Goal: Use online tool/utility: Utilize a website feature to perform a specific function

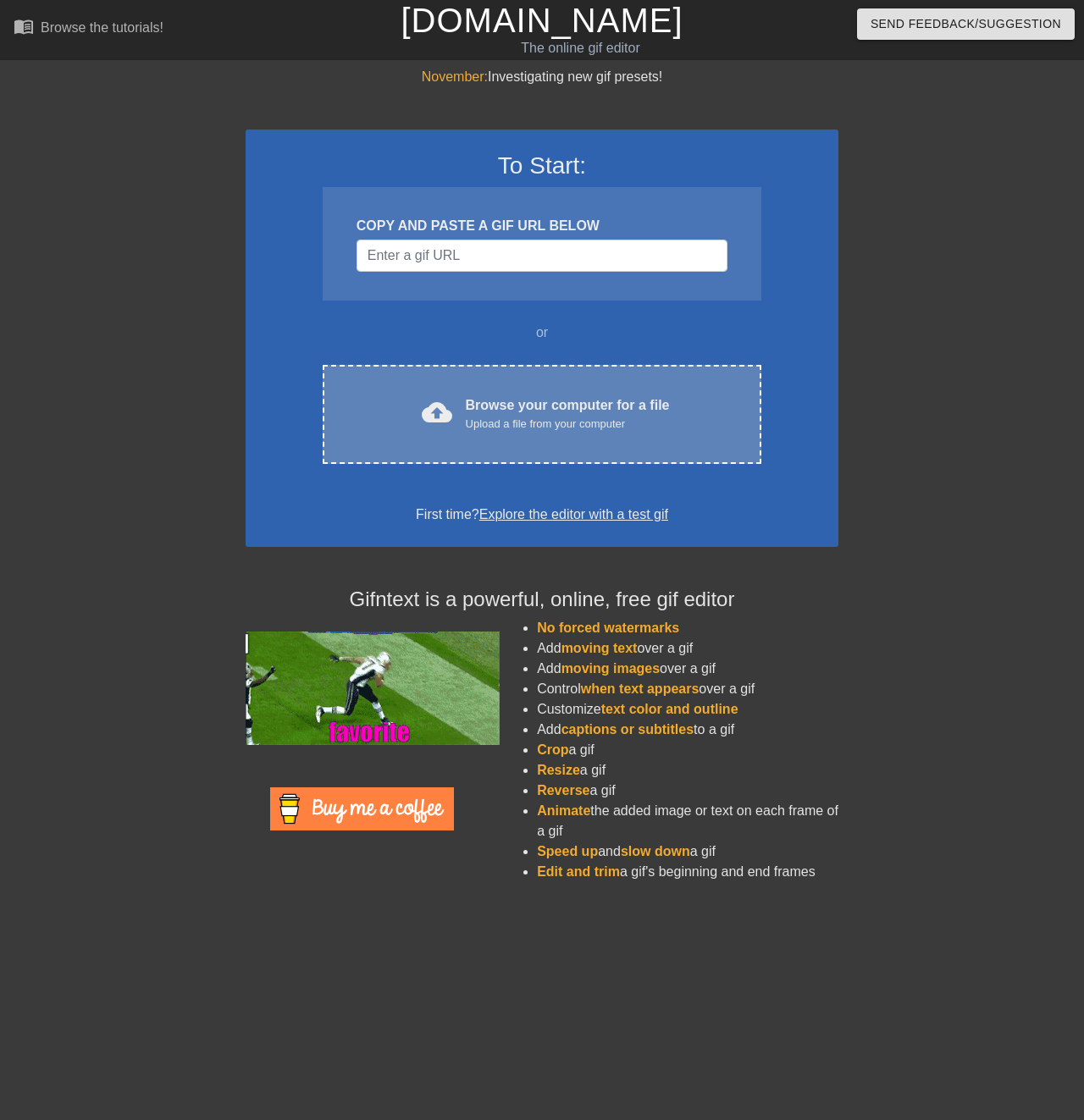
click at [532, 428] on div "Upload a file from your computer" at bounding box center [567, 423] width 204 height 17
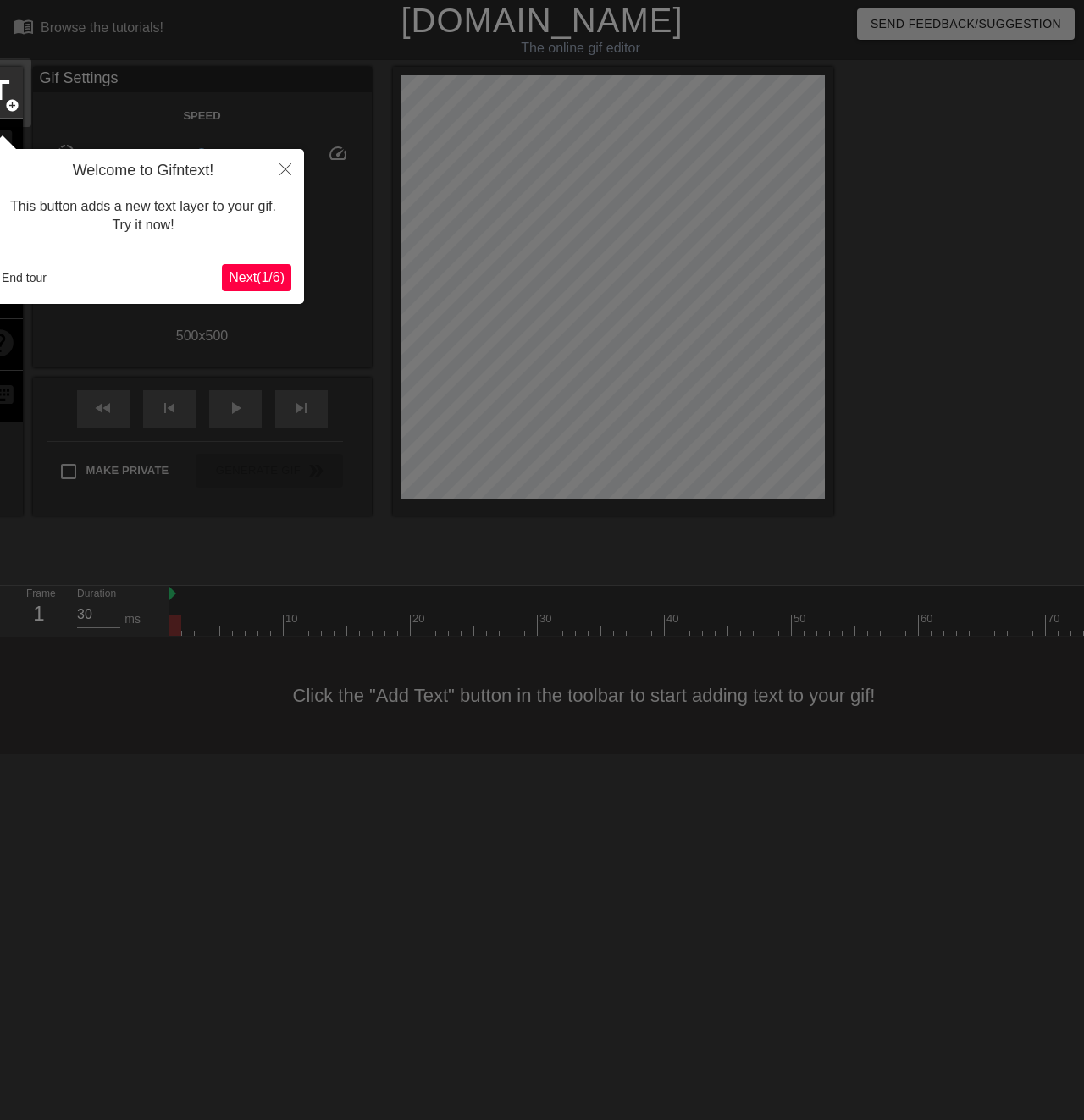
click at [259, 289] on button "Next ( 1 / 6 )" at bounding box center [256, 278] width 69 height 27
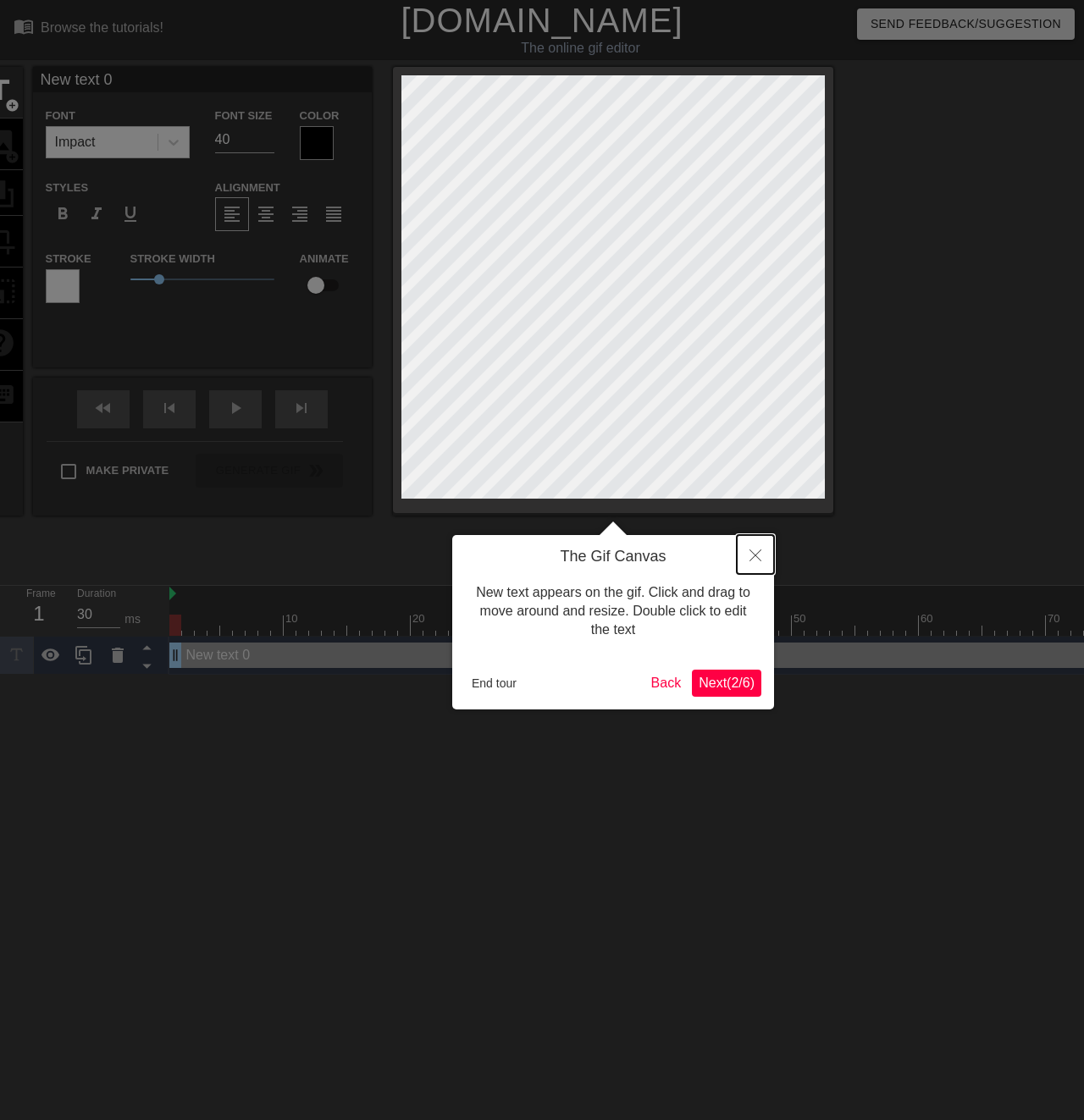
click at [755, 559] on icon "Close" at bounding box center [755, 555] width 12 height 12
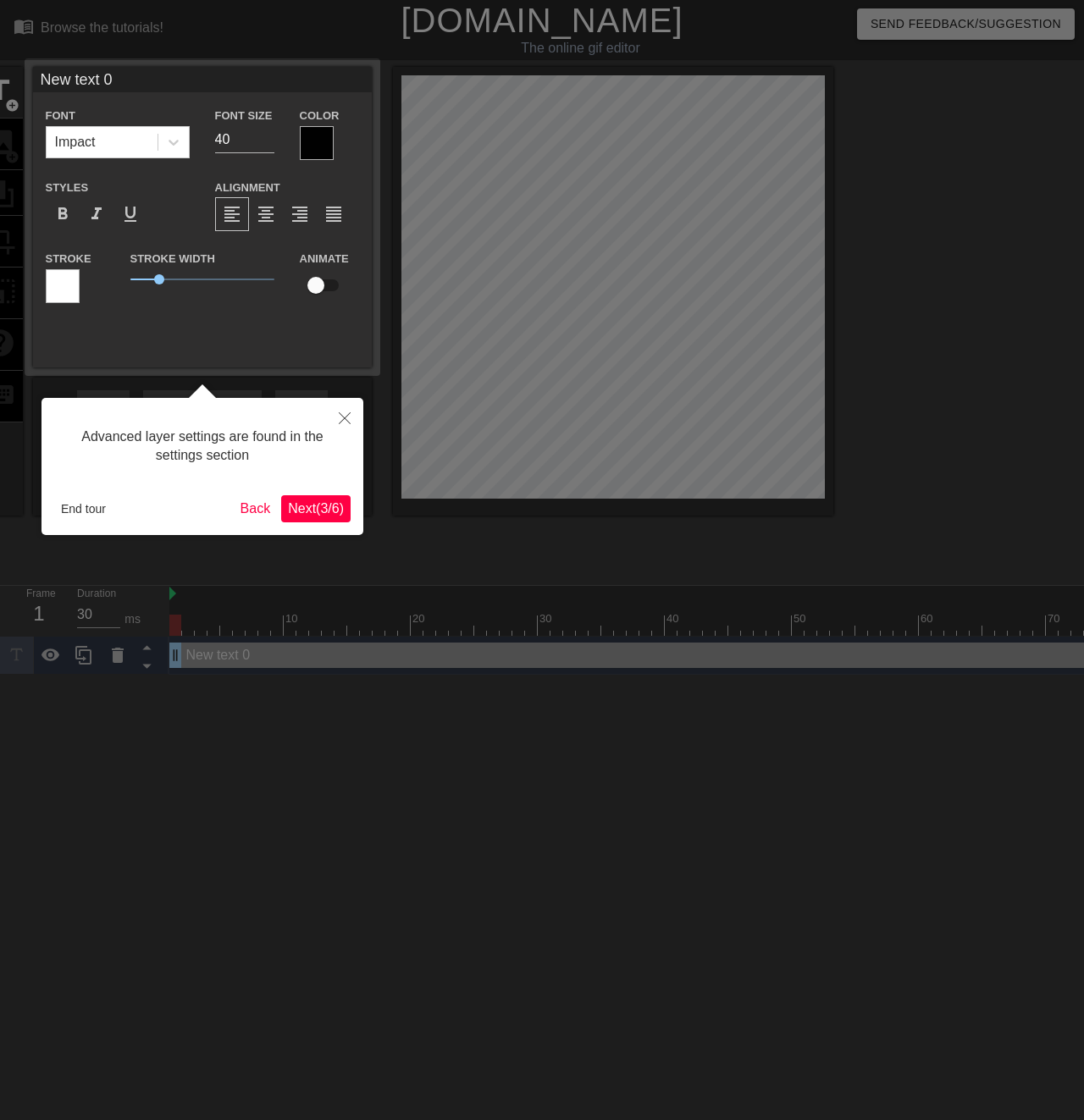
click at [307, 507] on span "Next ( 3 / 6 )" at bounding box center [315, 508] width 56 height 15
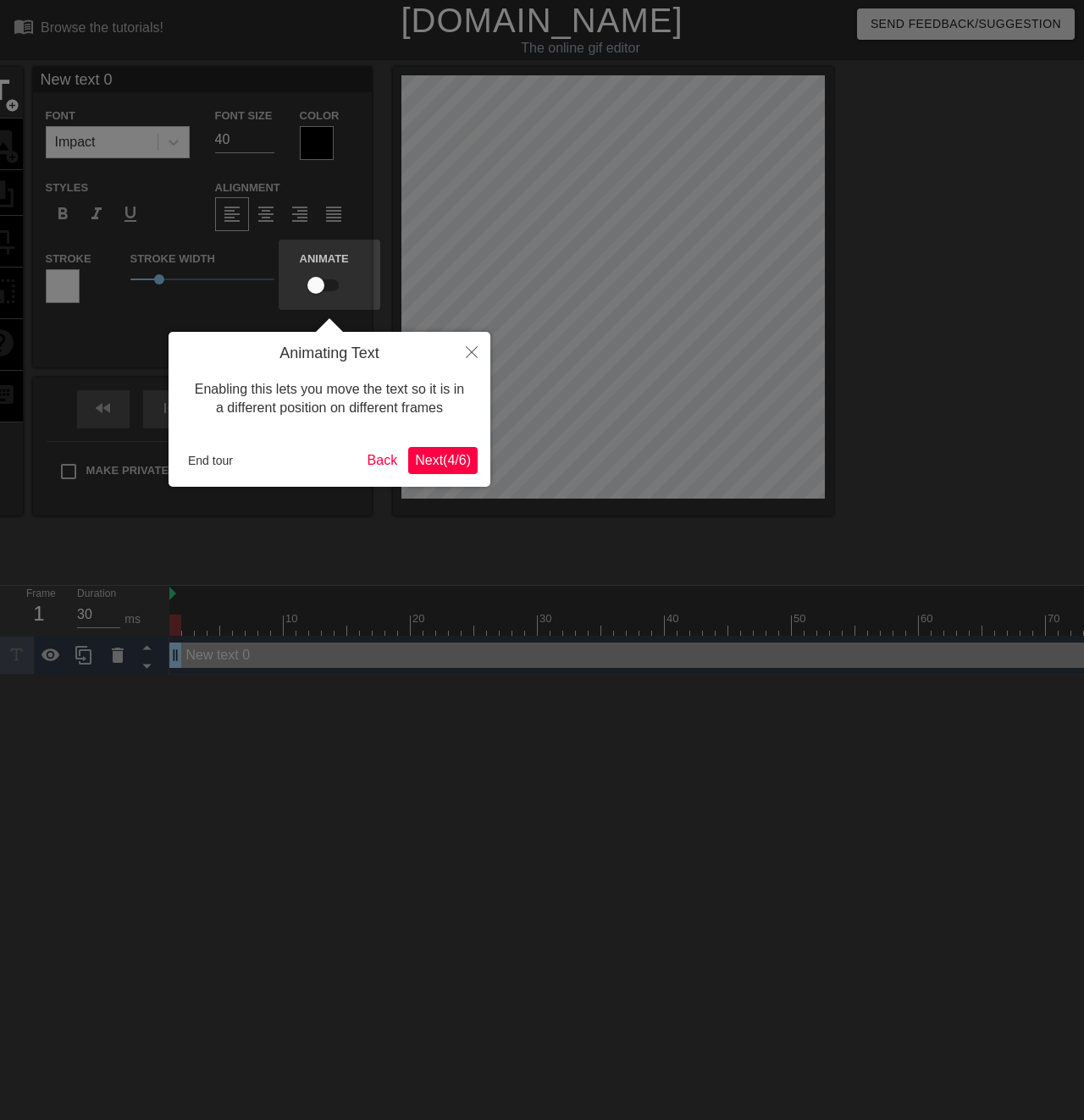
click at [451, 463] on span "Next ( 4 / 6 )" at bounding box center [442, 460] width 56 height 15
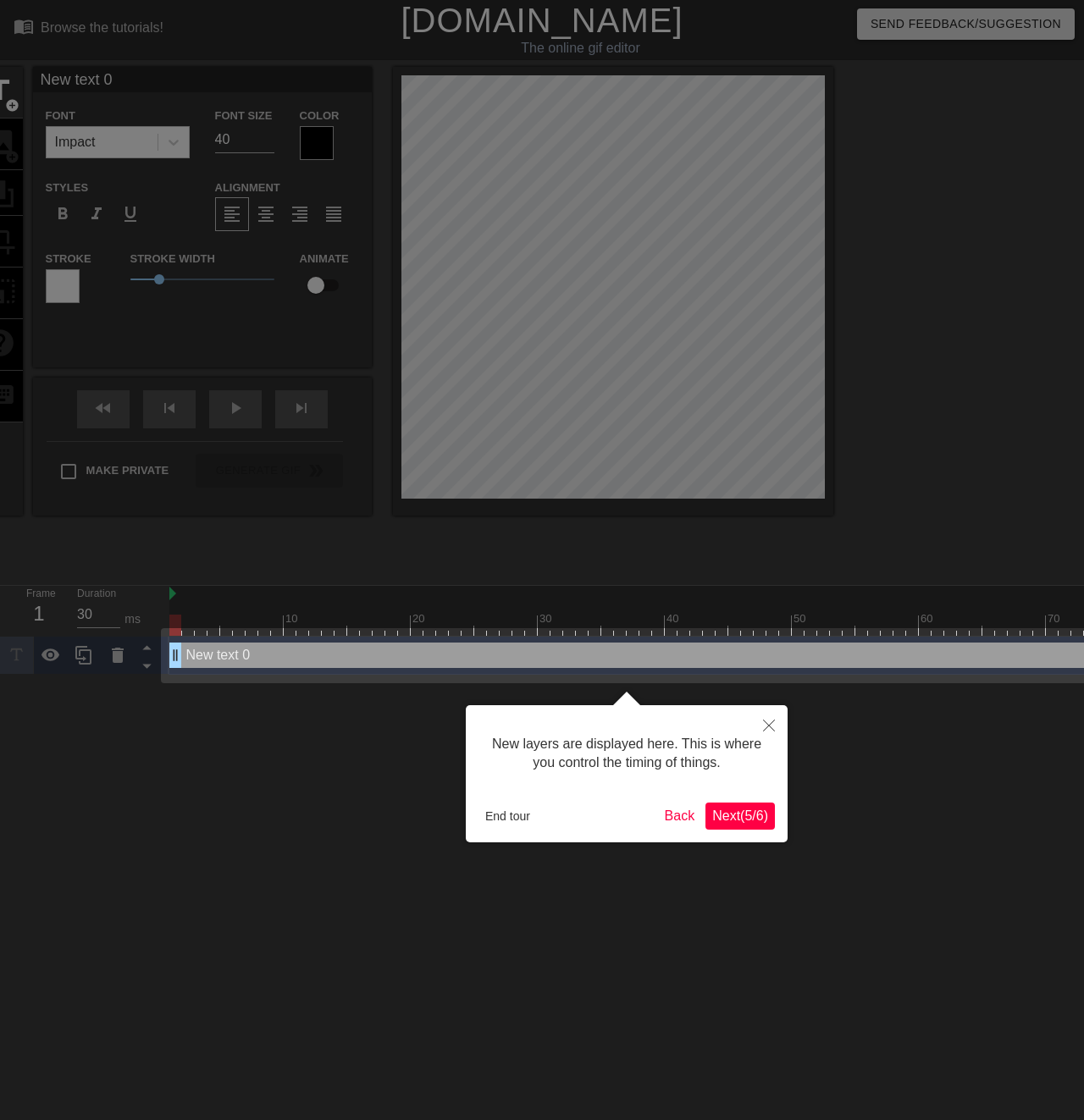
click at [768, 815] on button "Next ( 5 / 6 )" at bounding box center [740, 817] width 69 height 27
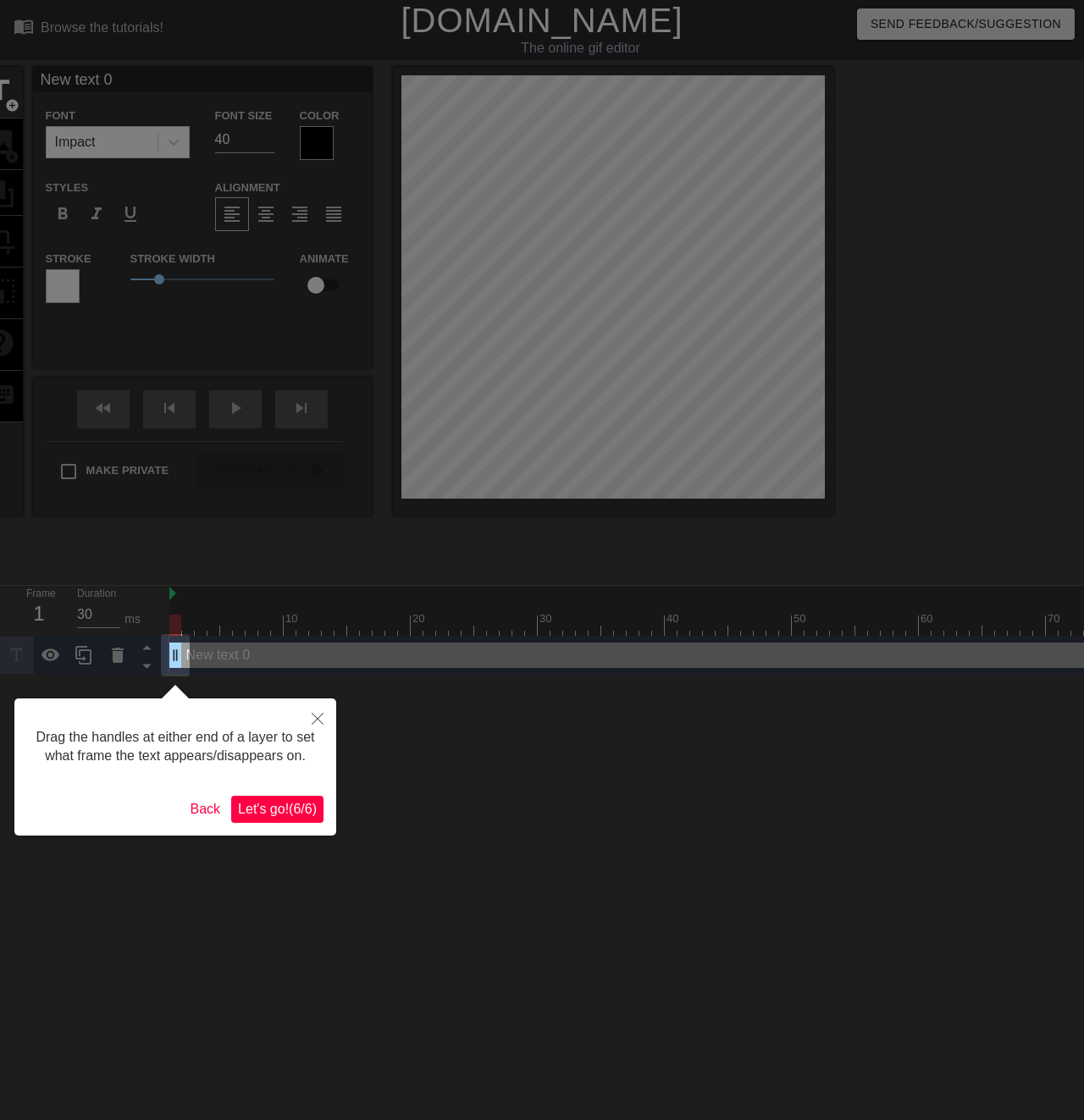
click at [298, 806] on span "Let's go! ( 6 / 6 )" at bounding box center [277, 809] width 79 height 15
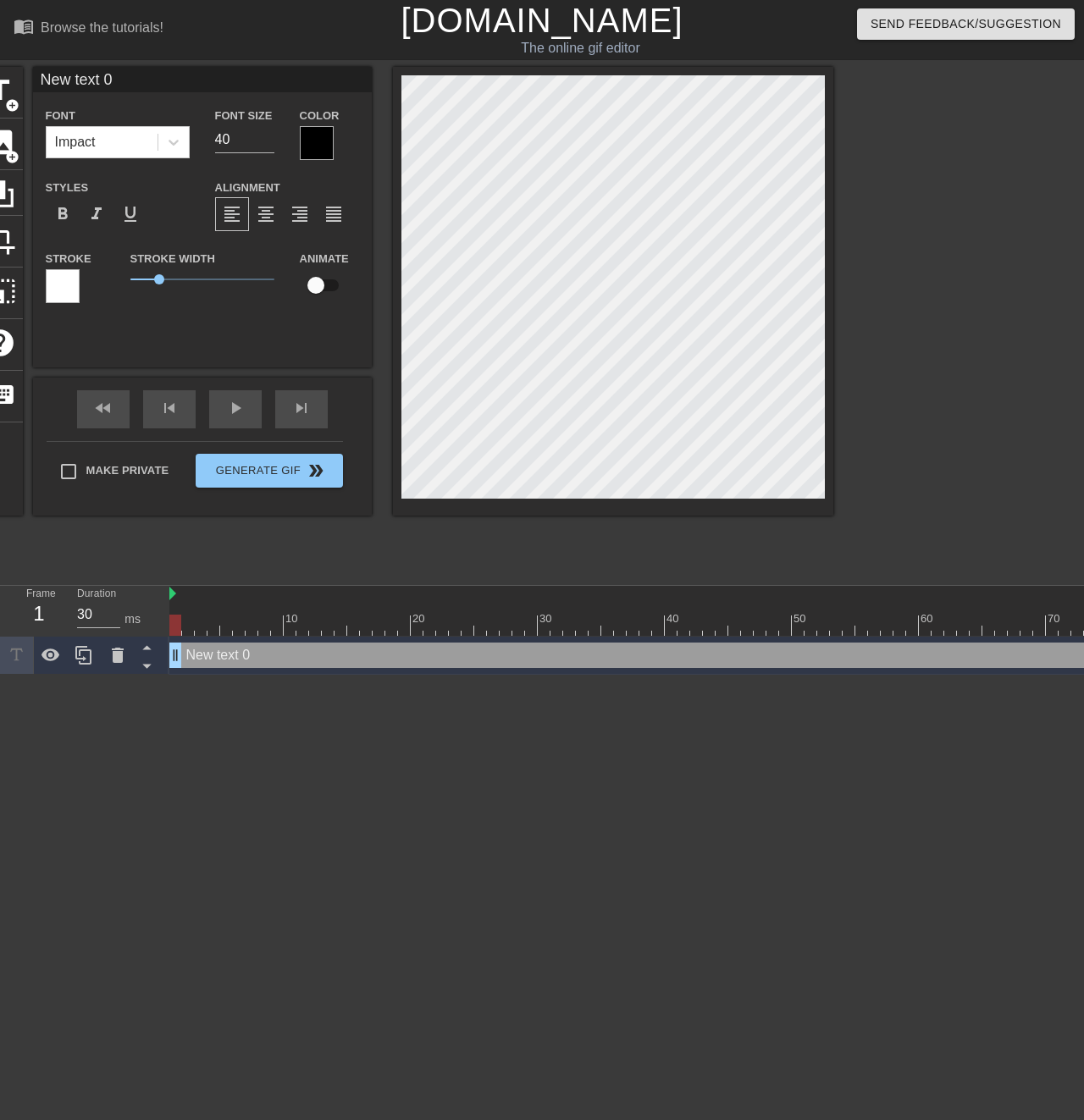
scroll to position [0, 2]
type input "New tex 0"
type textarea "New tex 0"
type input "New te 0"
type textarea "New te 0"
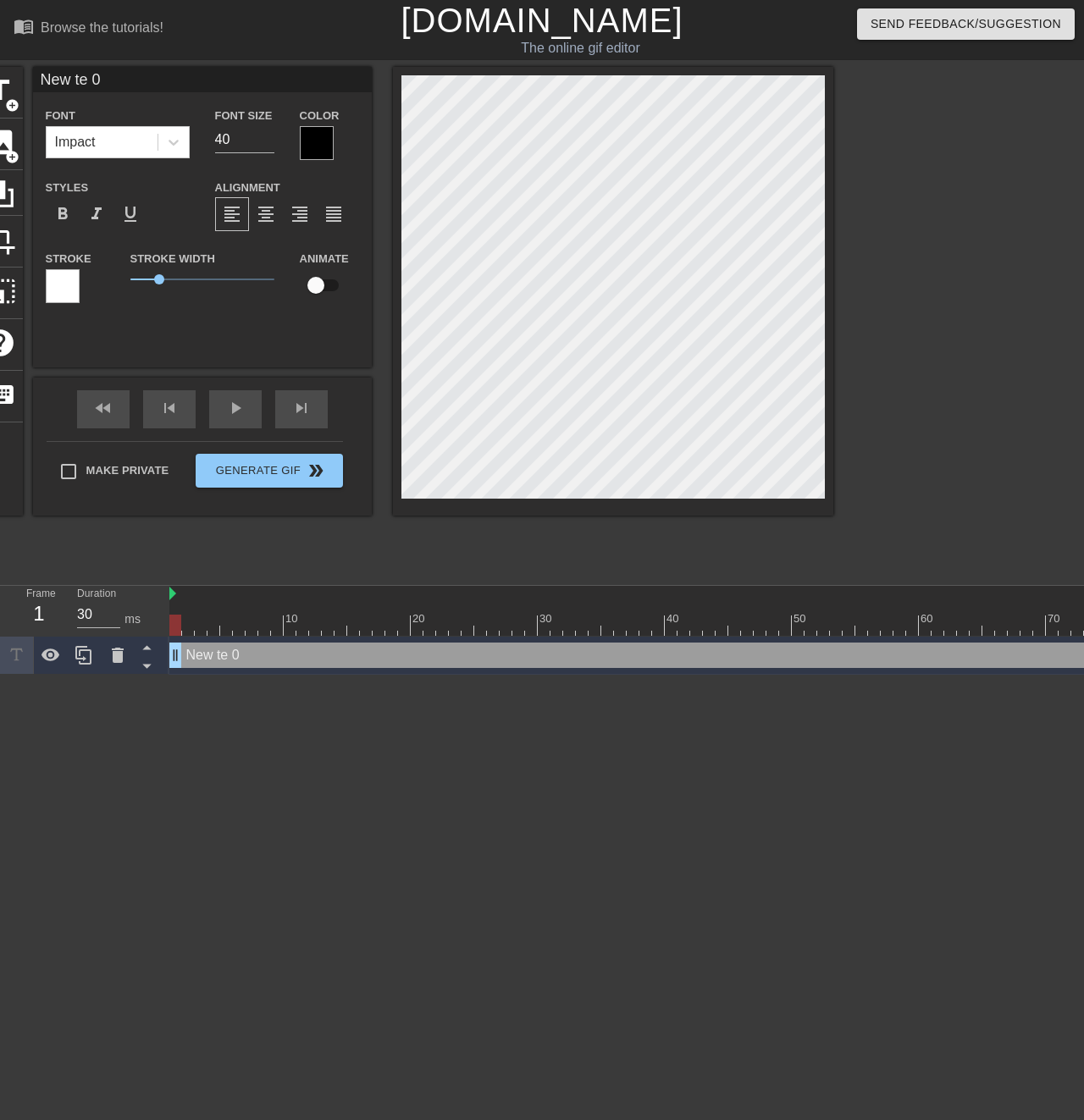
type input "New t 0"
type textarea "New t 0"
type input "New 0"
type textarea "New 0"
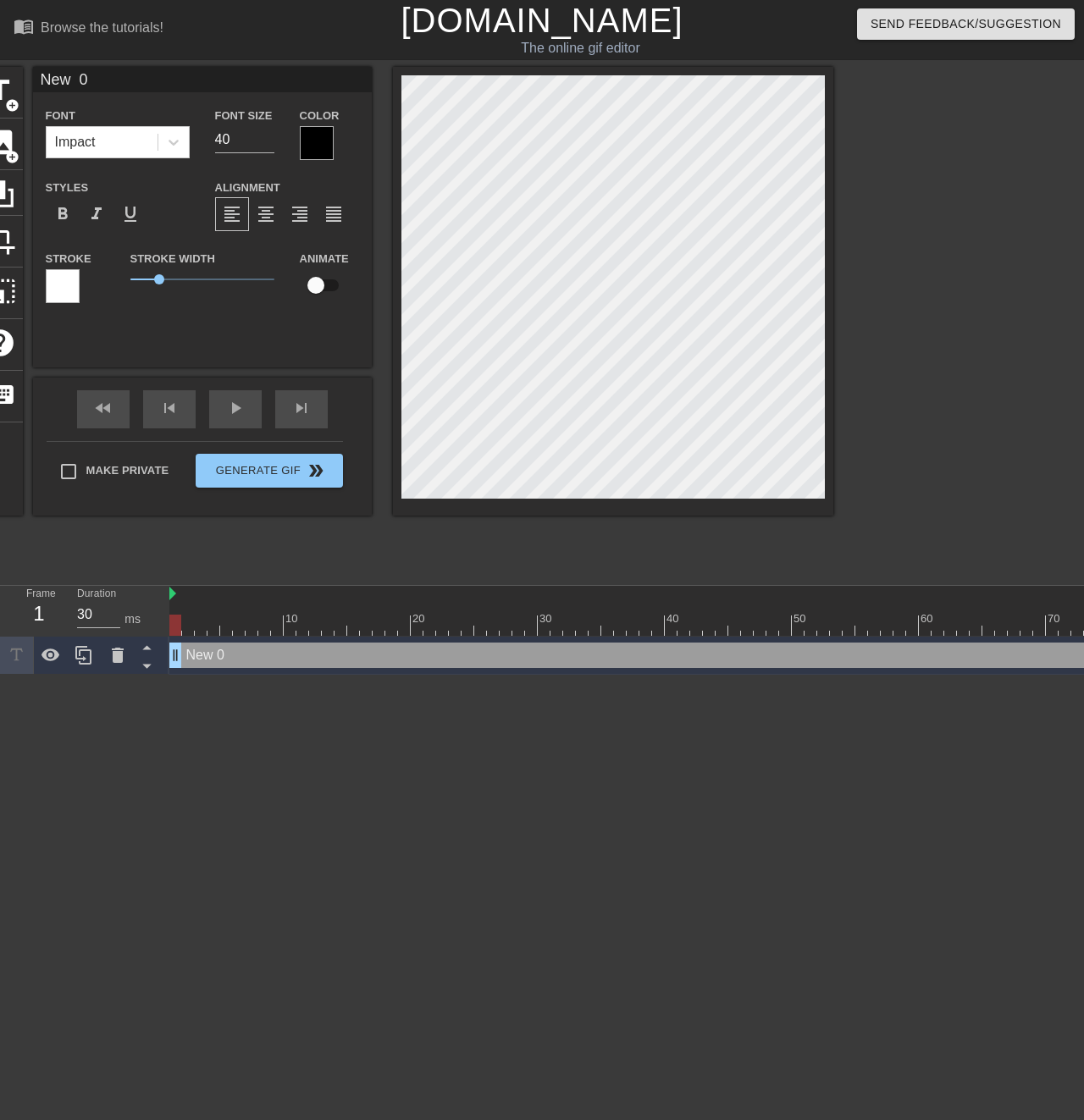
type input "New 0"
type textarea "New 0"
type input "Ne 0"
type textarea "Ne 0"
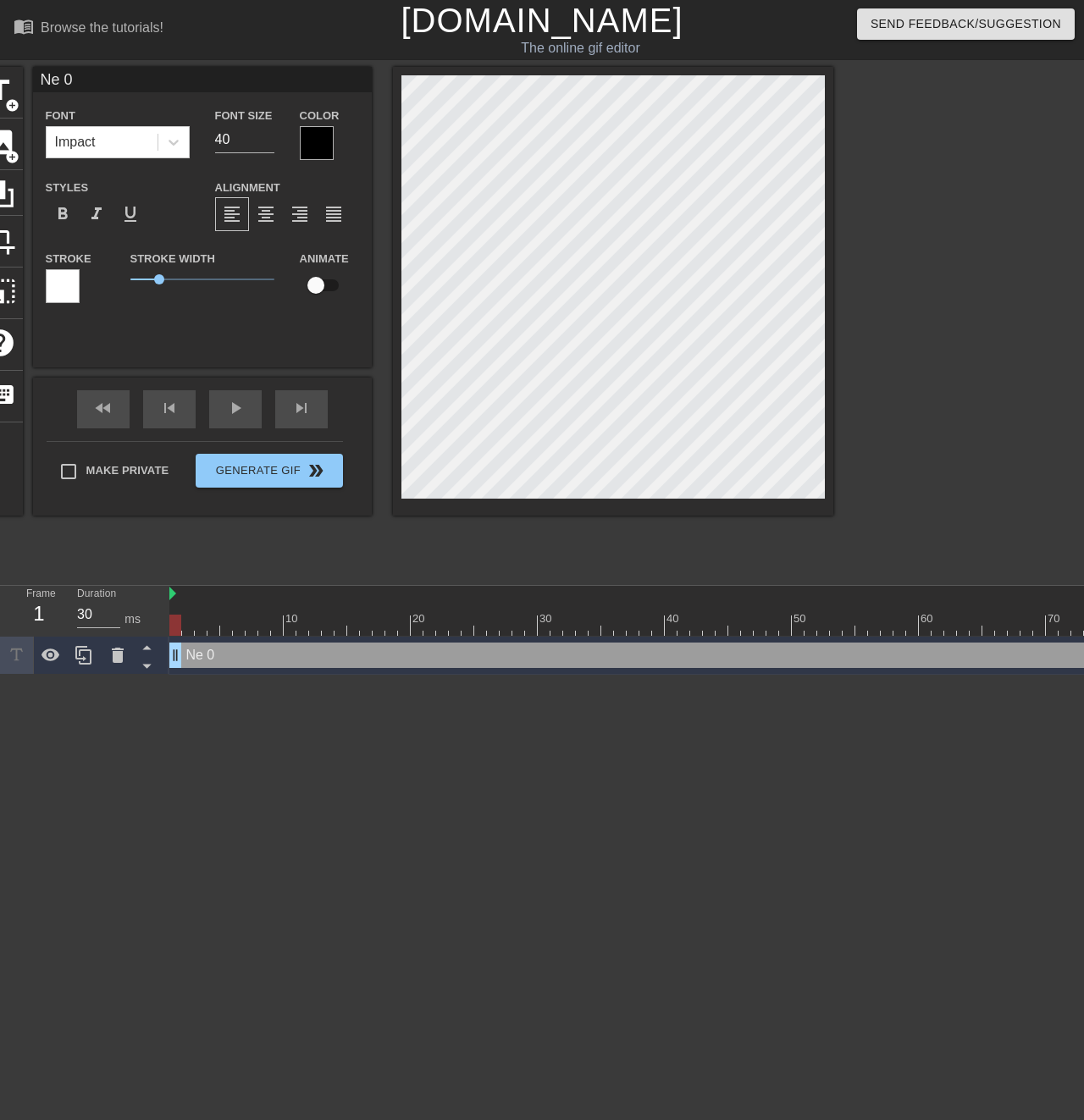
type input "N 0"
type textarea "N 0"
type input "0"
type textarea "0"
type input "I"
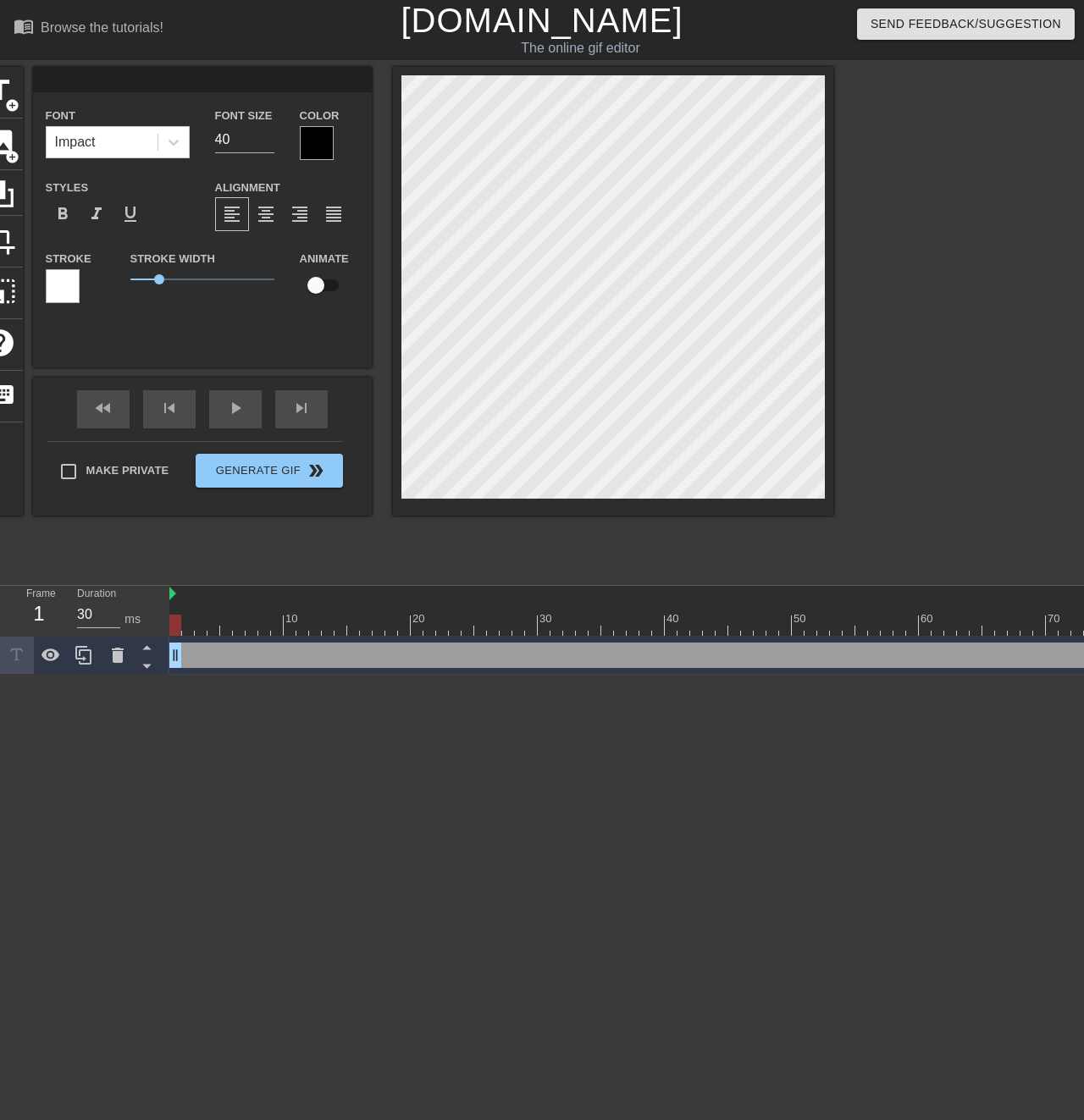
type textarea "I"
type input "IT"
type textarea "IT"
type input "IT-"
type textarea "IT-"
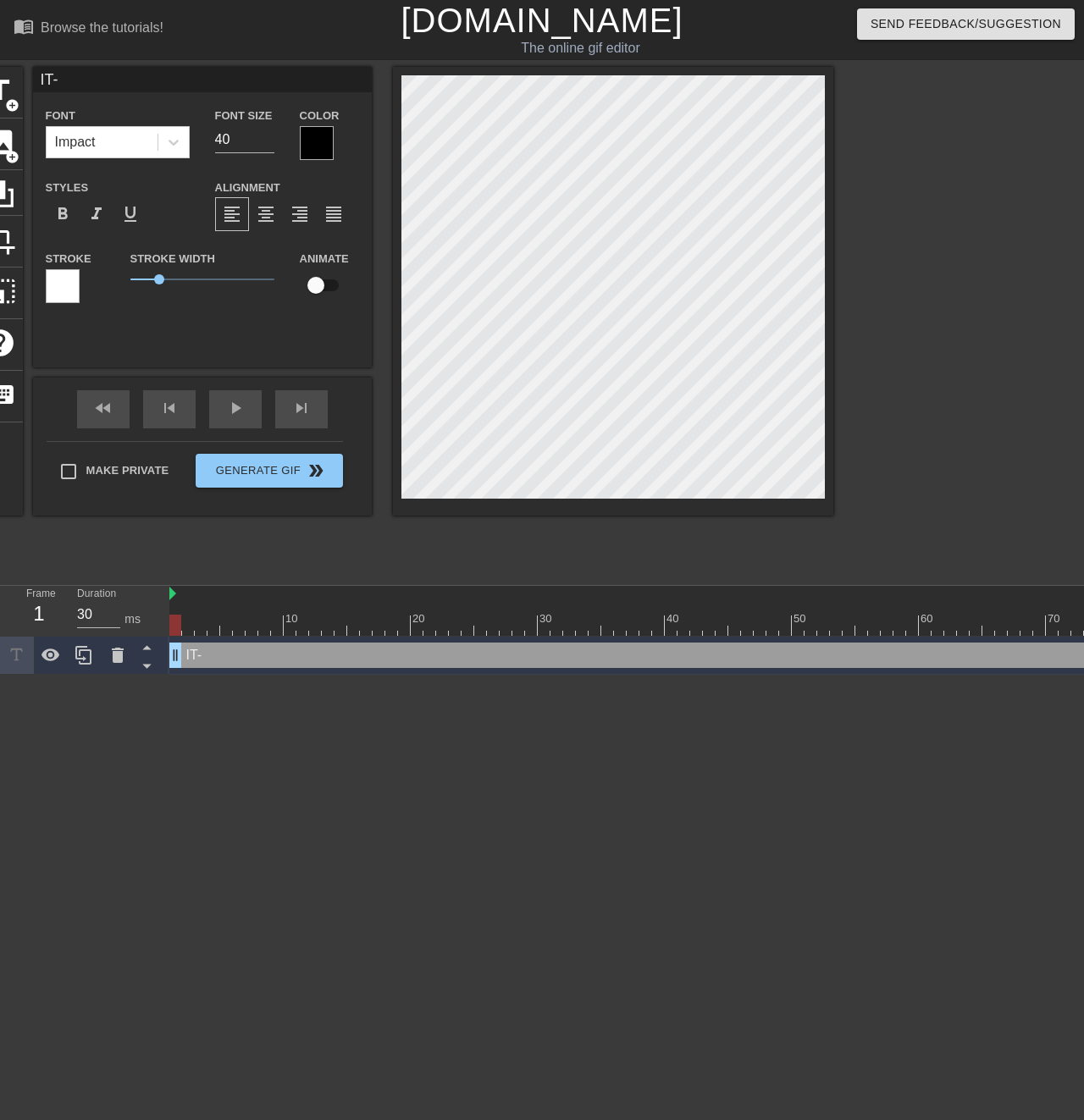
type input "IT-´"
type textarea "IT-´"
type input "IT-"
type textarea "IT-"
type input "IT"
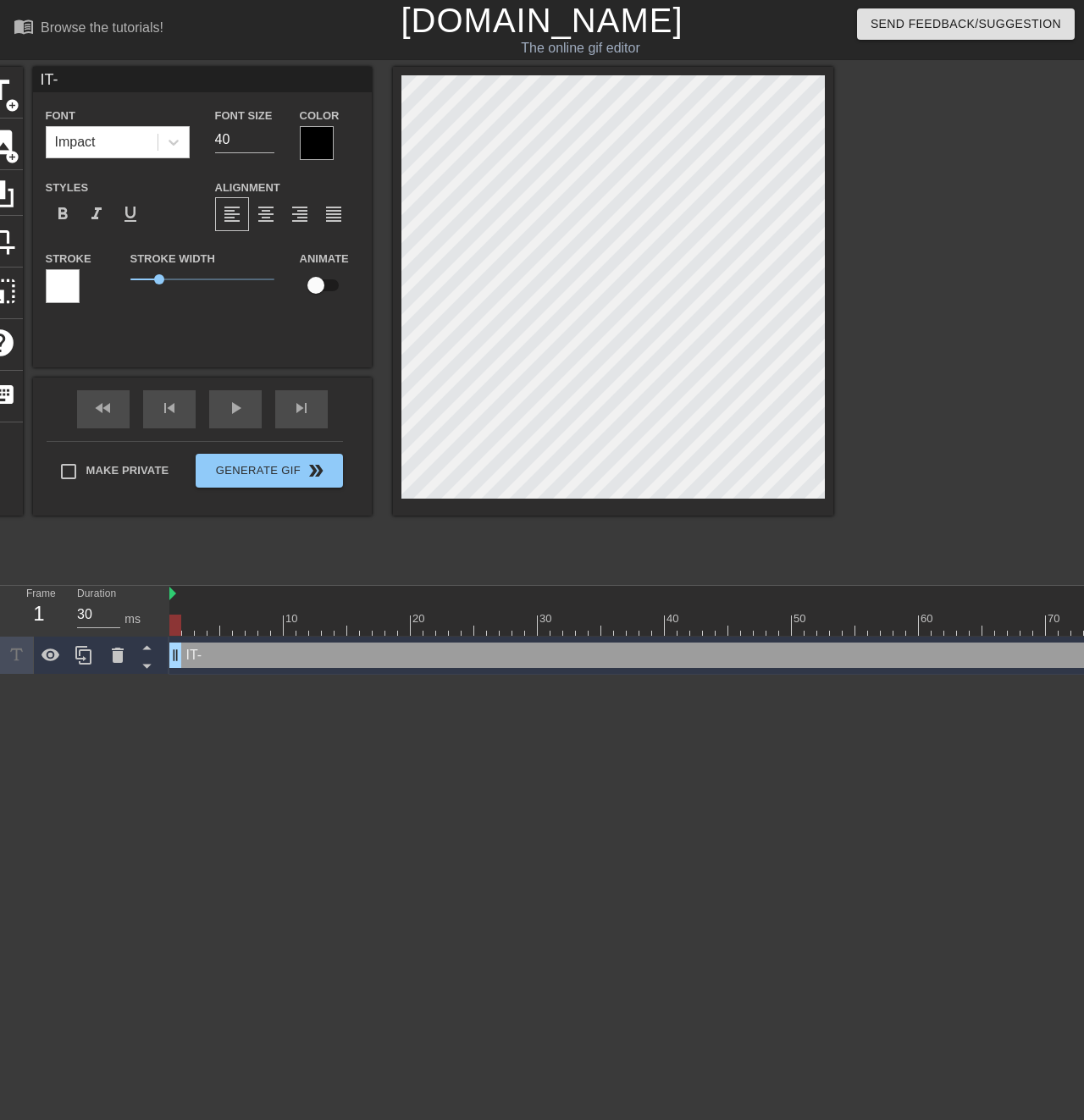
type textarea "IT"
type input "IT"
type textarea "IT"
type input "IT -"
type textarea "IT -"
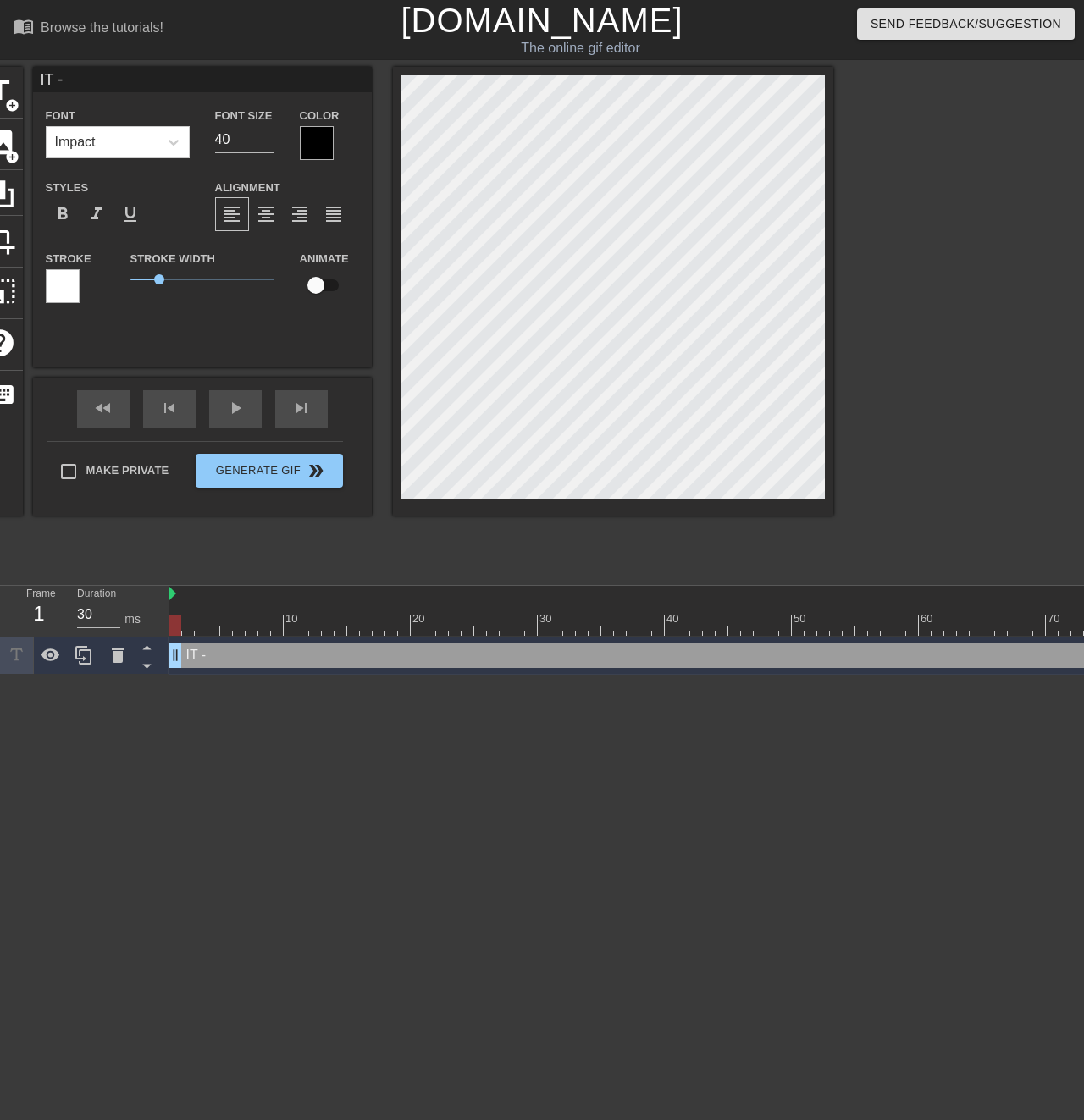
type input "IT -"
type textarea "IT -"
type input "IT - S"
type textarea "IT - S"
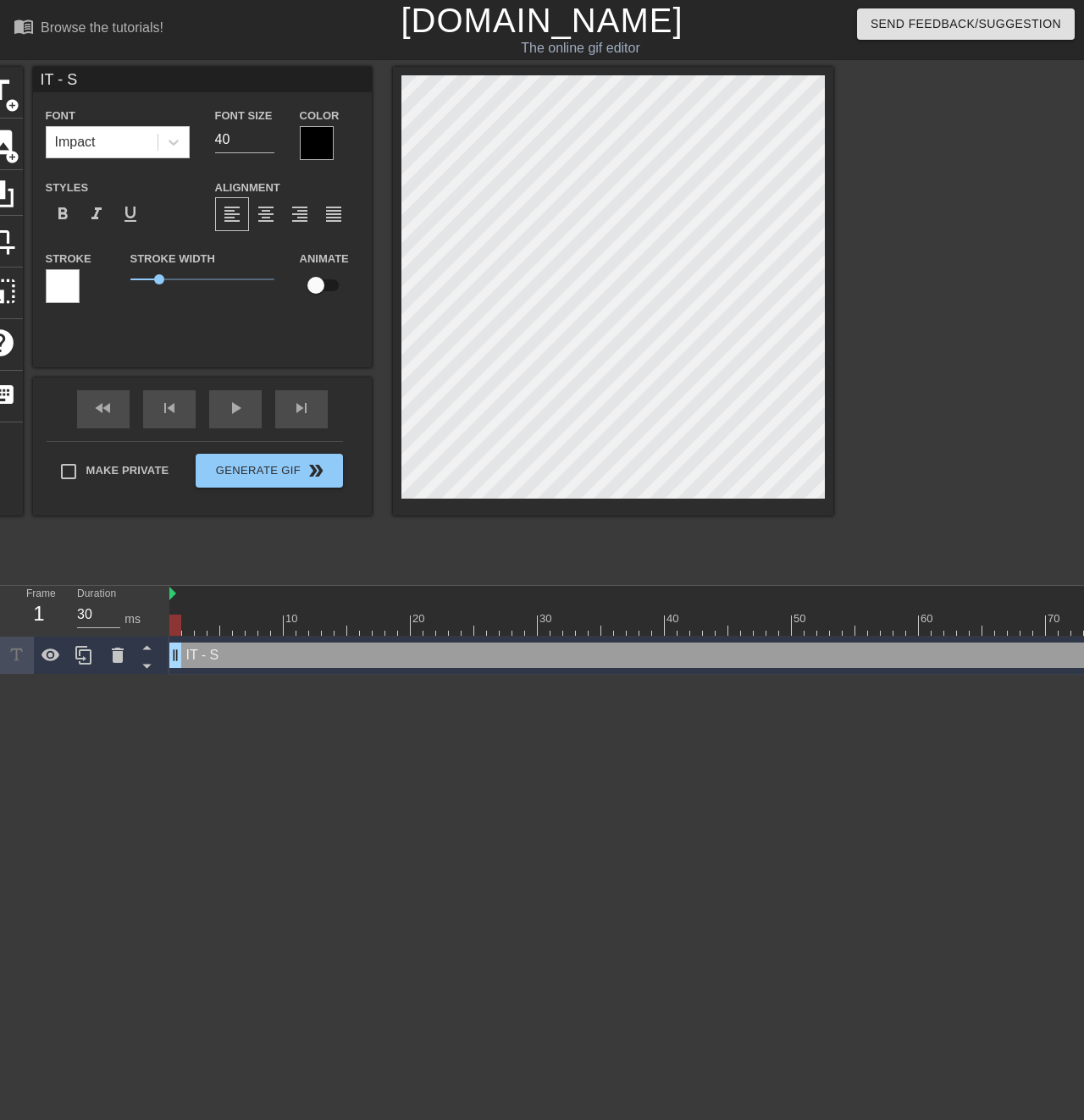
type input "IT - So"
type textarea "IT - So"
type input "IT - Sol"
type textarea "IT - Sol"
type input "IT - Solu"
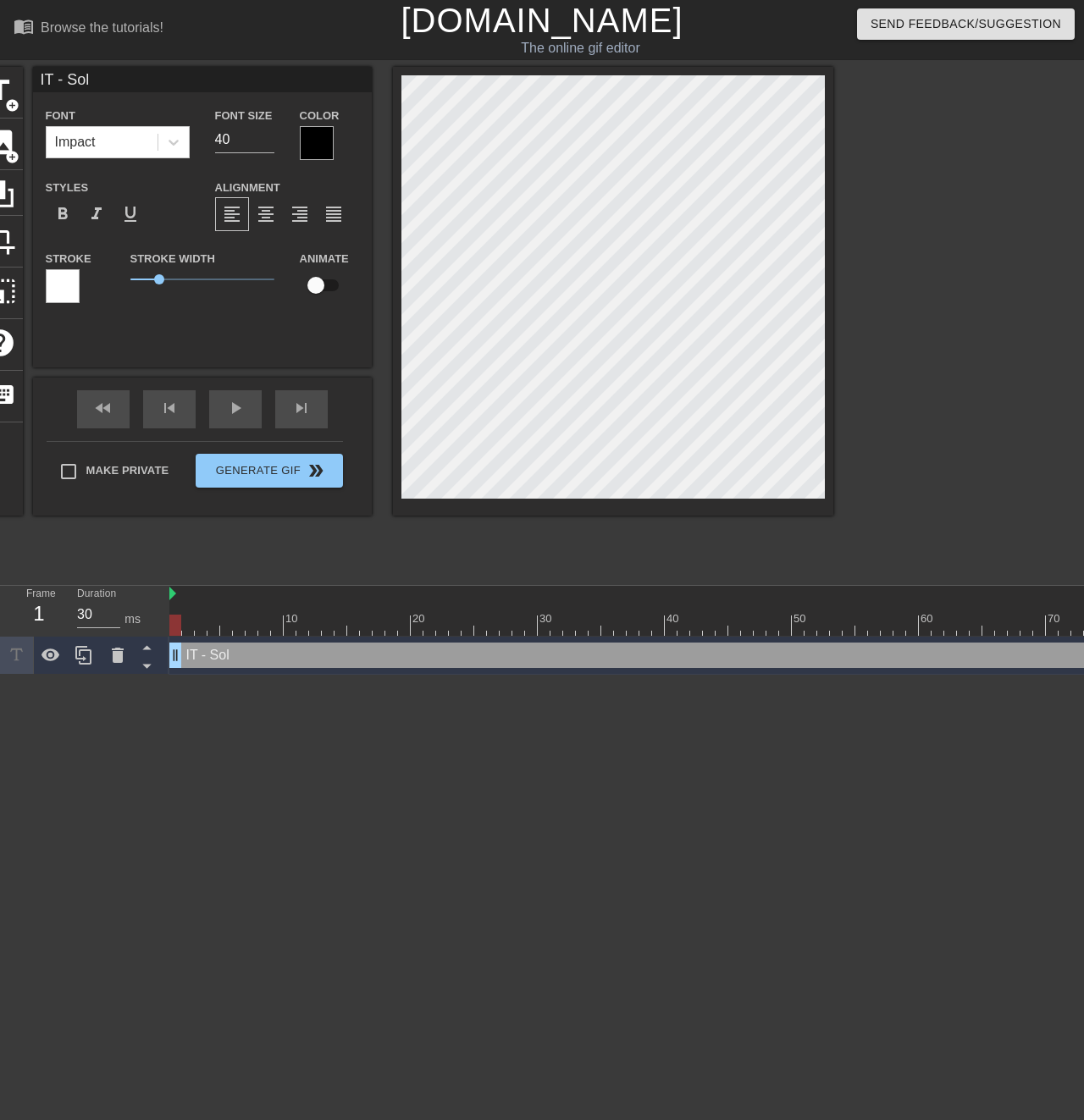
type textarea "IT - Solu"
type input "IT - Solut"
type textarea "IT - Solut"
type input "IT - Soluti"
type textarea "IT - Soluti"
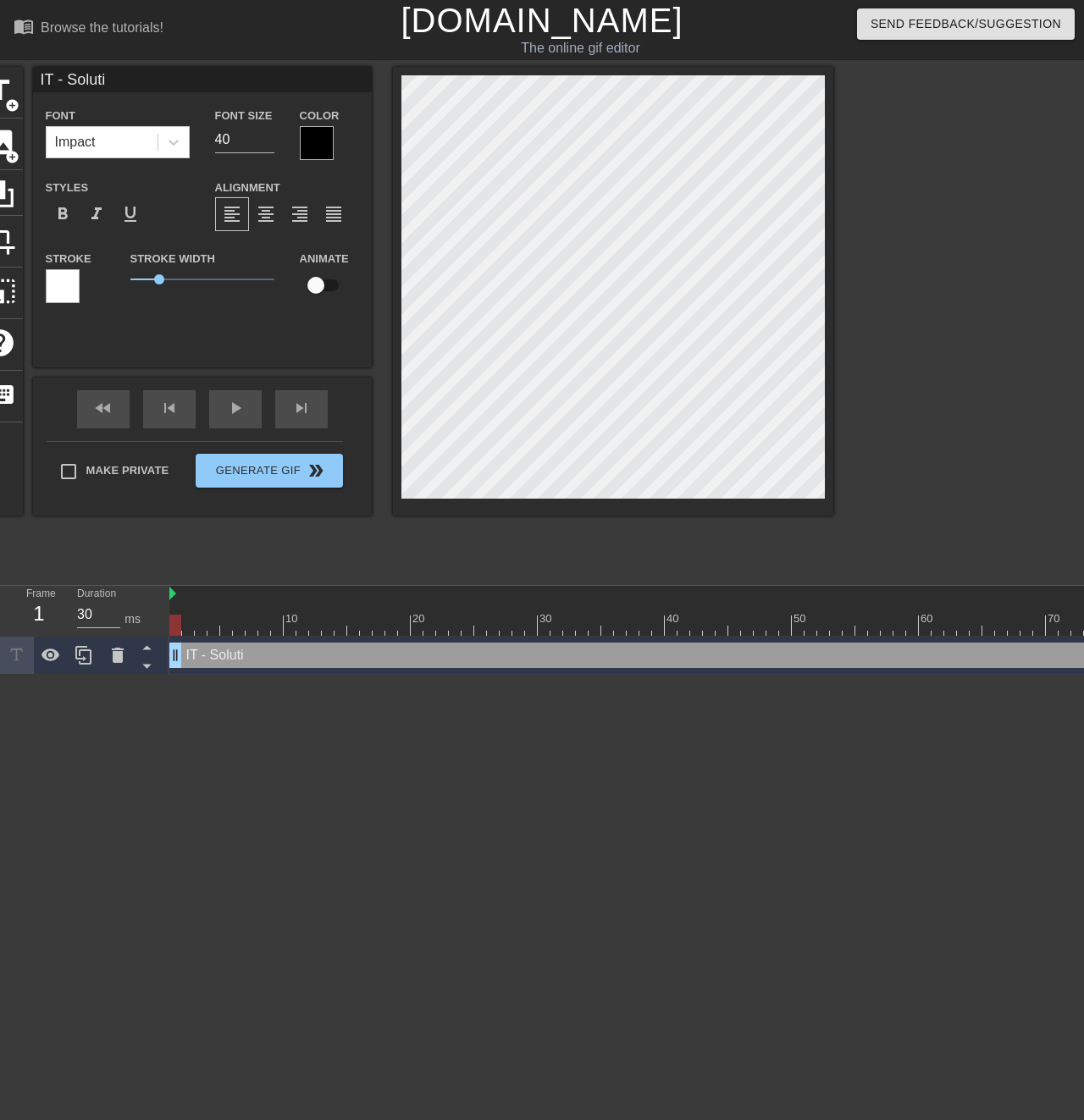
type input "IT - Solutio"
type textarea "IT - Solutio"
type input "IT - Solution"
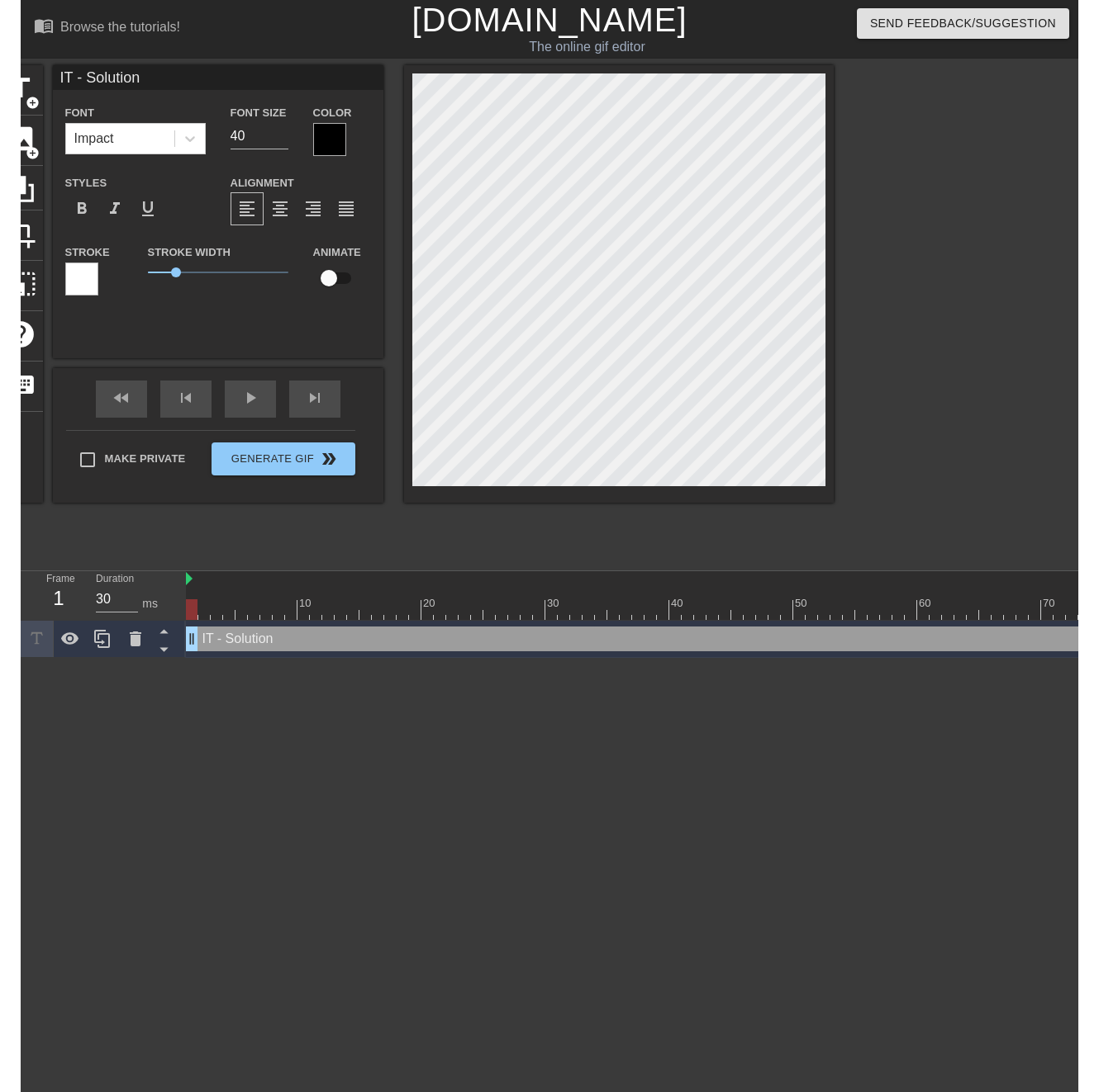
scroll to position [0, 3]
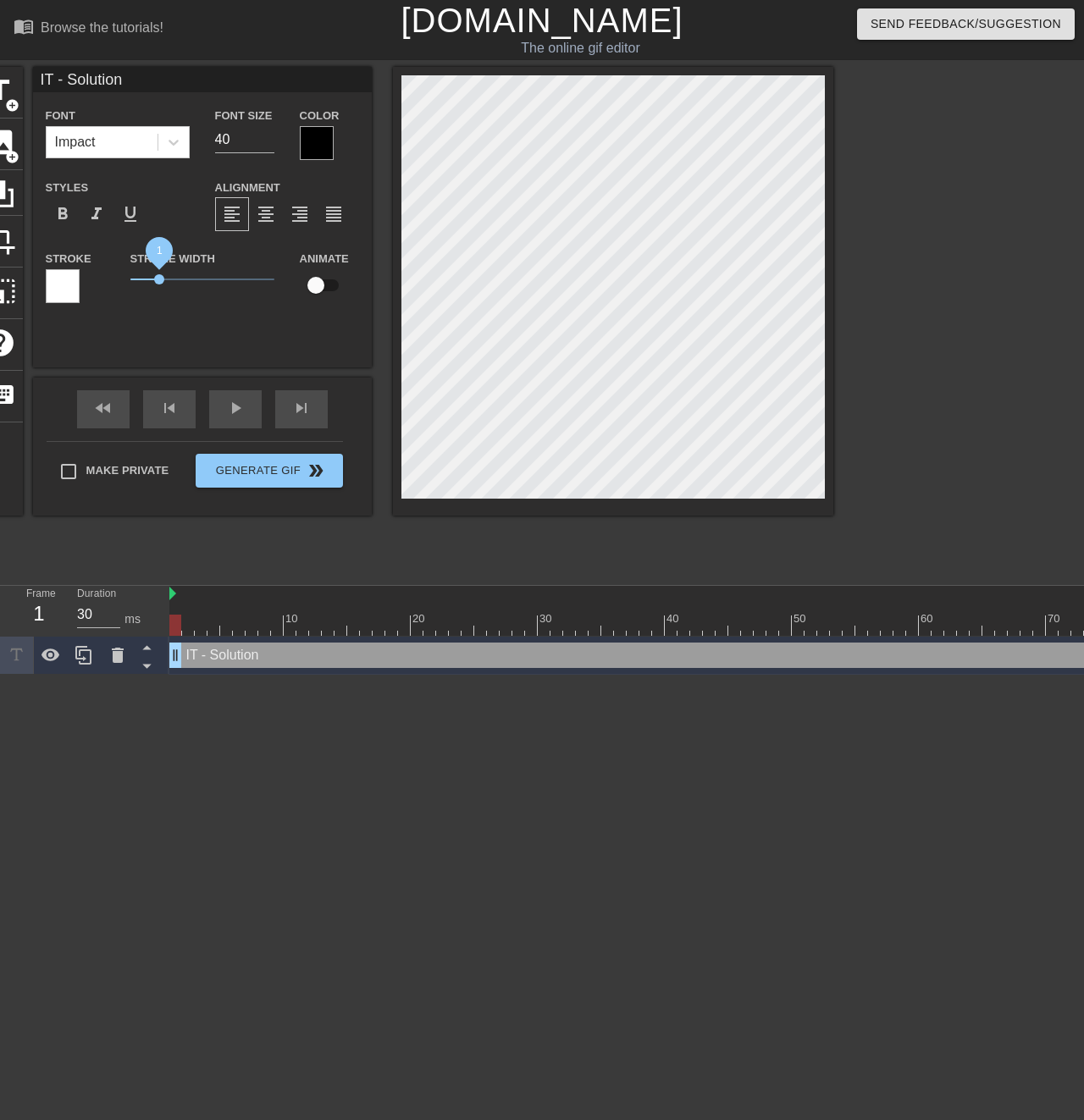
type textarea "IT - Solution"
drag, startPoint x: 160, startPoint y: 281, endPoint x: 143, endPoint y: 286, distance: 17.7
click at [143, 286] on span "0.45" at bounding box center [203, 279] width 144 height 20
click at [305, 143] on div at bounding box center [316, 142] width 34 height 34
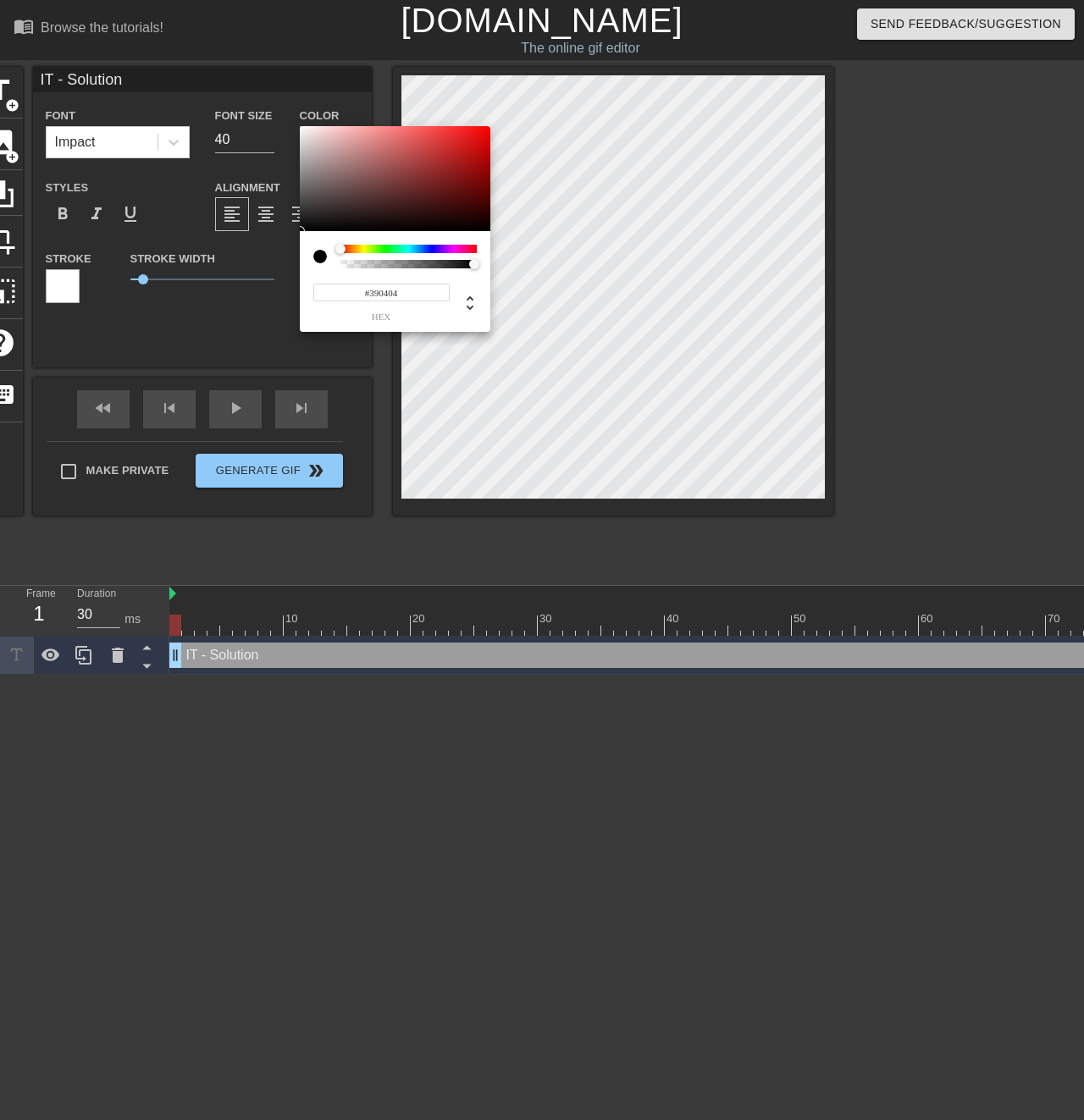
click at [478, 208] on div at bounding box center [394, 179] width 190 height 105
type input "#240202"
drag, startPoint x: 481, startPoint y: 208, endPoint x: 478, endPoint y: 216, distance: 8.5
click at [478, 216] on div at bounding box center [478, 216] width 10 height 10
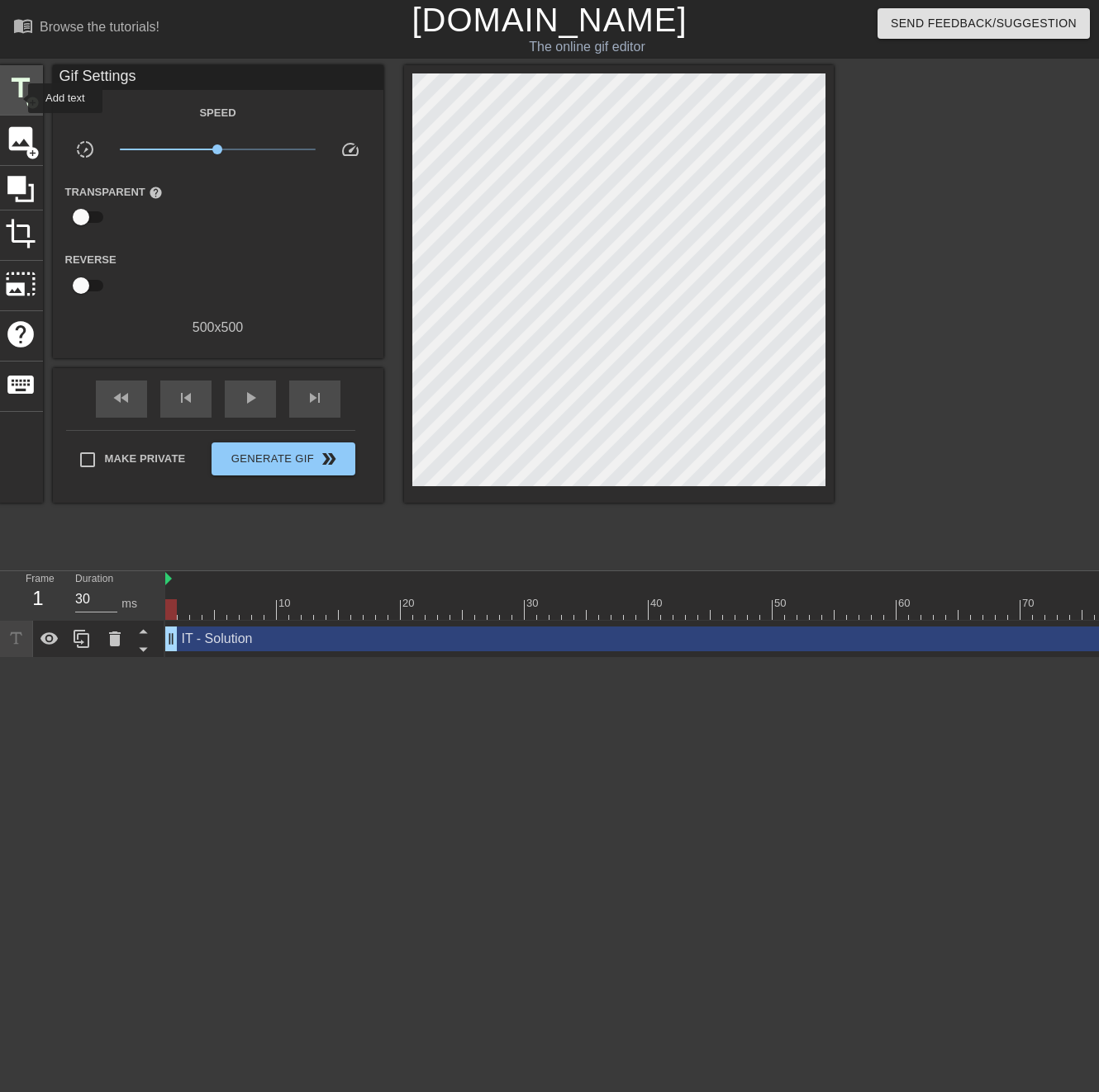
click at [18, 97] on span "title" at bounding box center [20, 88] width 31 height 31
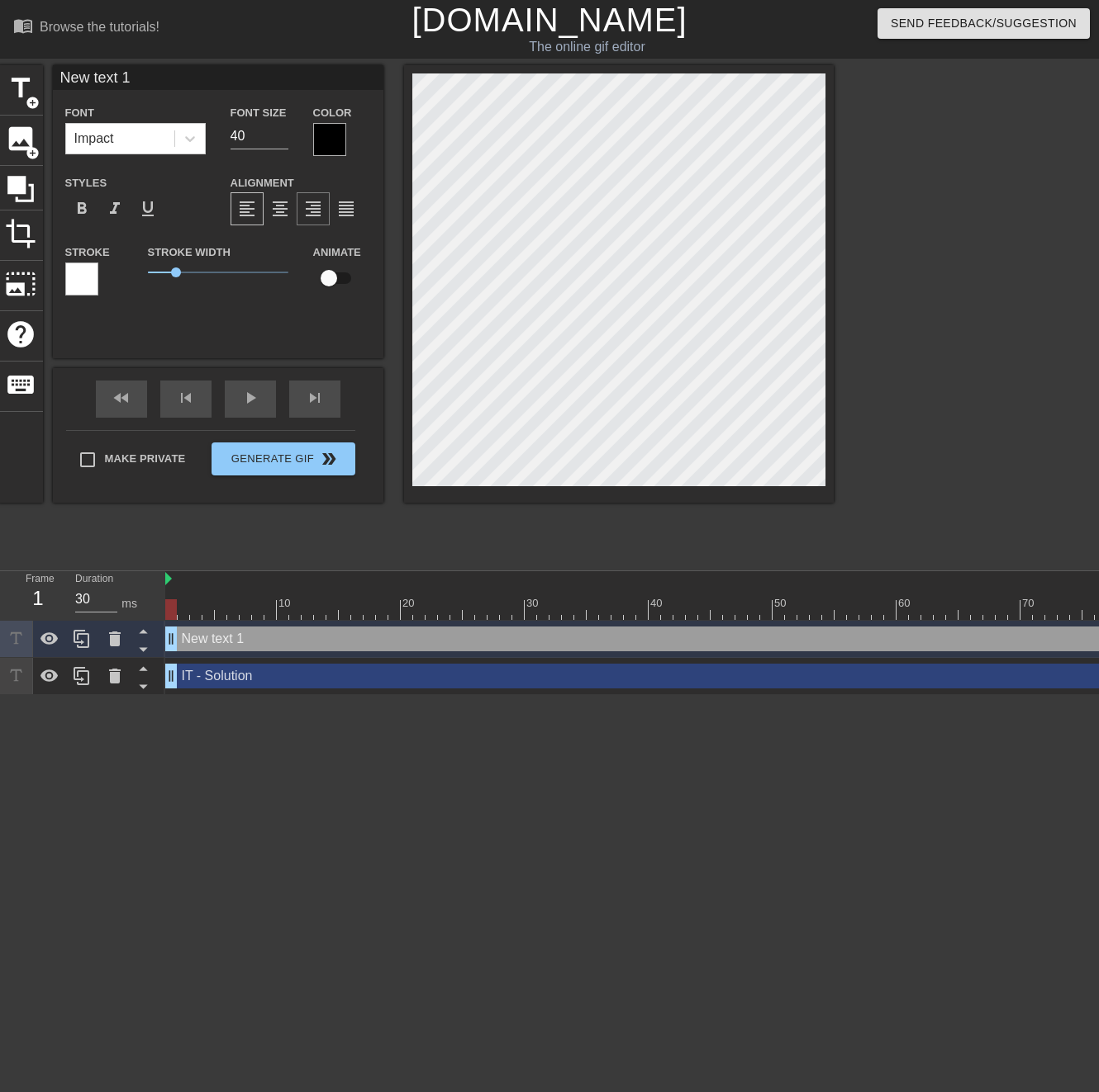
click at [323, 209] on span "format_align_right" at bounding box center [313, 208] width 20 height 20
type input "New tet 1"
type textarea "New tet 1"
click at [400, 322] on div "title add_circle image add_circle crop photo_size_select_large help keyboard Ne…" at bounding box center [416, 284] width 835 height 438
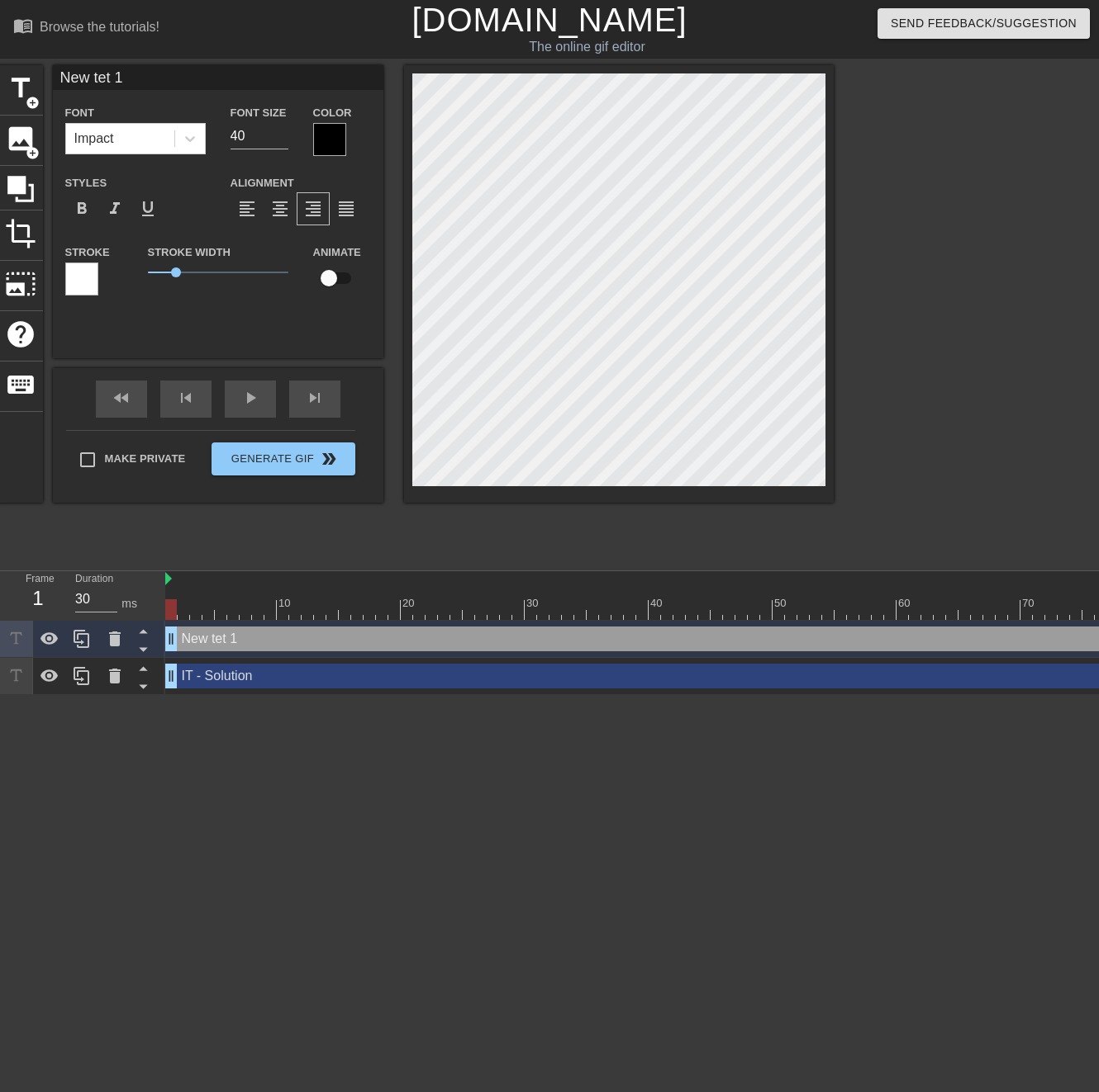
type input "New tet"
type textarea "New tet"
type input "New tet"
type textarea "New tet"
type input "New te"
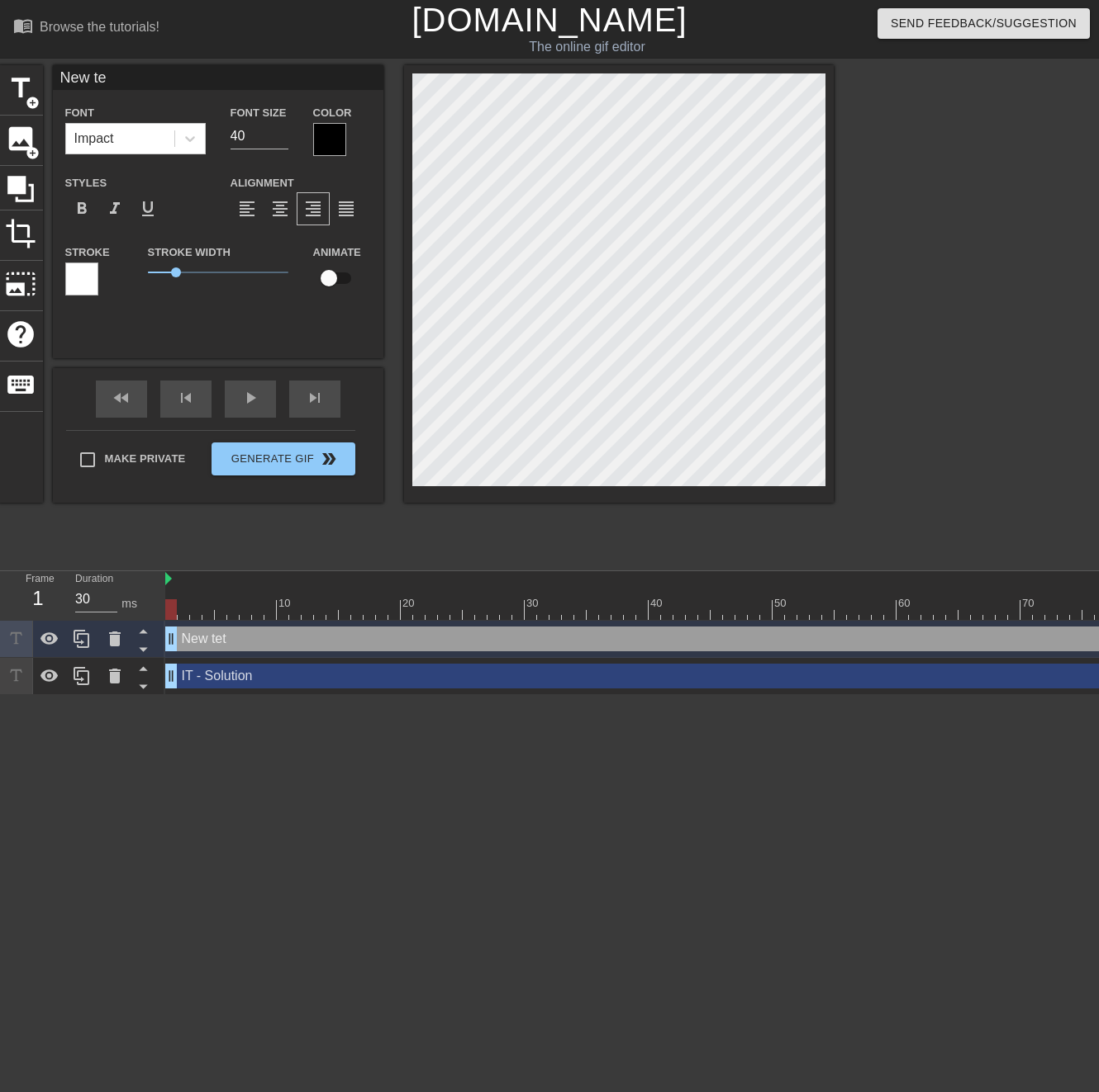
type textarea "New te"
type input "New t"
type textarea "New t"
type input "New"
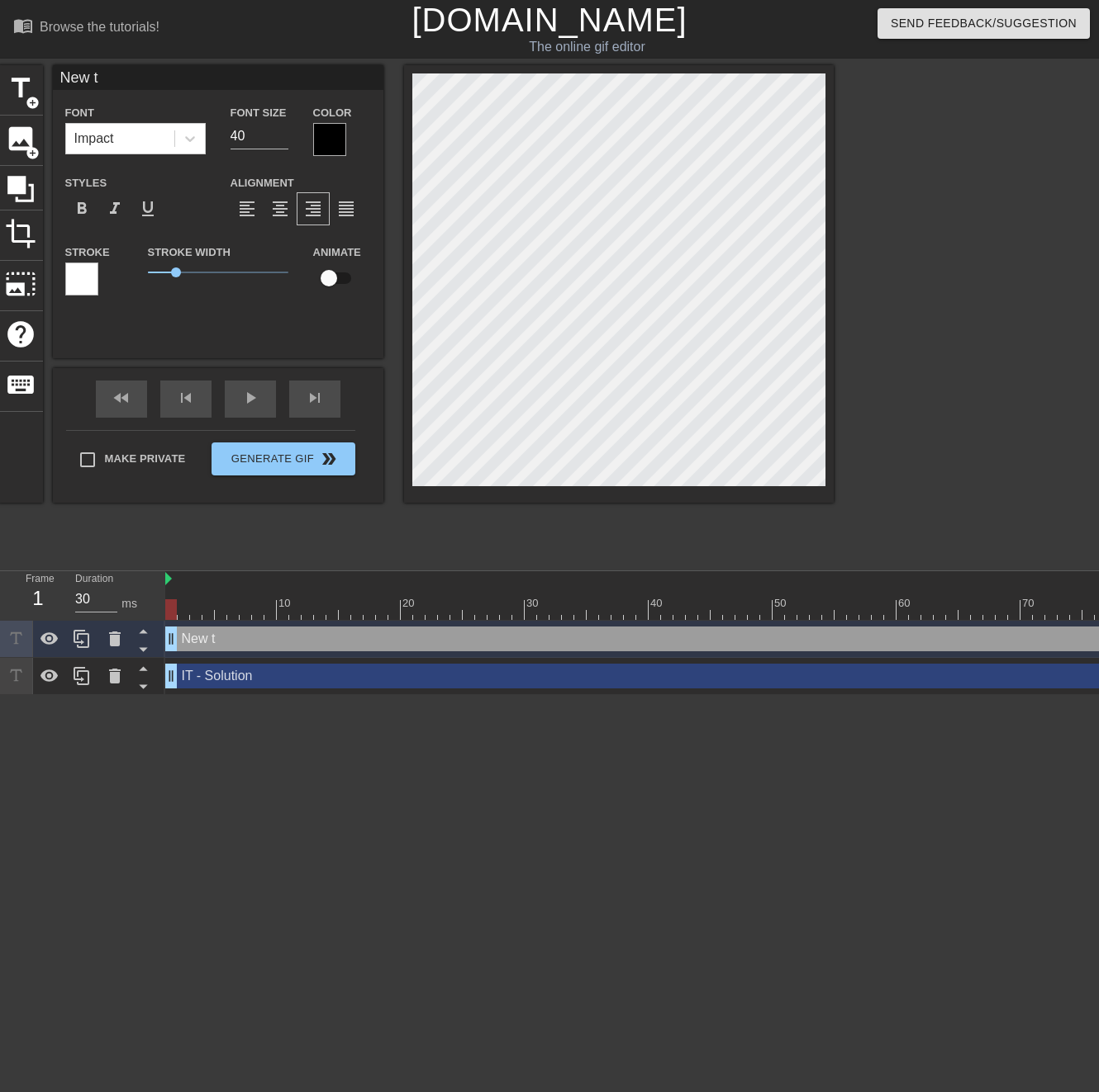
type textarea "New"
type input "New"
type textarea "New"
type input "Ne"
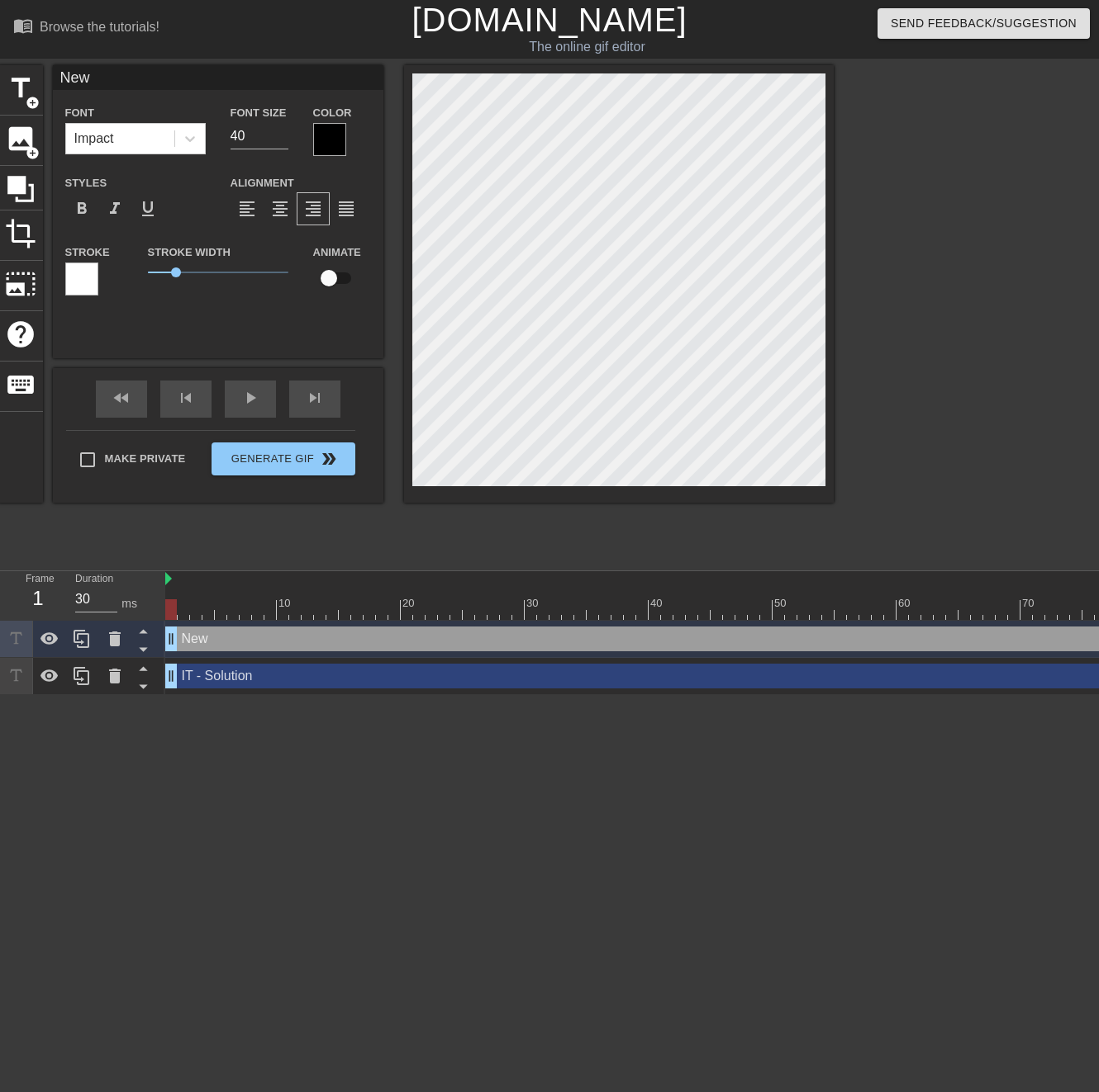
type textarea "Ne"
type input "N"
type textarea "N"
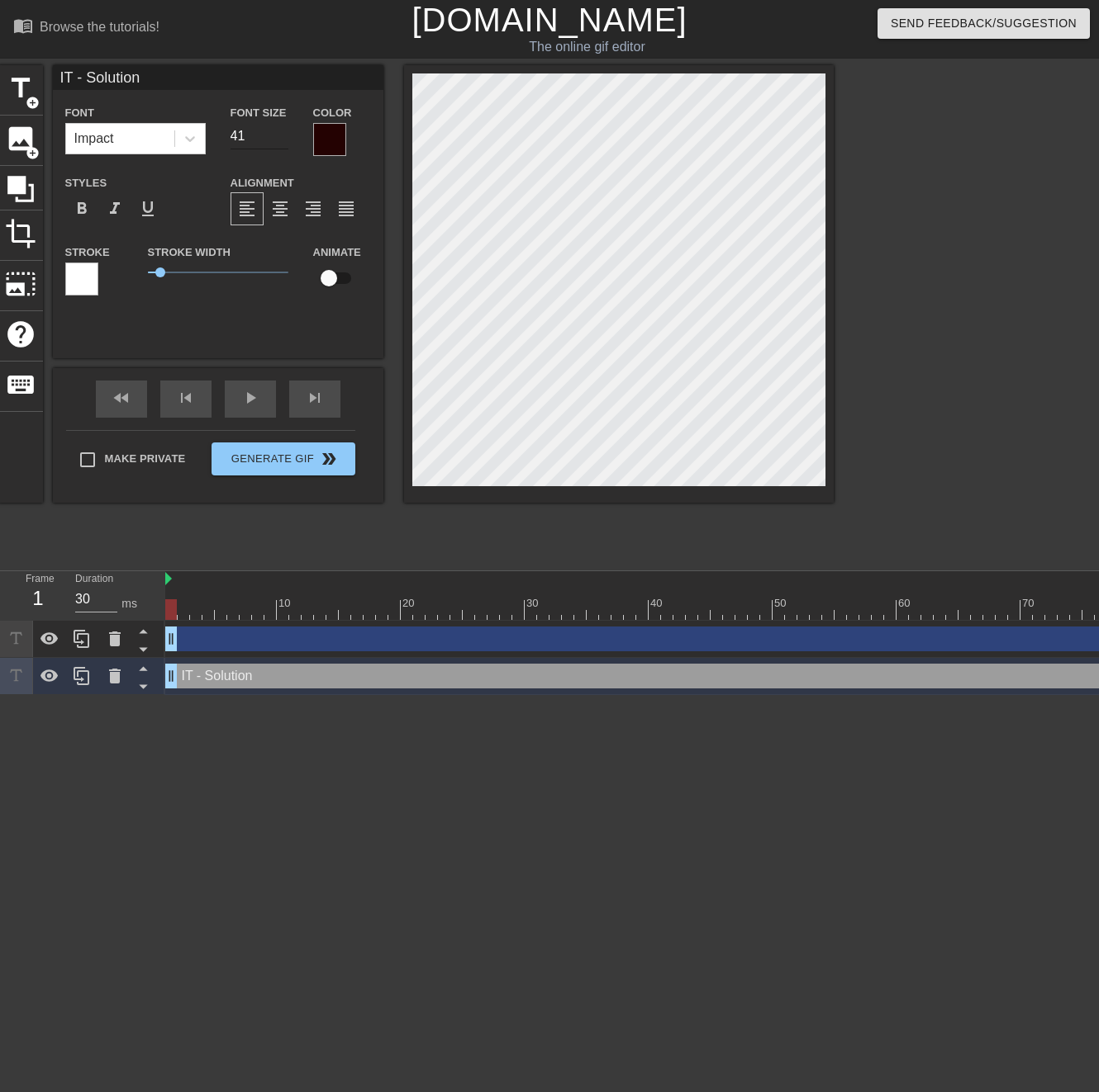
click at [285, 134] on input "41" at bounding box center [259, 136] width 58 height 27
click at [285, 134] on input "42" at bounding box center [259, 136] width 58 height 27
click at [282, 139] on input "41" at bounding box center [259, 136] width 58 height 27
click at [282, 139] on input "40" at bounding box center [259, 136] width 58 height 27
click at [278, 132] on input "41" at bounding box center [259, 136] width 58 height 27
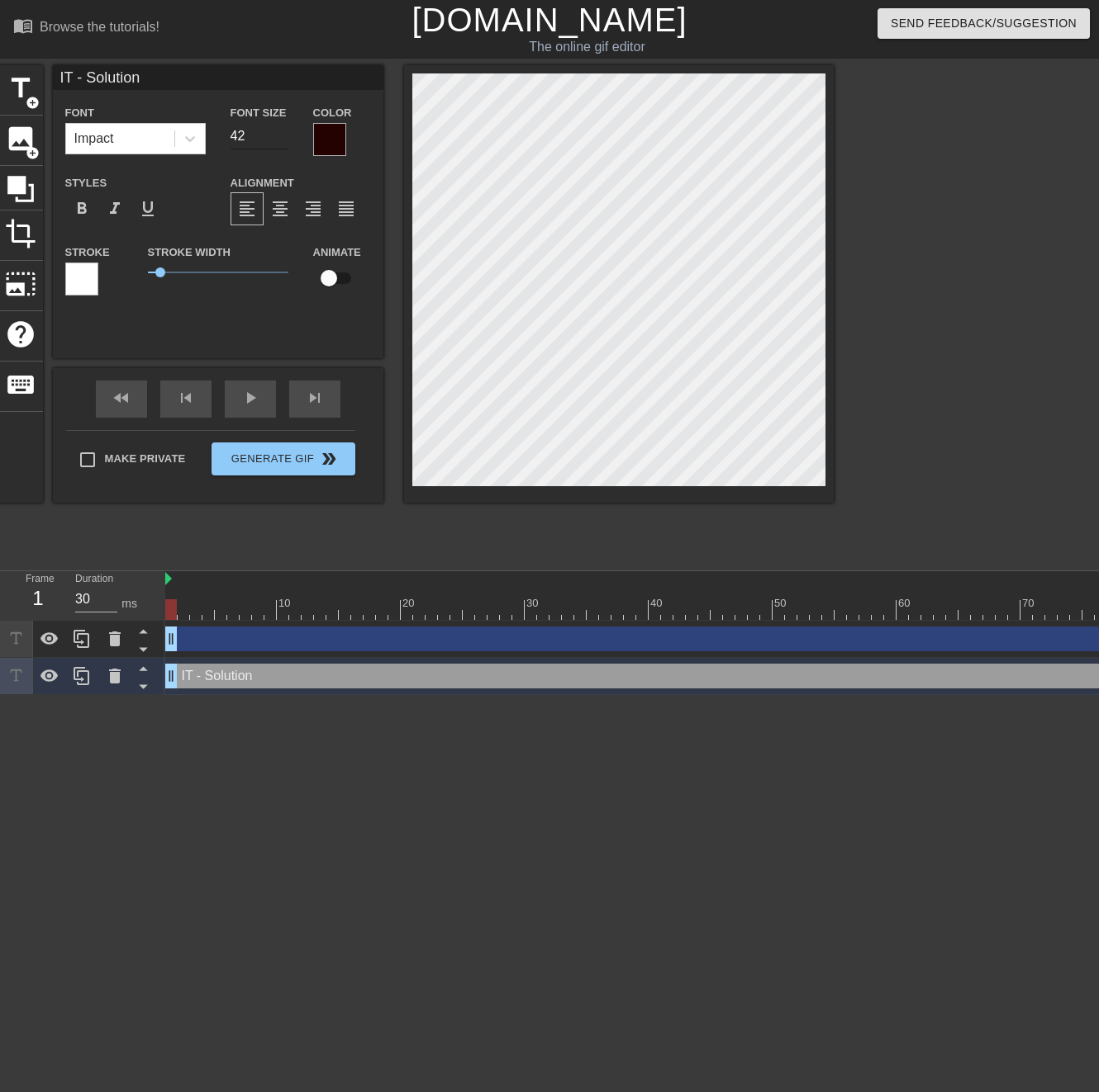
type input "42"
click at [278, 132] on input "42" at bounding box center [259, 136] width 58 height 27
click at [332, 152] on div at bounding box center [329, 139] width 33 height 33
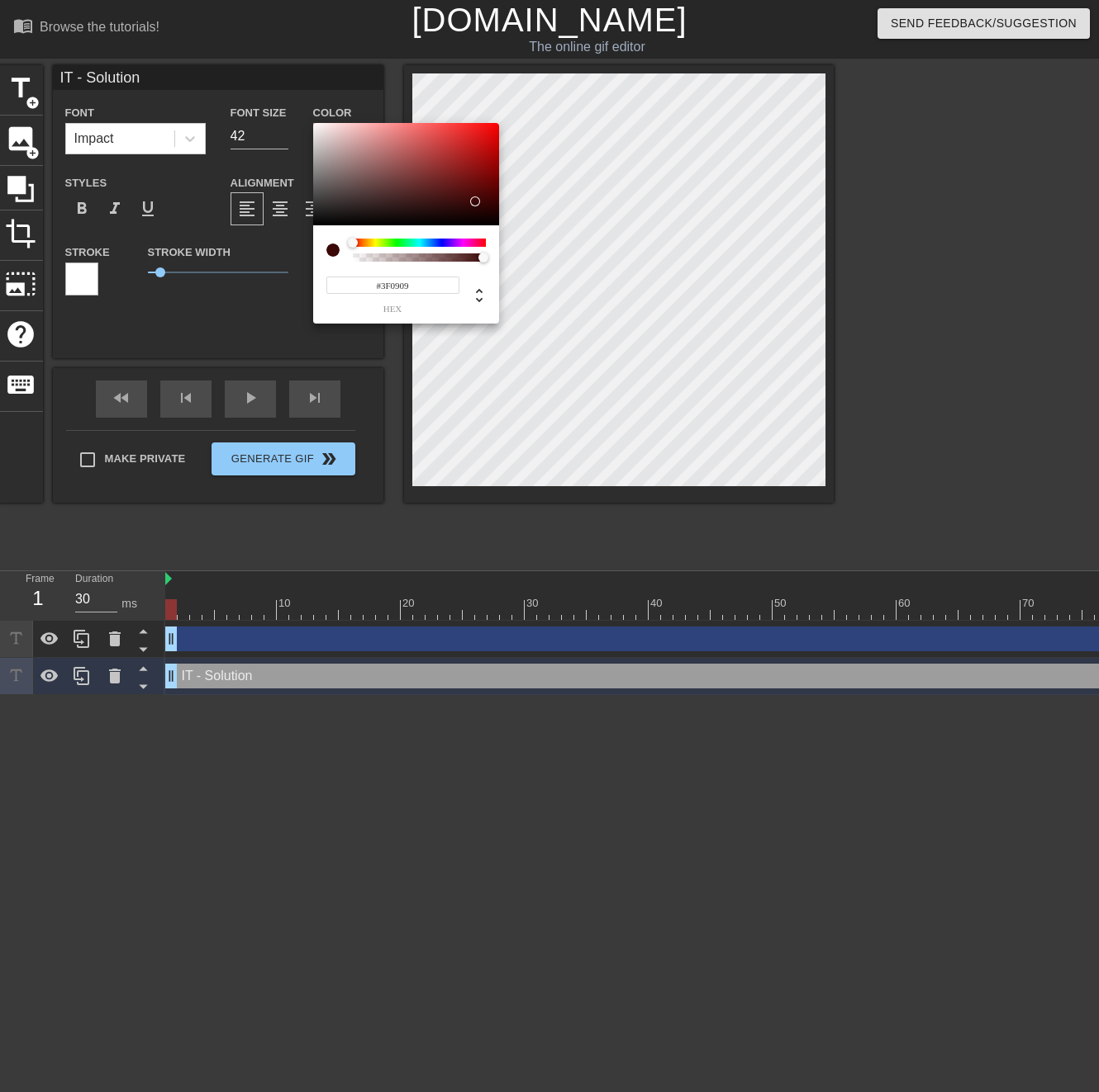
type input "#410A0A"
drag, startPoint x: 485, startPoint y: 207, endPoint x: 470, endPoint y: 199, distance: 17.0
click at [470, 199] on div at bounding box center [470, 199] width 10 height 10
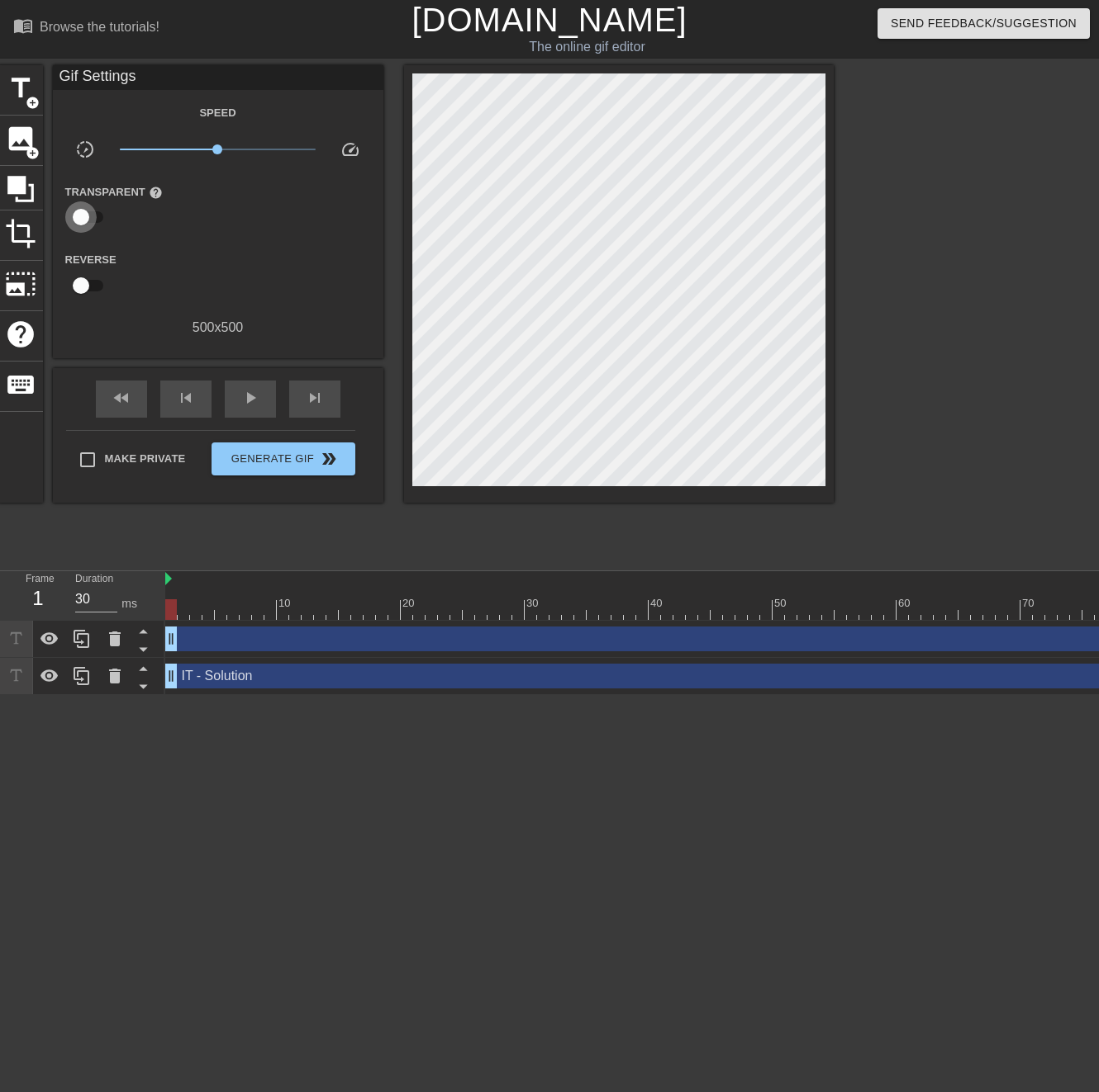
click at [85, 221] on input "checkbox" at bounding box center [81, 217] width 94 height 31
checkbox input "true"
click at [80, 292] on input "checkbox" at bounding box center [81, 287] width 94 height 31
checkbox input "true"
type input "40"
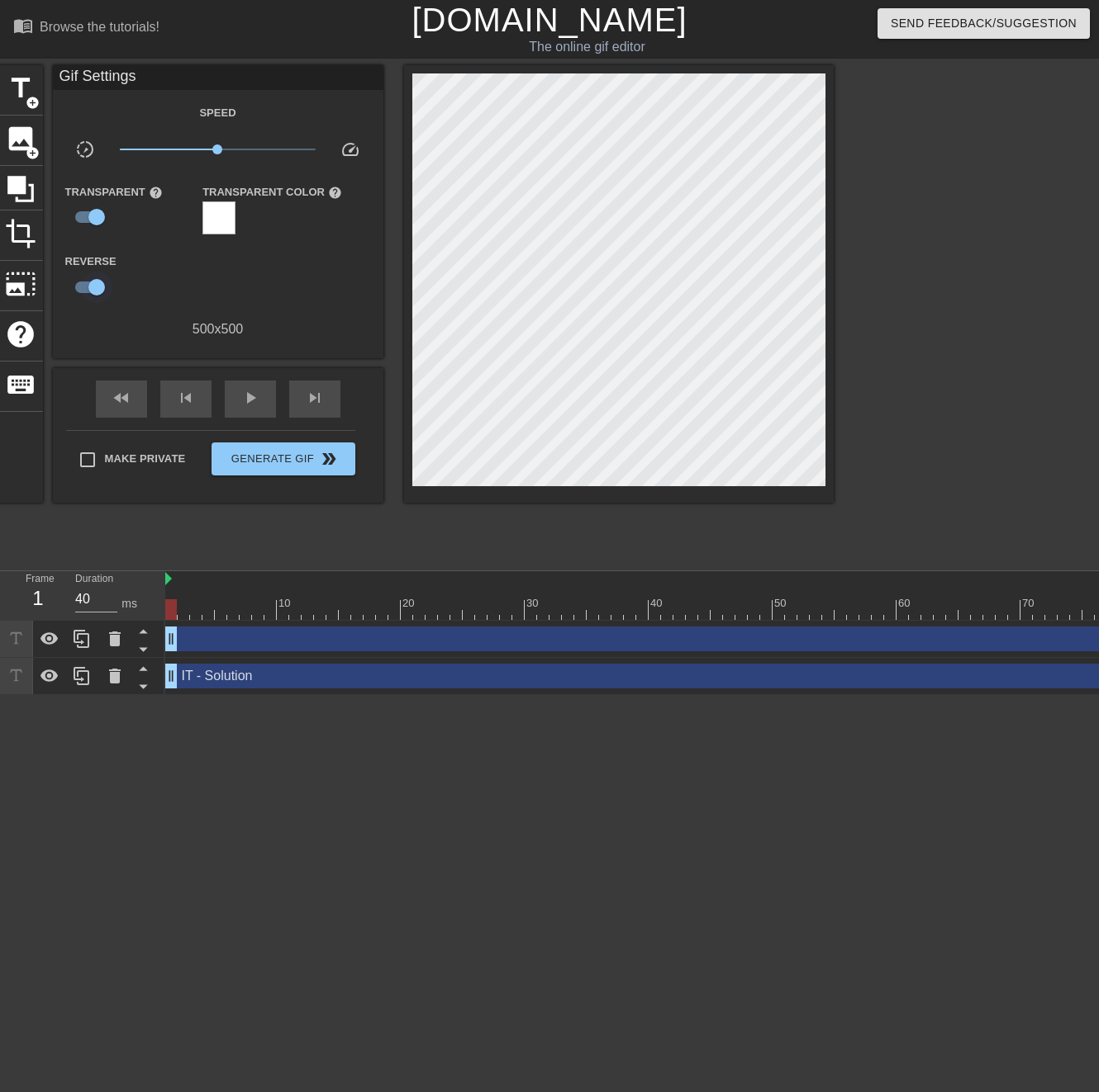
click at [81, 291] on input "checkbox" at bounding box center [96, 287] width 94 height 31
checkbox input "false"
type input "30"
click at [81, 291] on input "checkbox" at bounding box center [81, 287] width 94 height 31
checkbox input "true"
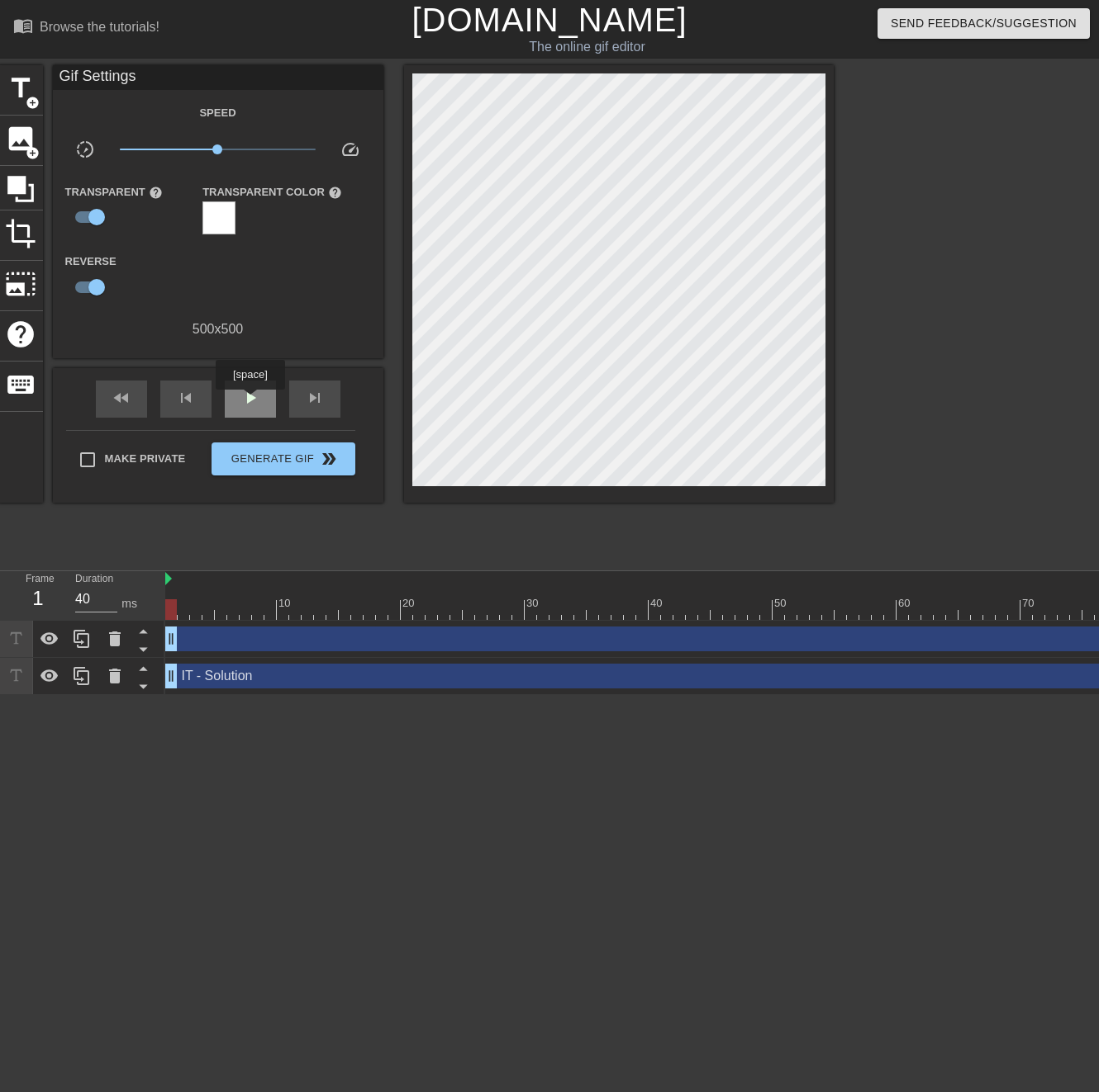
click at [250, 401] on span "play_arrow" at bounding box center [250, 398] width 20 height 20
type input "30"
click at [82, 283] on input "checkbox" at bounding box center [96, 287] width 94 height 31
checkbox input "false"
click at [241, 402] on span "pause" at bounding box center [250, 398] width 20 height 20
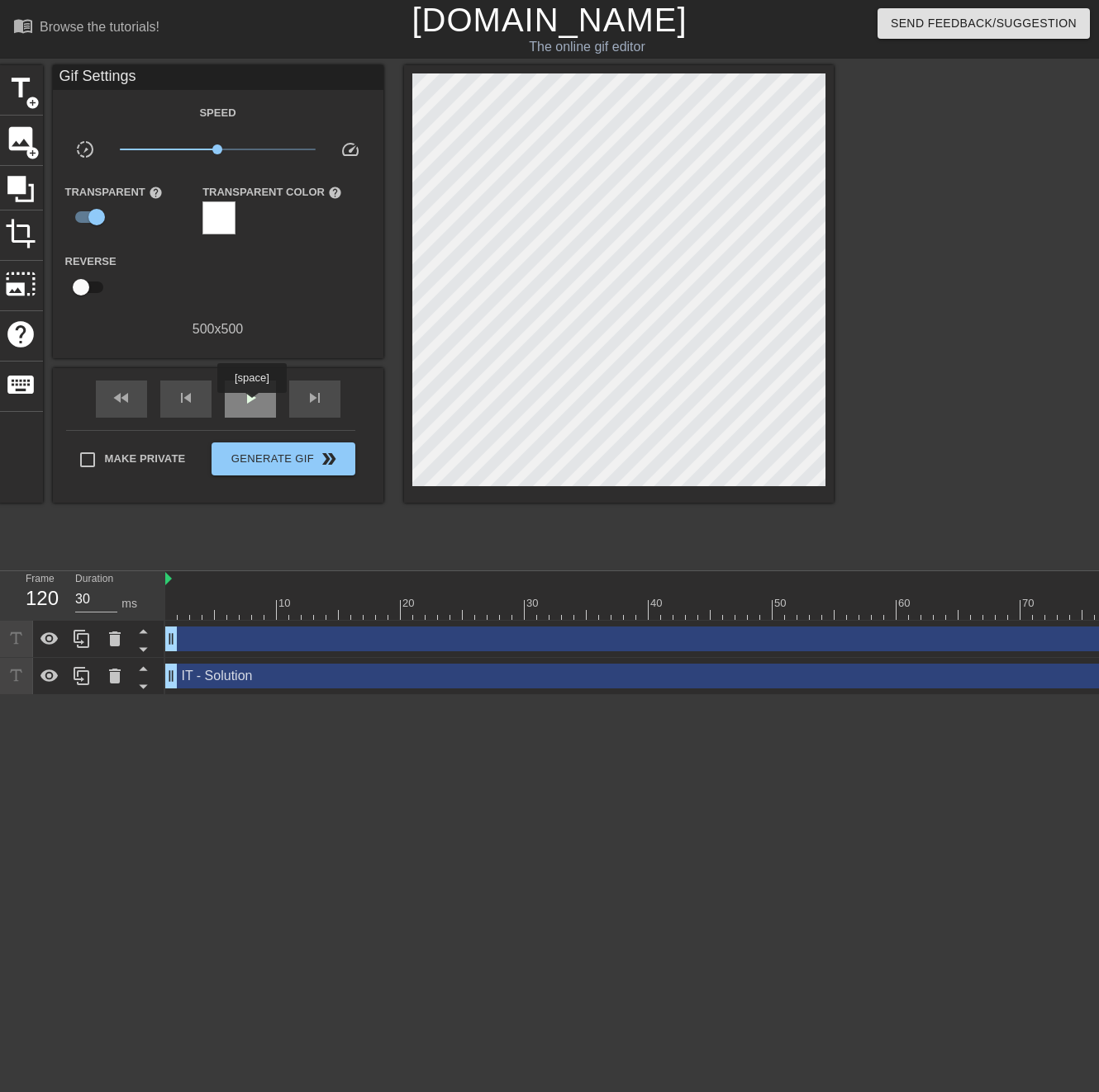
click at [252, 404] on span "play_arrow" at bounding box center [250, 398] width 20 height 20
type input "30"
click at [253, 403] on span "pause" at bounding box center [250, 398] width 20 height 20
click at [15, 290] on span "photo_size_select_large" at bounding box center [20, 283] width 31 height 31
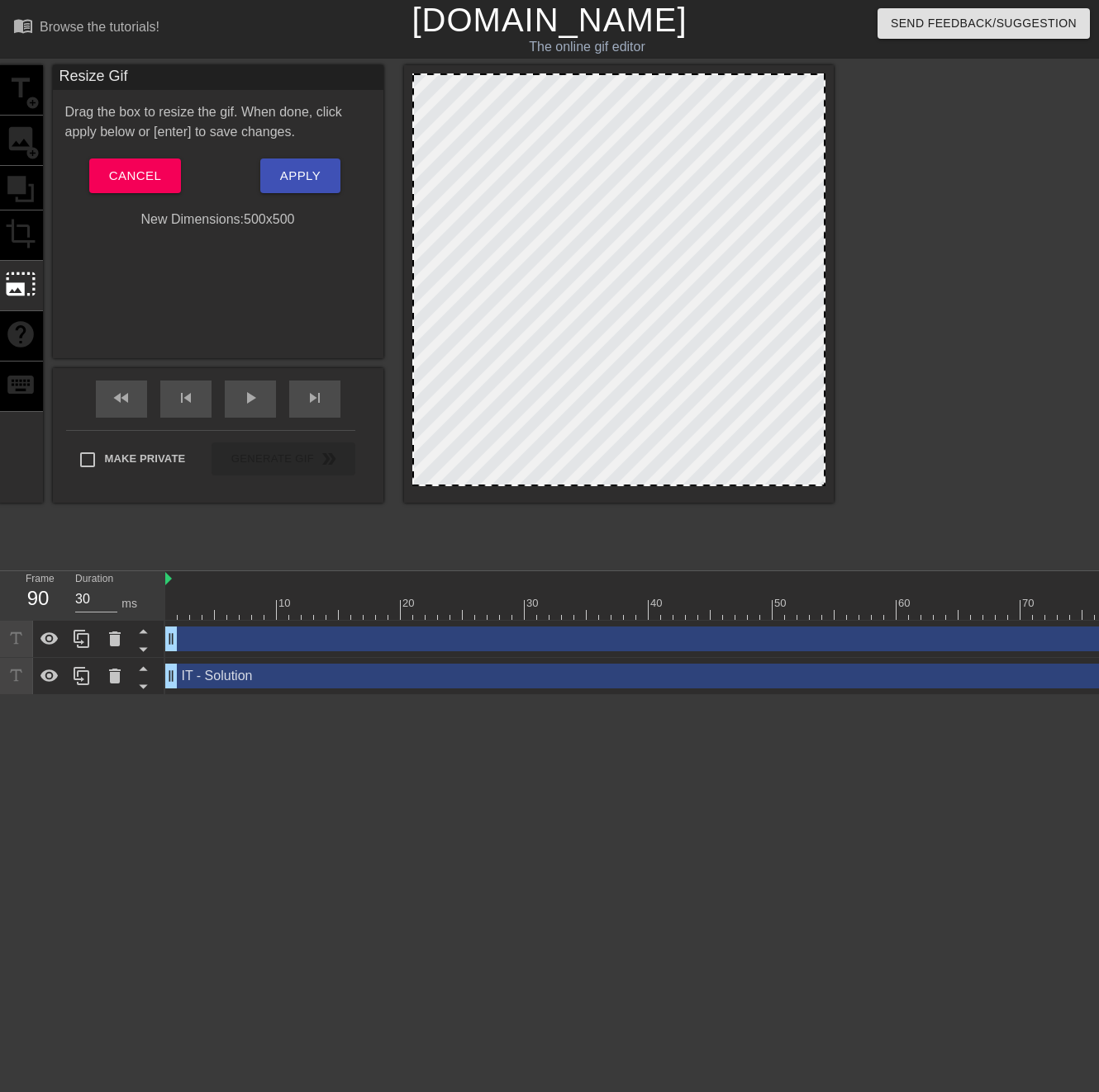
drag, startPoint x: 822, startPoint y: 78, endPoint x: 822, endPoint y: 93, distance: 15.0
click at [822, 93] on div at bounding box center [618, 280] width 413 height 413
click at [691, 76] on div at bounding box center [618, 280] width 413 height 413
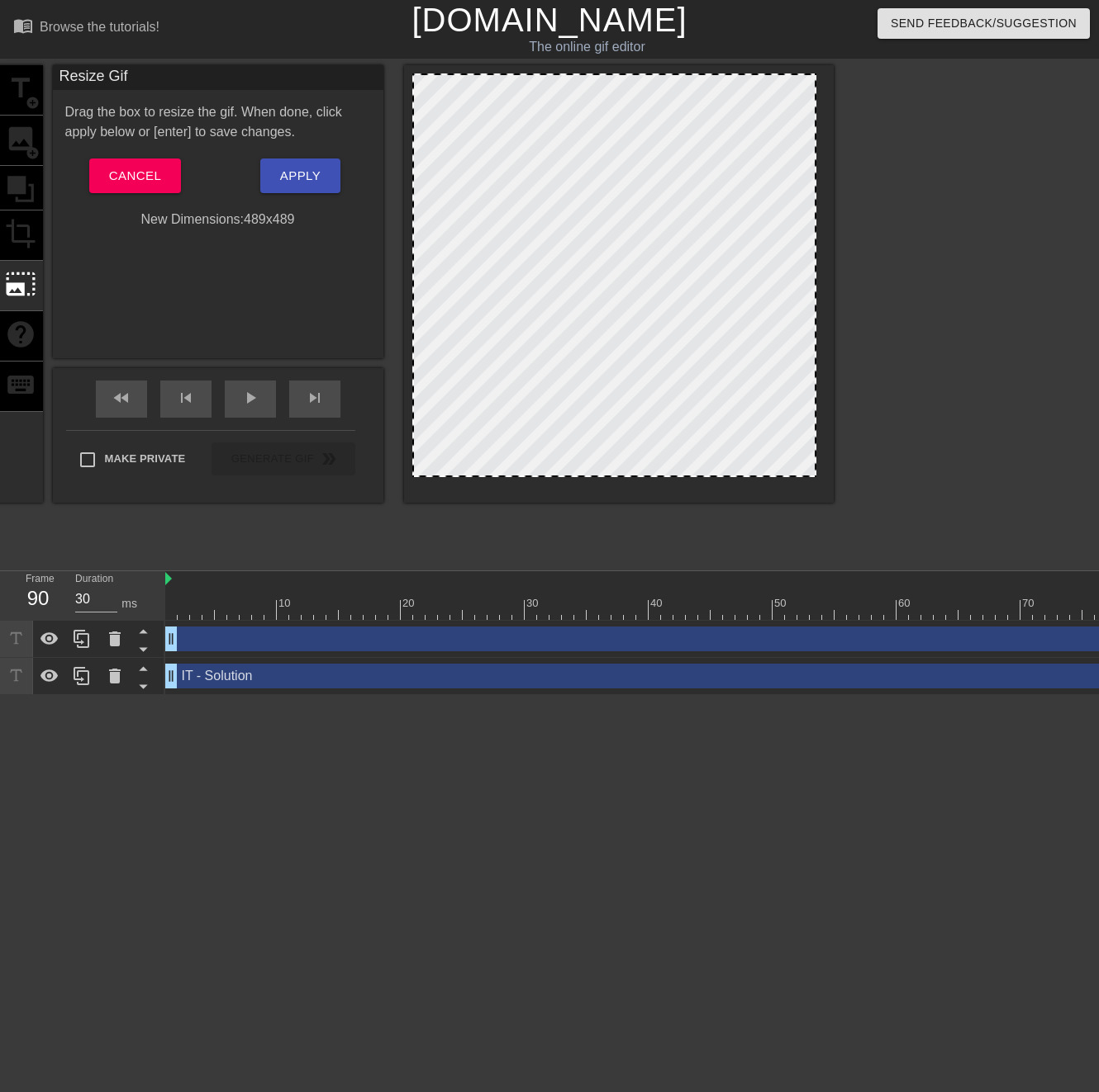
drag, startPoint x: 824, startPoint y: 83, endPoint x: 815, endPoint y: 84, distance: 9.1
click at [815, 84] on div at bounding box center [814, 275] width 9 height 400
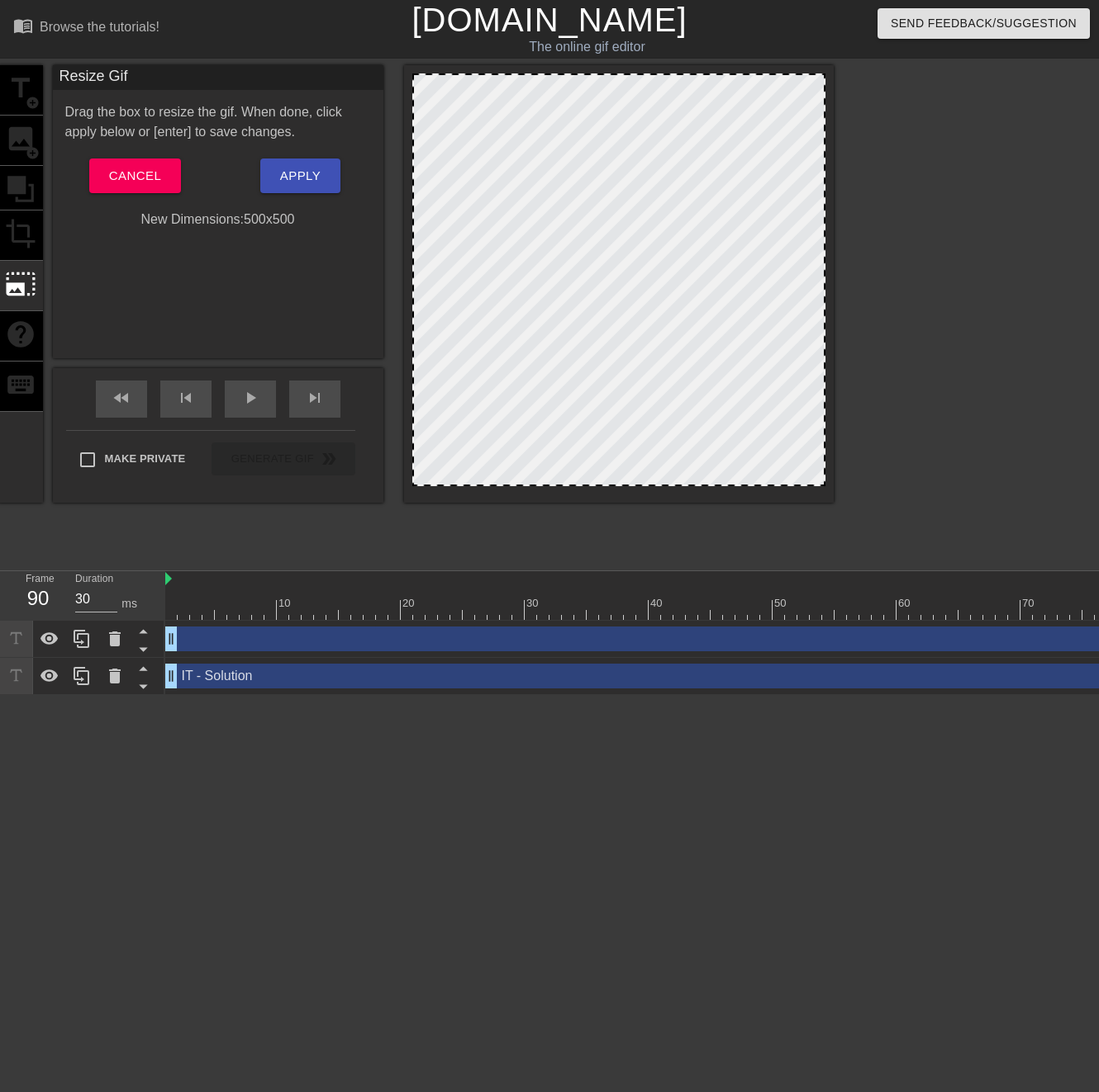
drag, startPoint x: 673, startPoint y: 478, endPoint x: 686, endPoint y: 494, distance: 20.6
click at [686, 494] on div at bounding box center [618, 284] width 429 height 438
click at [150, 177] on span "Cancel" at bounding box center [135, 176] width 52 height 22
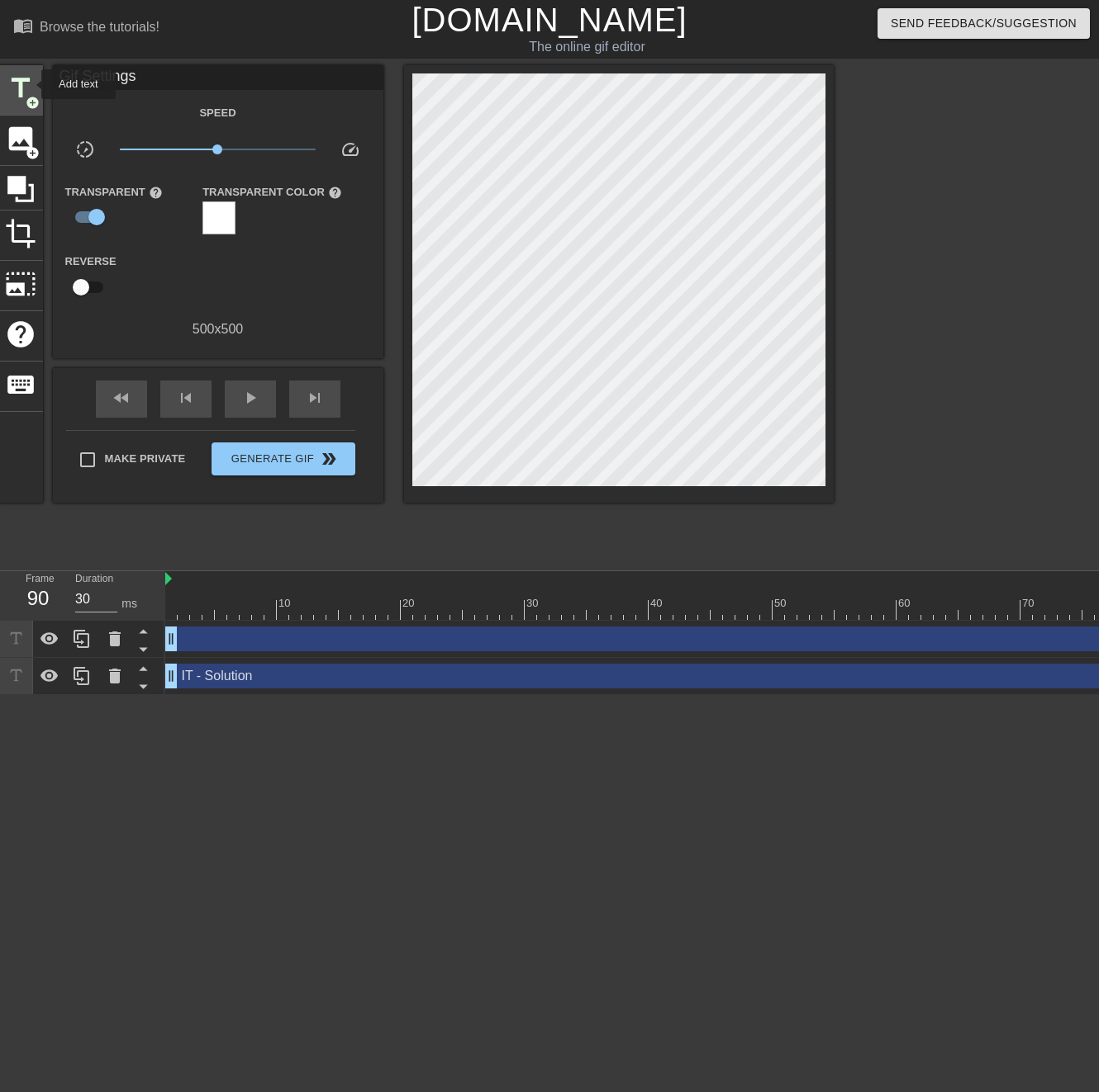
click at [30, 85] on span "title" at bounding box center [20, 88] width 31 height 31
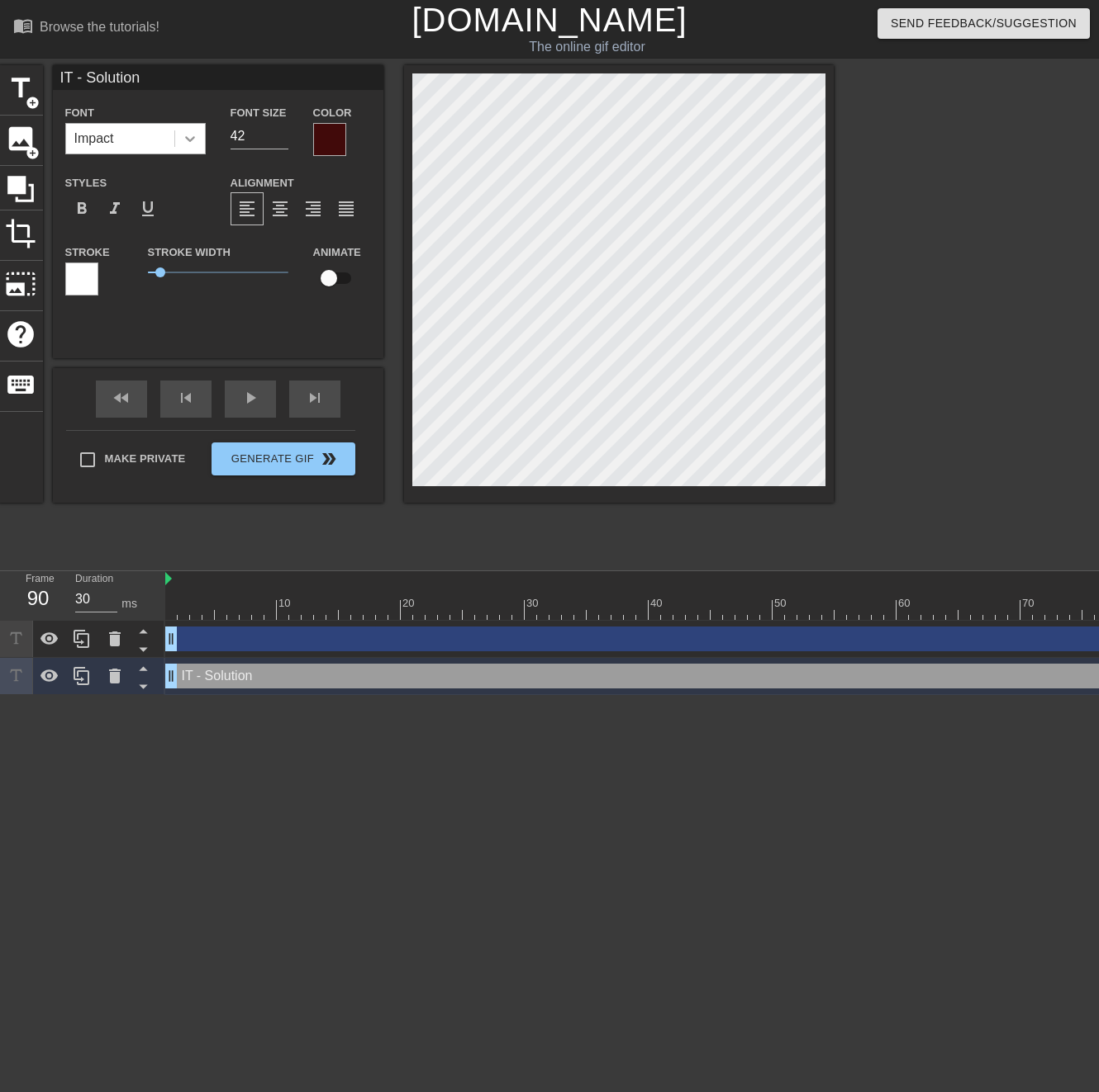
click at [191, 134] on icon at bounding box center [189, 138] width 16 height 16
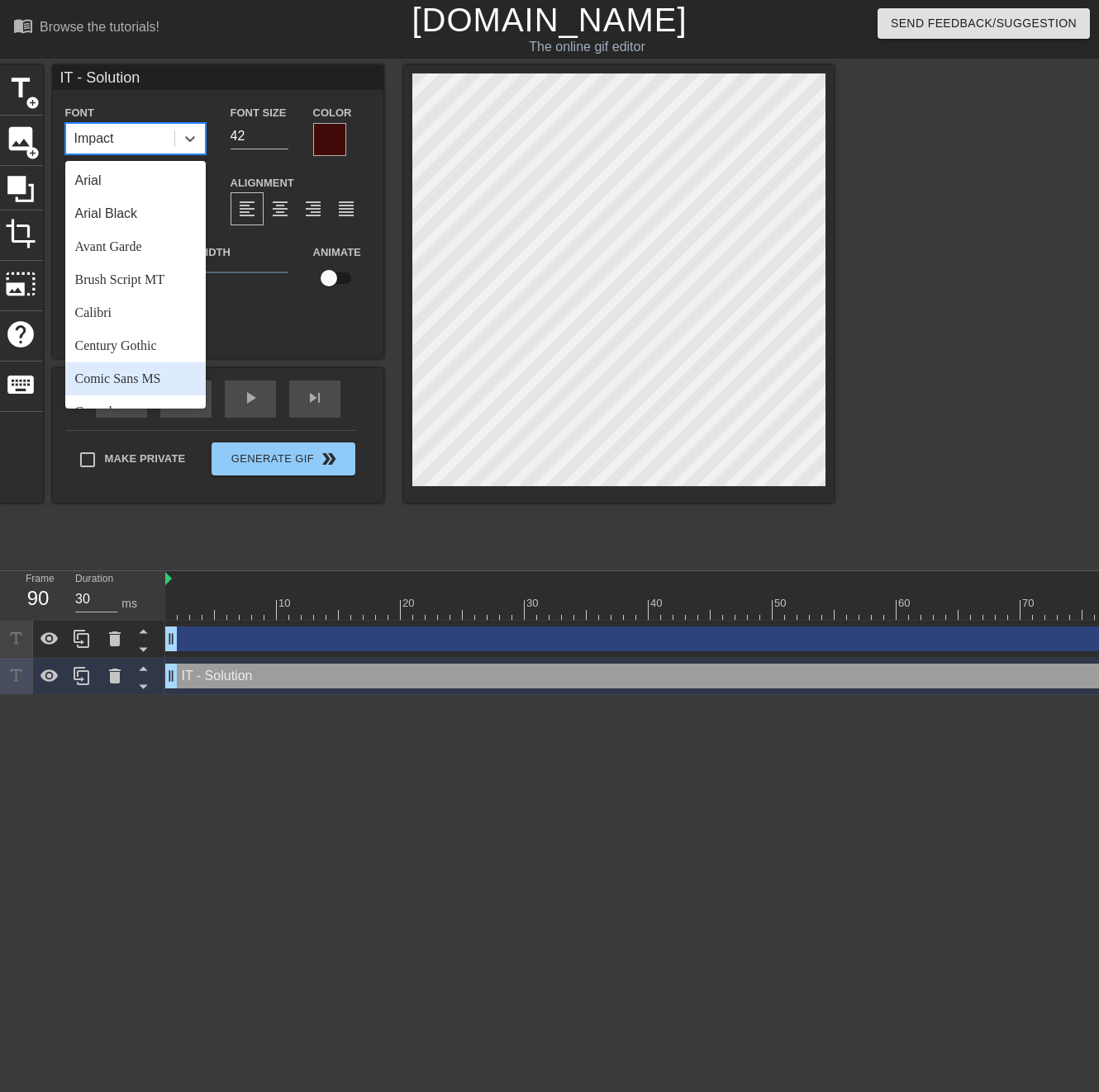
click at [110, 375] on div "Comic Sans MS" at bounding box center [136, 379] width 141 height 33
click at [189, 141] on icon at bounding box center [189, 139] width 10 height 6
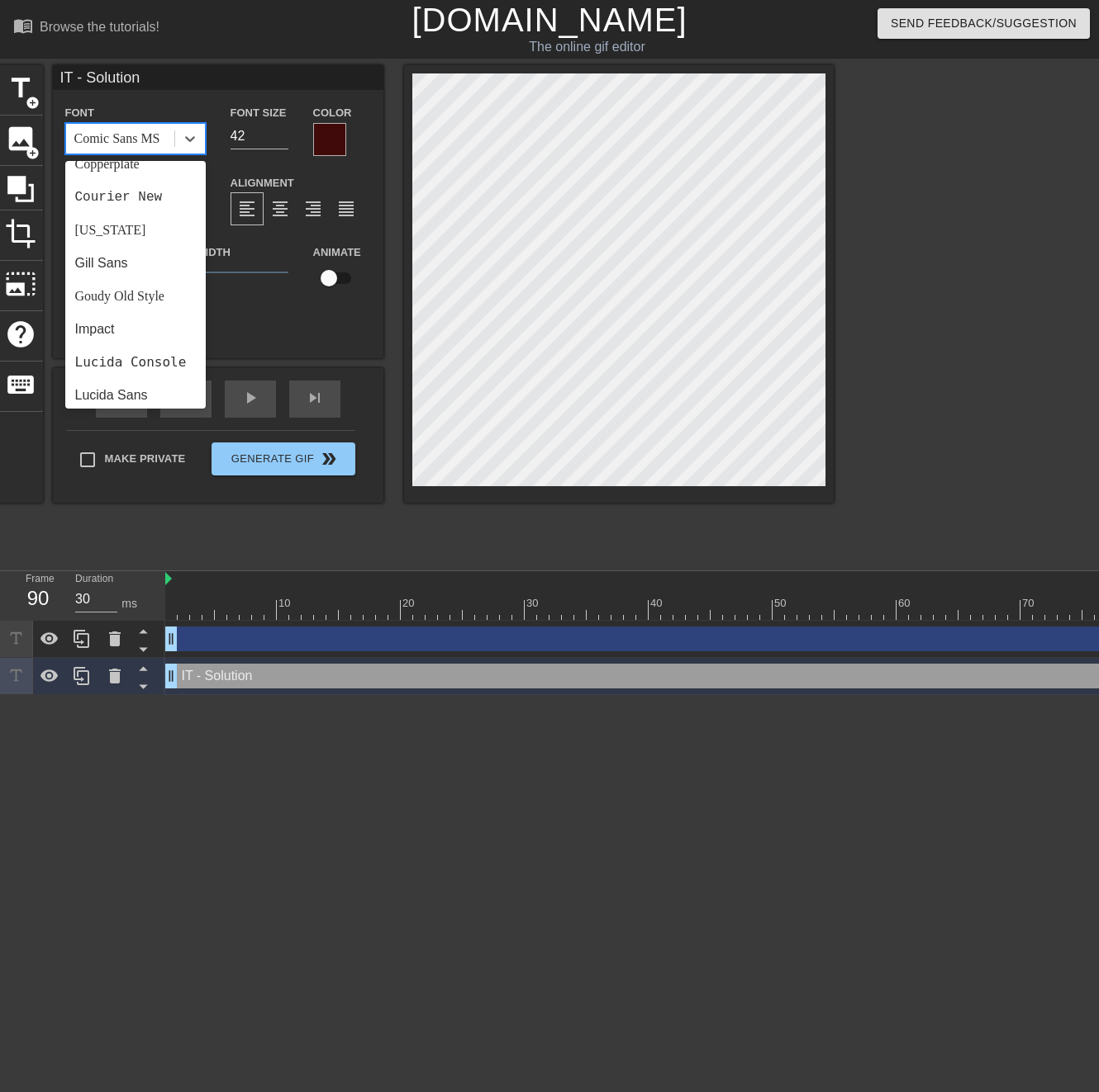
scroll to position [283, 0]
click at [121, 318] on div "Impact" at bounding box center [136, 327] width 141 height 33
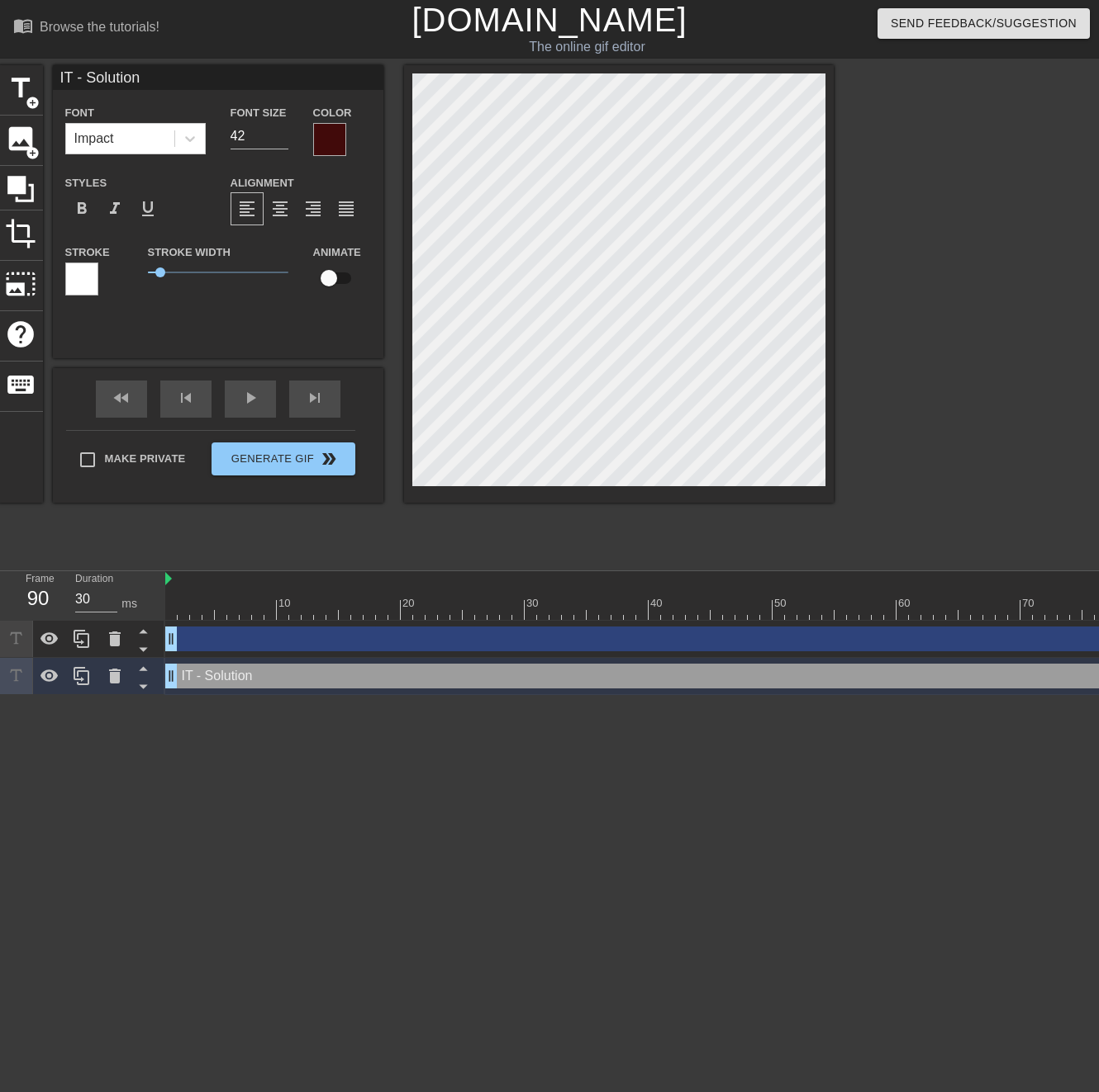
scroll to position [0, 1]
click at [92, 211] on div "format_bold" at bounding box center [82, 208] width 33 height 33
click at [83, 206] on span "format_bold" at bounding box center [82, 208] width 20 height 20
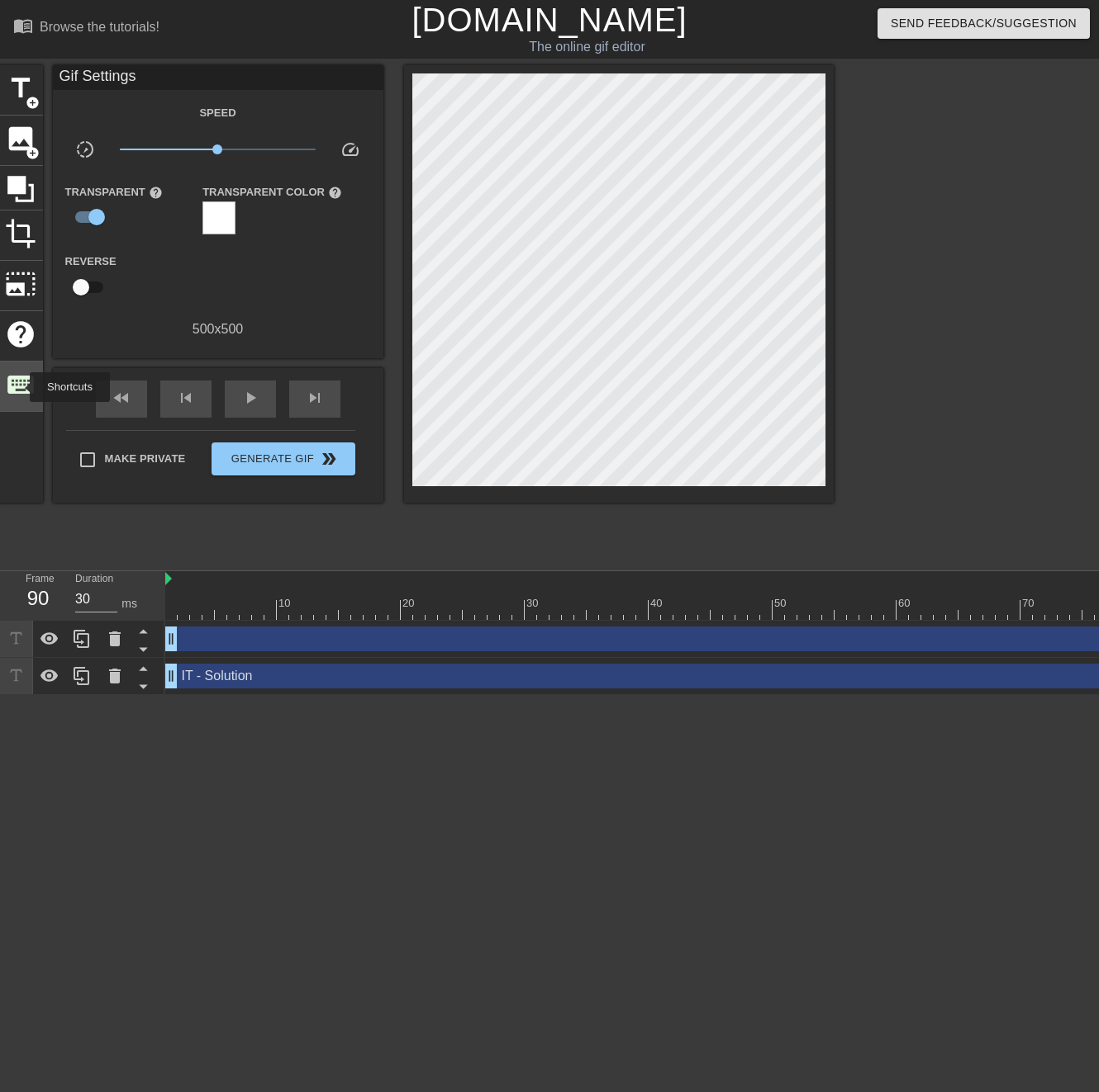
click at [19, 387] on span "keyboard" at bounding box center [20, 384] width 31 height 31
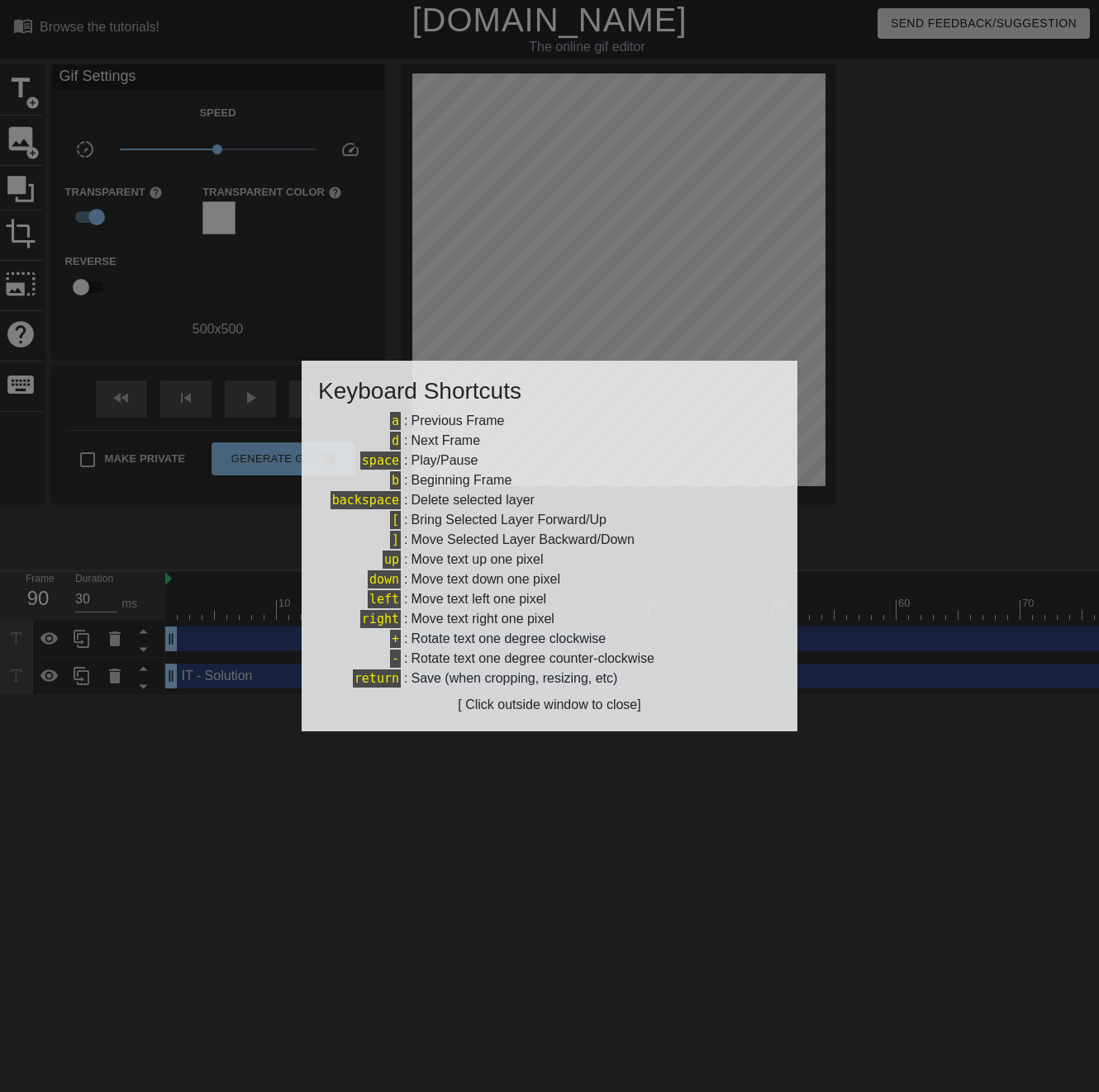
click at [310, 906] on div at bounding box center [549, 546] width 1099 height 1092
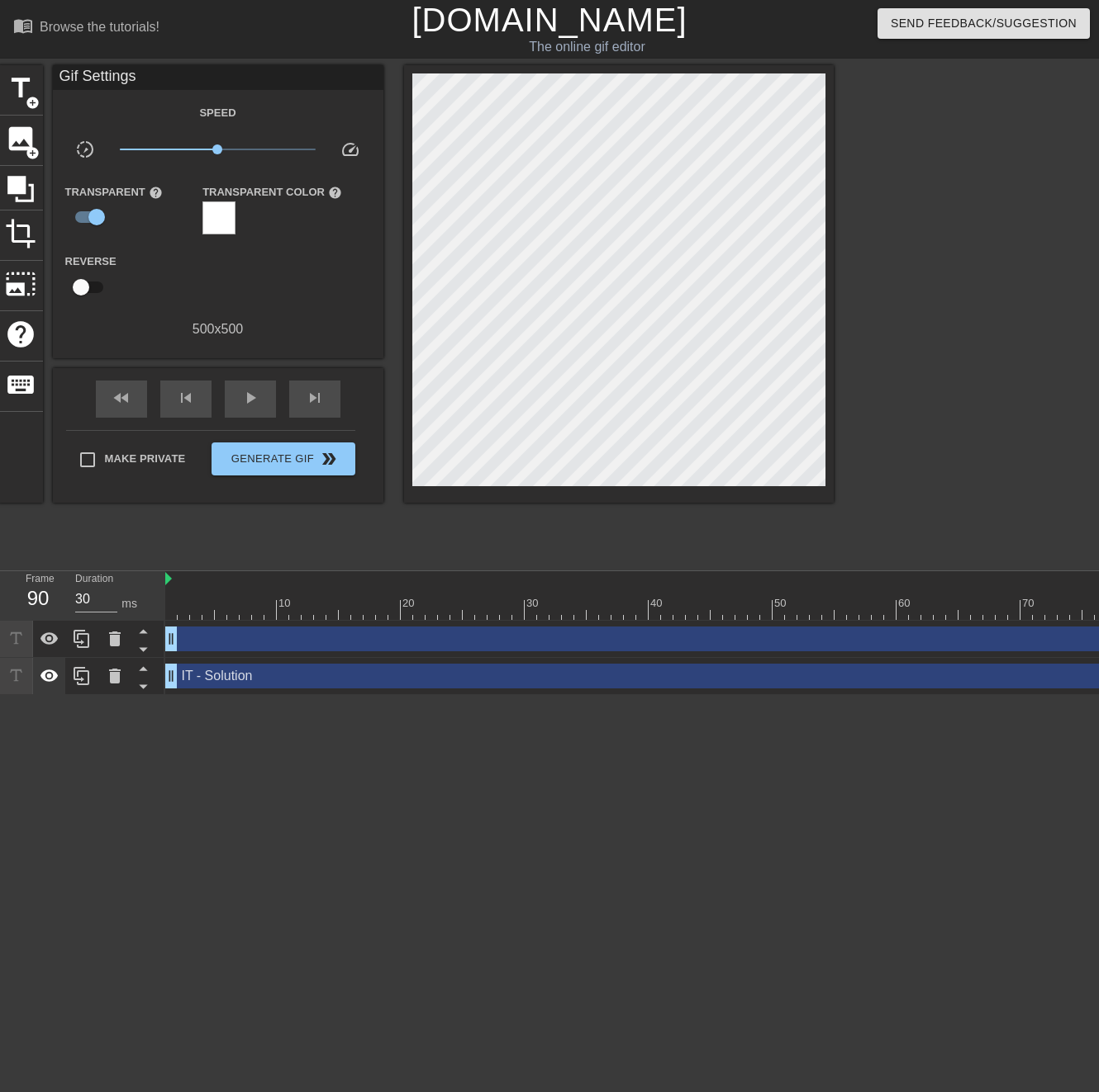
click at [48, 674] on icon at bounding box center [49, 675] width 18 height 12
click at [52, 640] on icon at bounding box center [49, 638] width 20 height 20
click at [47, 680] on icon at bounding box center [49, 676] width 18 height 15
click at [49, 641] on icon at bounding box center [49, 639] width 18 height 15
click at [49, 641] on icon at bounding box center [49, 638] width 18 height 12
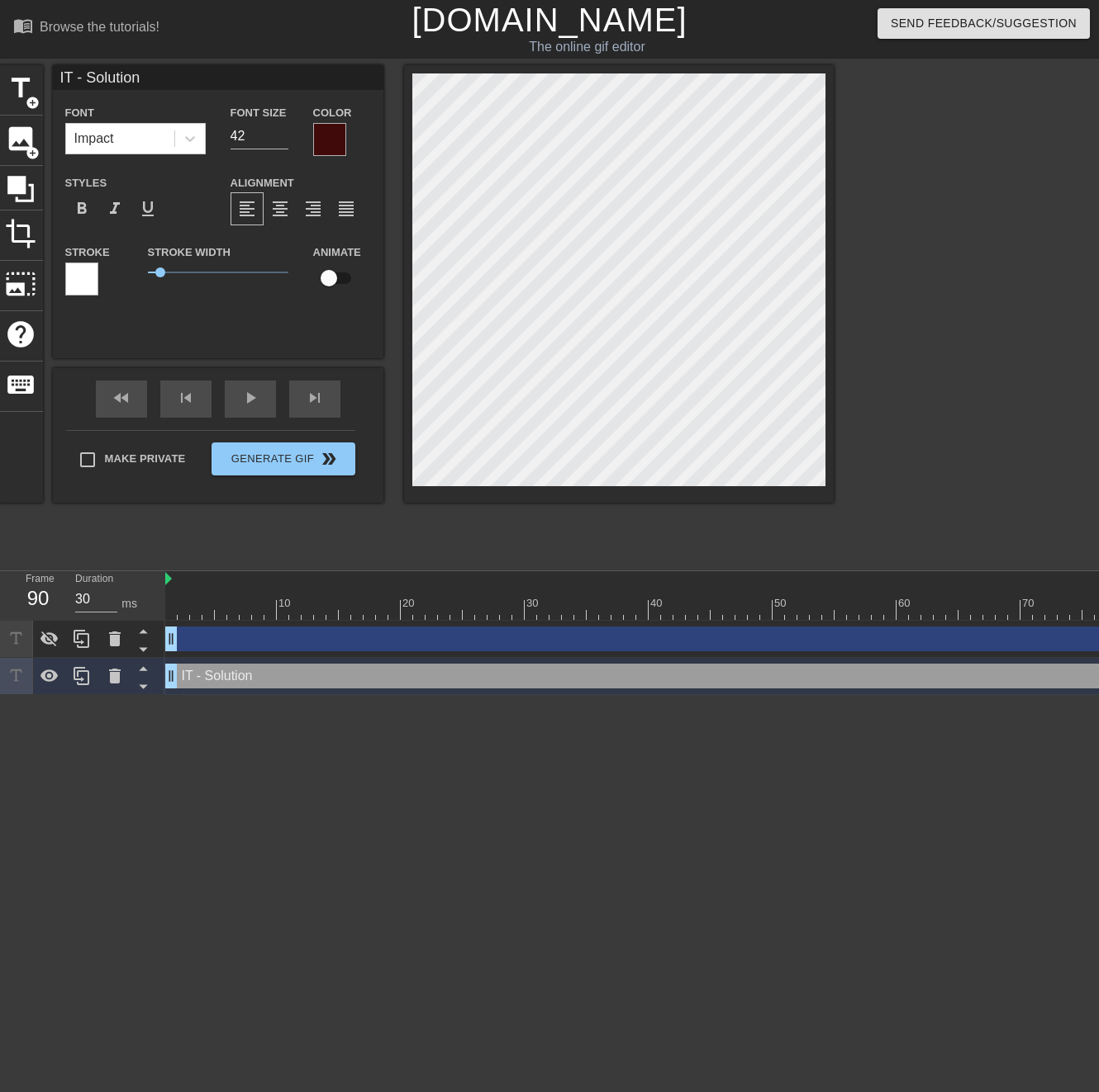
click at [336, 135] on div at bounding box center [329, 139] width 33 height 33
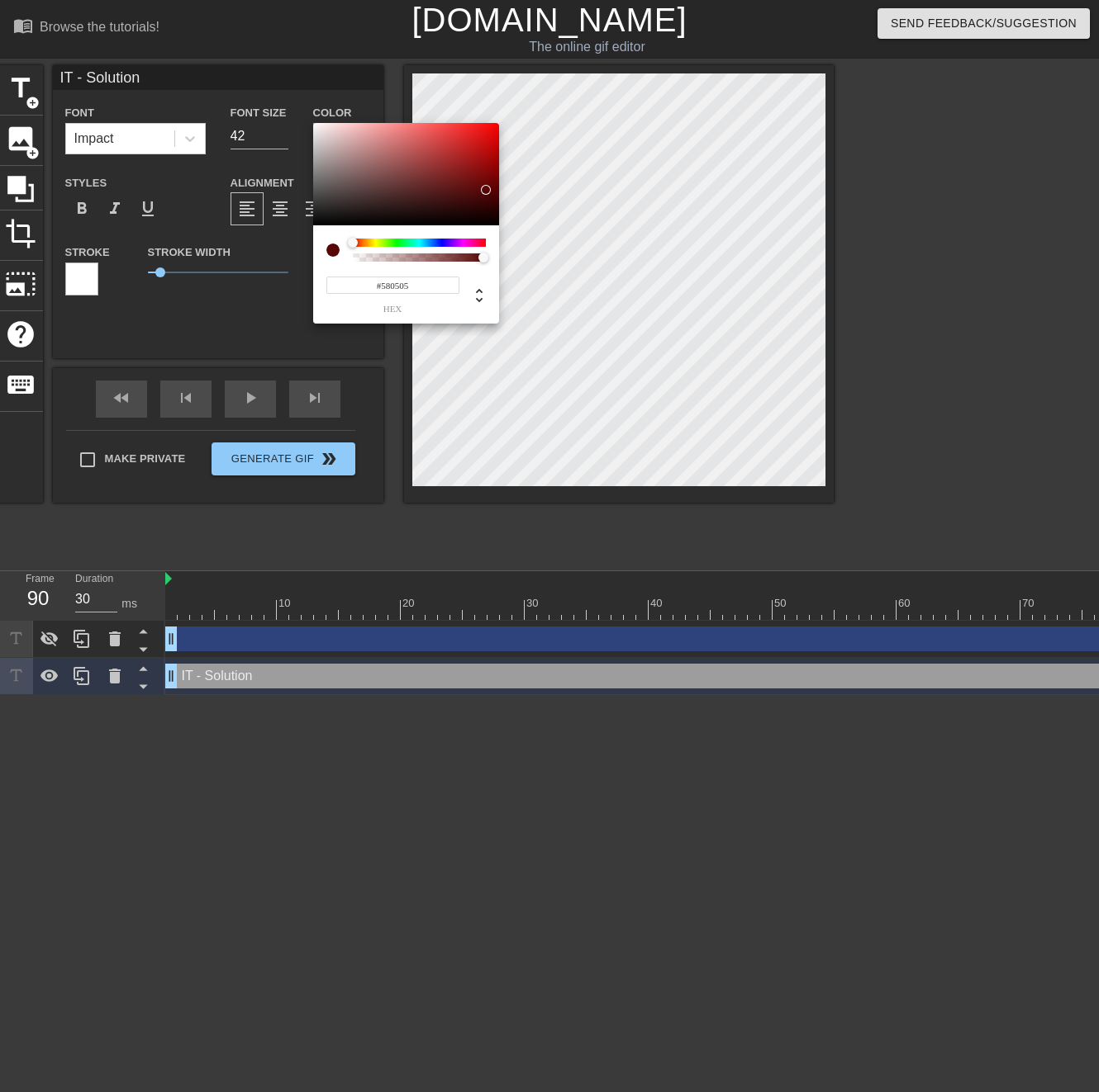
type input "#560505"
drag, startPoint x: 472, startPoint y: 198, endPoint x: 487, endPoint y: 191, distance: 16.6
click at [487, 191] on div at bounding box center [487, 190] width 10 height 10
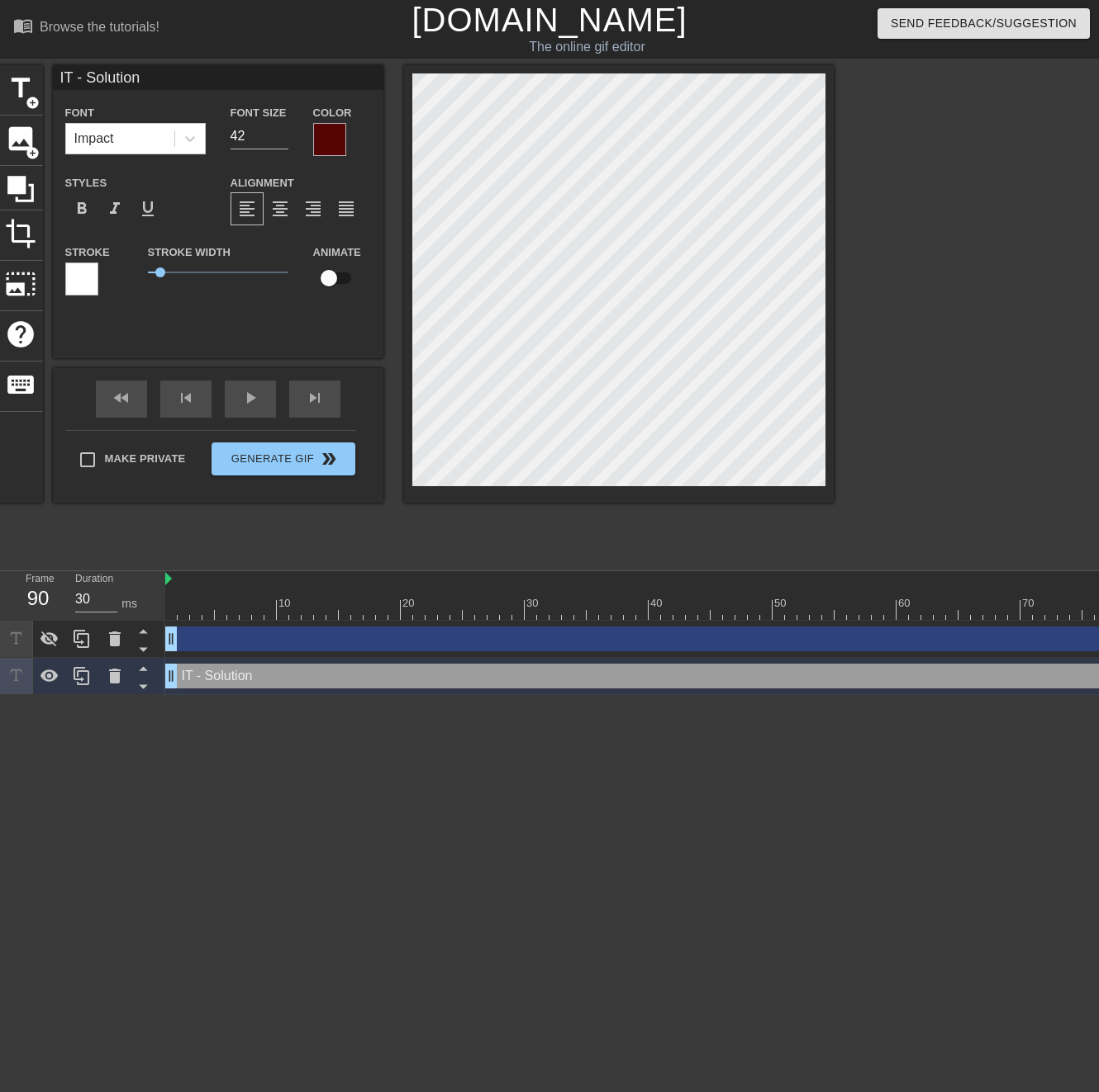
click at [322, 138] on div at bounding box center [329, 139] width 33 height 33
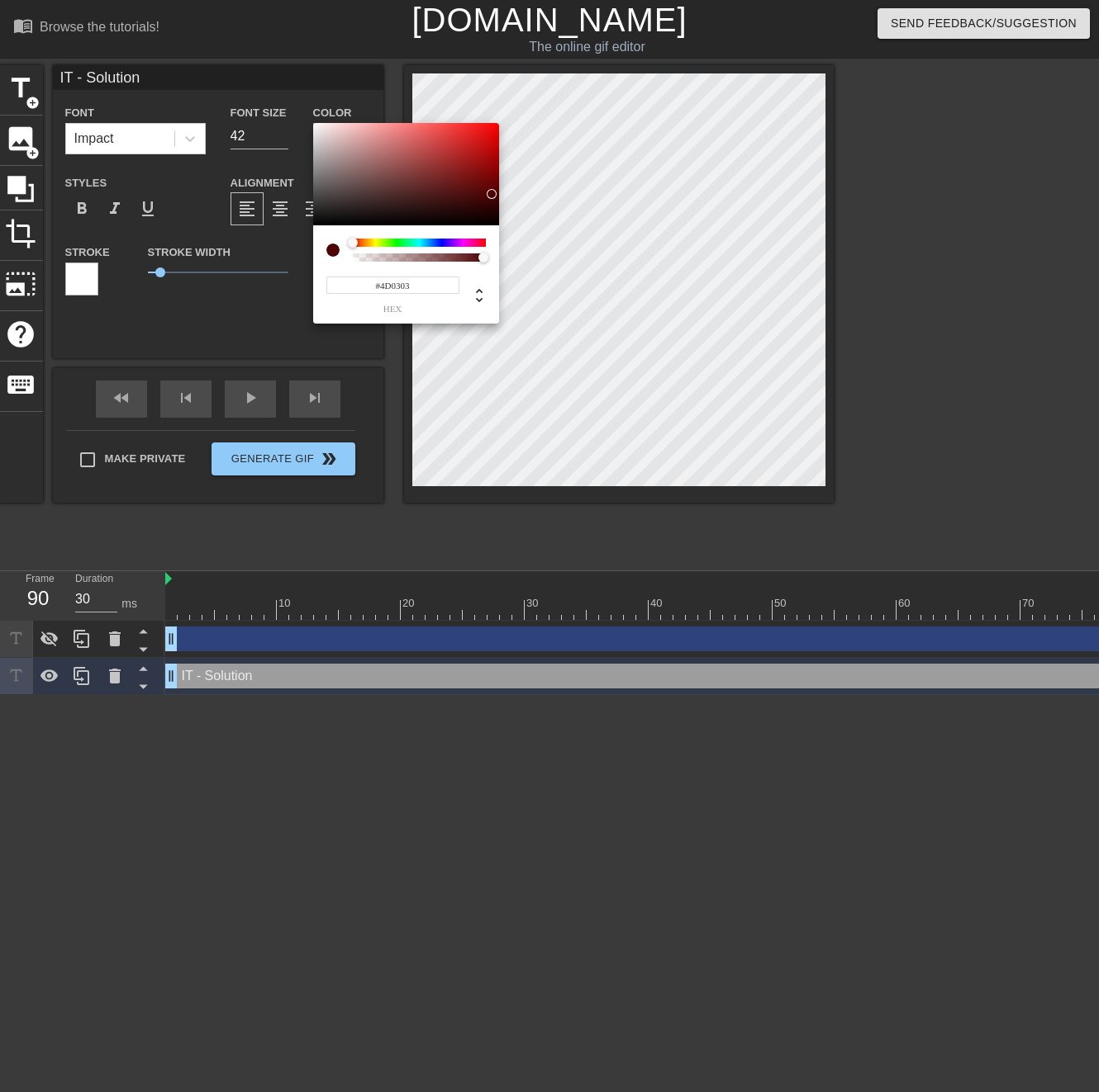
type input "#4B0303"
drag, startPoint x: 488, startPoint y: 187, endPoint x: 492, endPoint y: 195, distance: 8.9
click at [492, 195] on div at bounding box center [492, 195] width 10 height 10
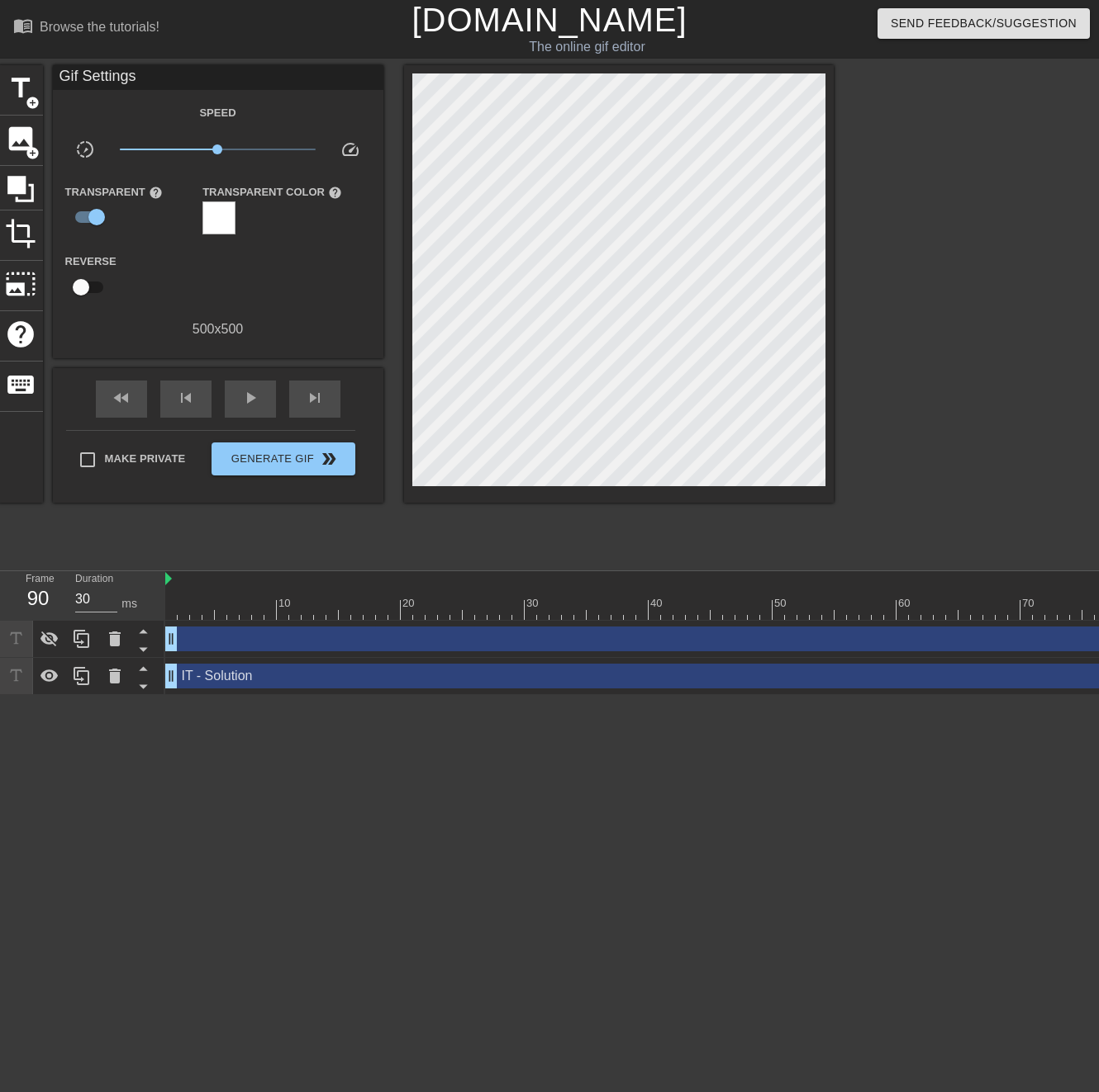
click at [945, 117] on div at bounding box center [977, 313] width 247 height 496
click at [264, 392] on div "play_arrow" at bounding box center [250, 399] width 51 height 37
click at [264, 392] on div "pause" at bounding box center [250, 399] width 51 height 37
click at [48, 653] on div at bounding box center [49, 639] width 33 height 36
click at [176, 677] on div "IT - Solution drag_handle drag_handle" at bounding box center [1094, 676] width 1858 height 25
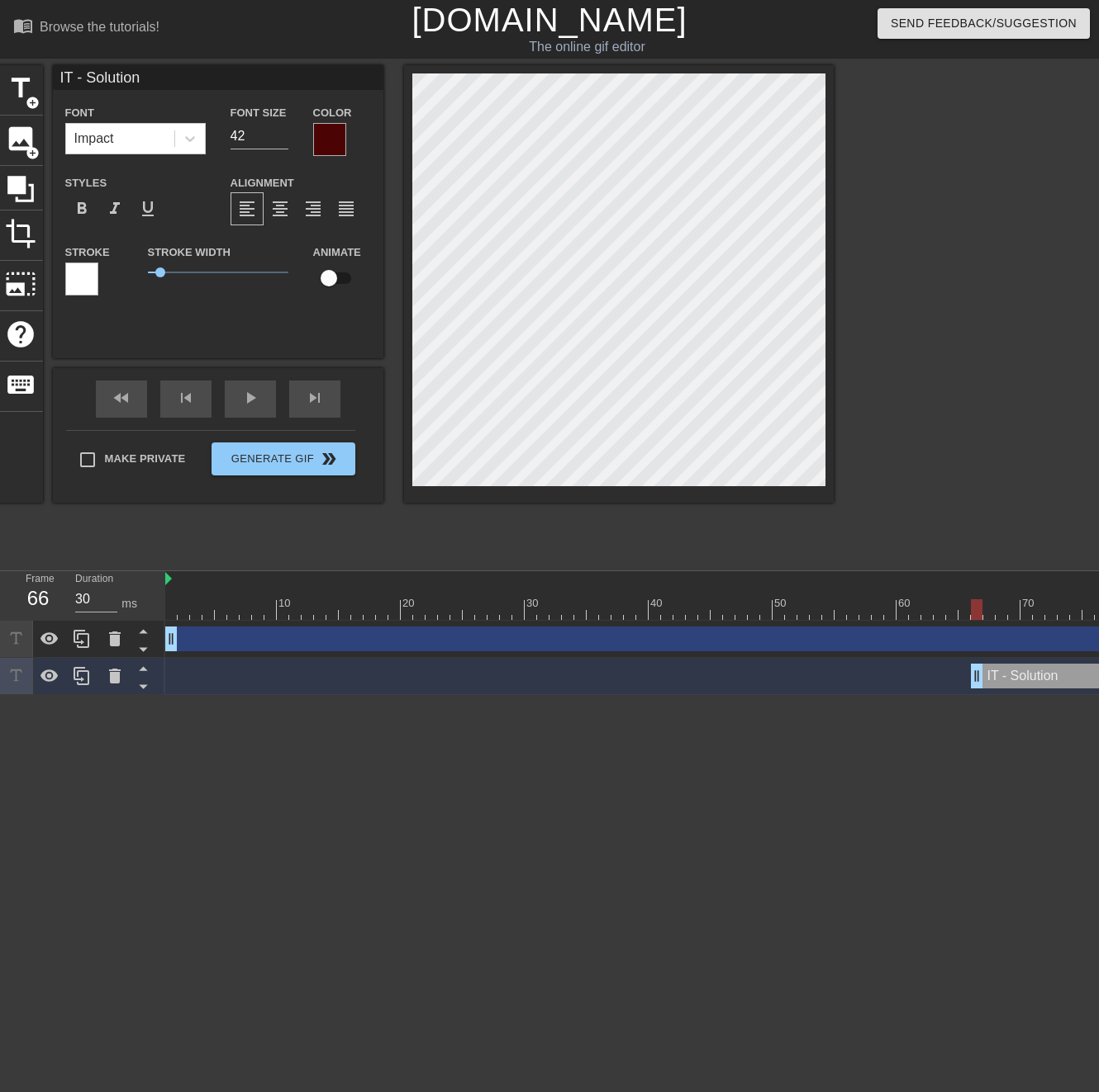
drag, startPoint x: 176, startPoint y: 677, endPoint x: 976, endPoint y: 677, distance: 800.0
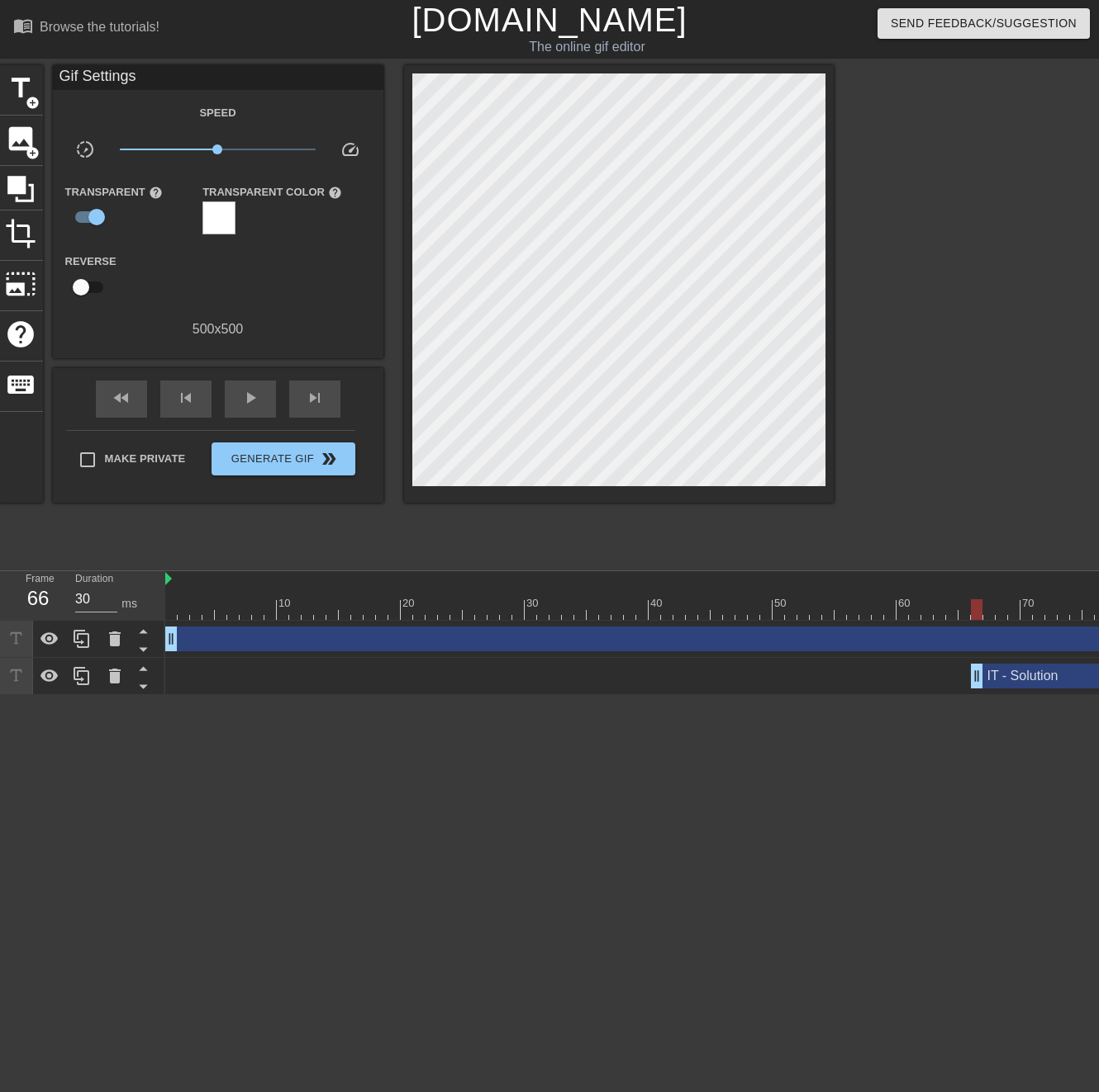
drag, startPoint x: 523, startPoint y: 1081, endPoint x: 830, endPoint y: 1046, distance: 309.0
click at [830, 695] on html "menu_book Browse the tutorials! [DOMAIN_NAME] The online gif editor Send Feedba…" at bounding box center [549, 347] width 1099 height 695
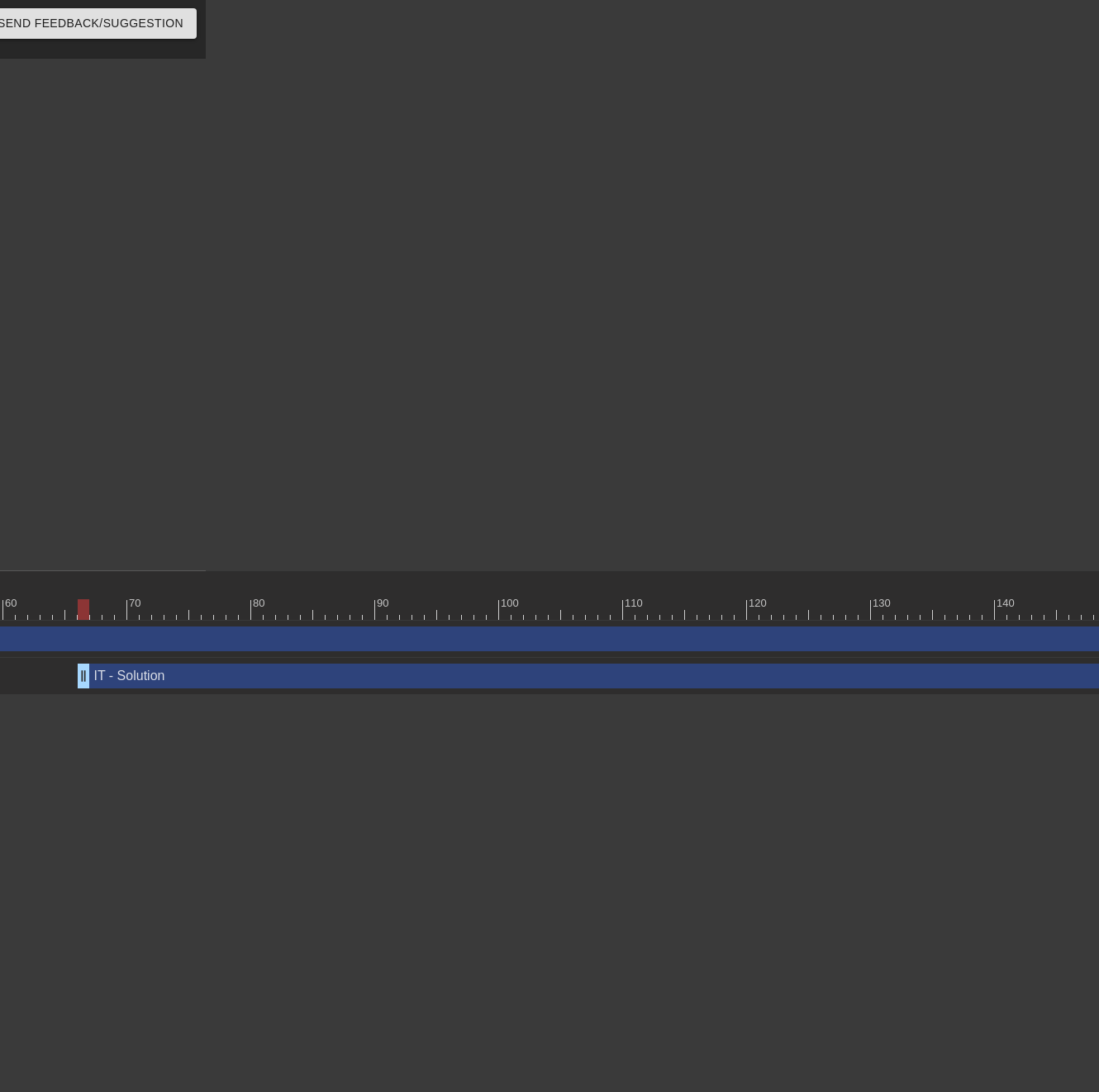
scroll to position [0, 935]
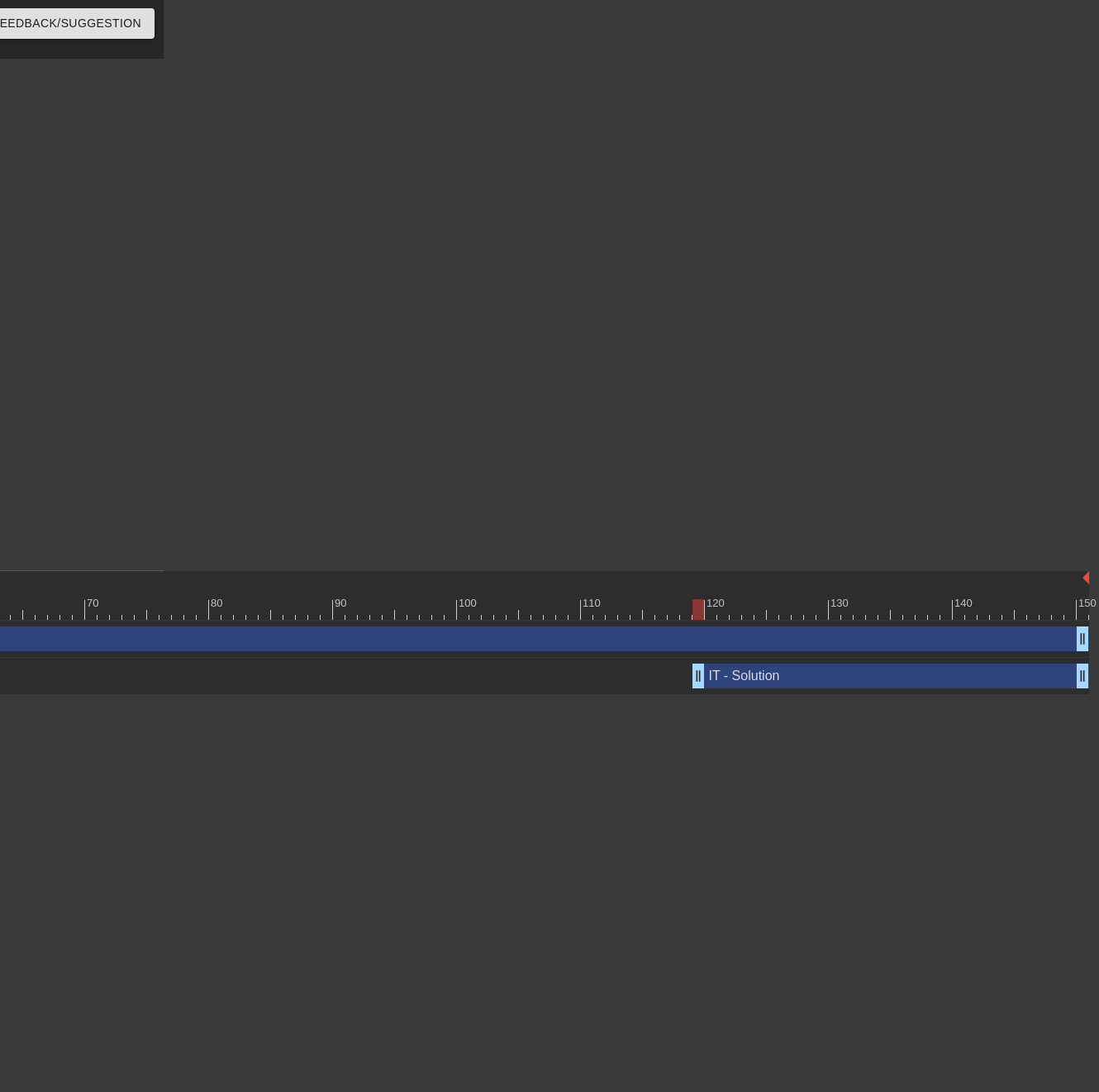
drag, startPoint x: 41, startPoint y: 673, endPoint x: 699, endPoint y: 689, distance: 658.2
click at [699, 689] on div "IT - Solution drag_handle drag_handle" at bounding box center [159, 676] width 1858 height 37
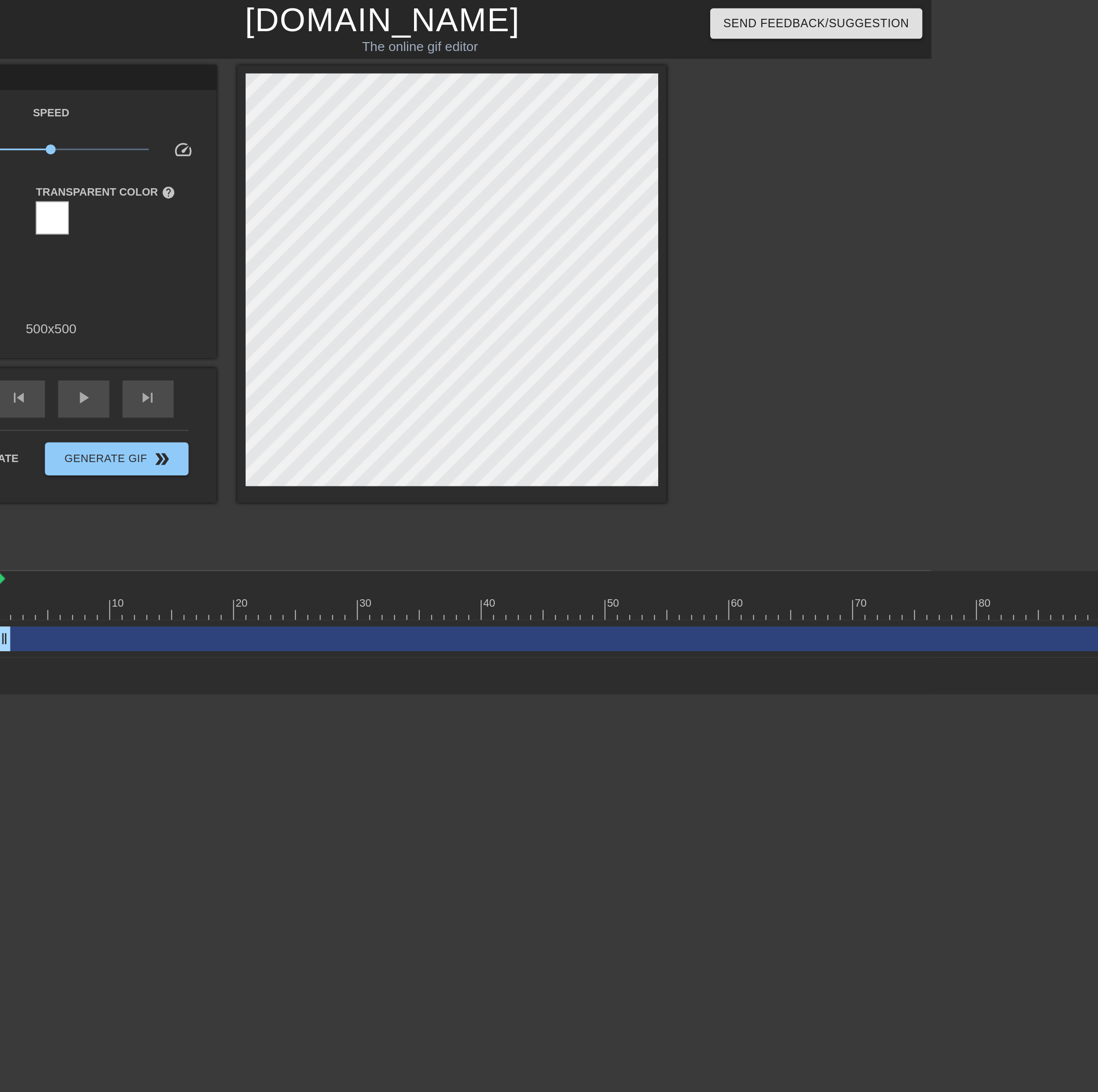
scroll to position [0, 0]
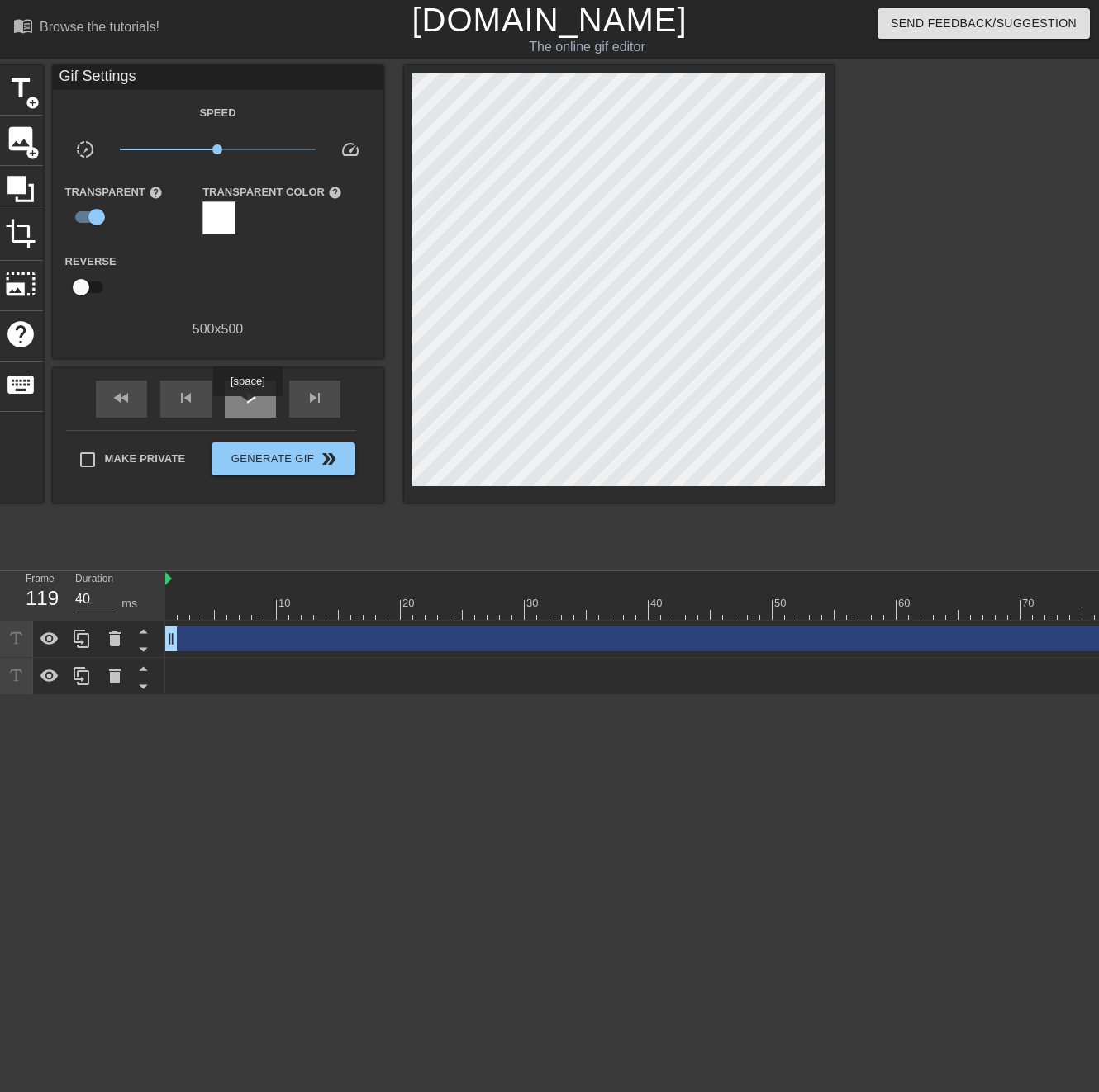
click at [248, 403] on span "play_arrow" at bounding box center [250, 398] width 20 height 20
click at [245, 399] on span "pause" at bounding box center [250, 398] width 20 height 20
click at [245, 399] on span "play_arrow" at bounding box center [250, 398] width 20 height 20
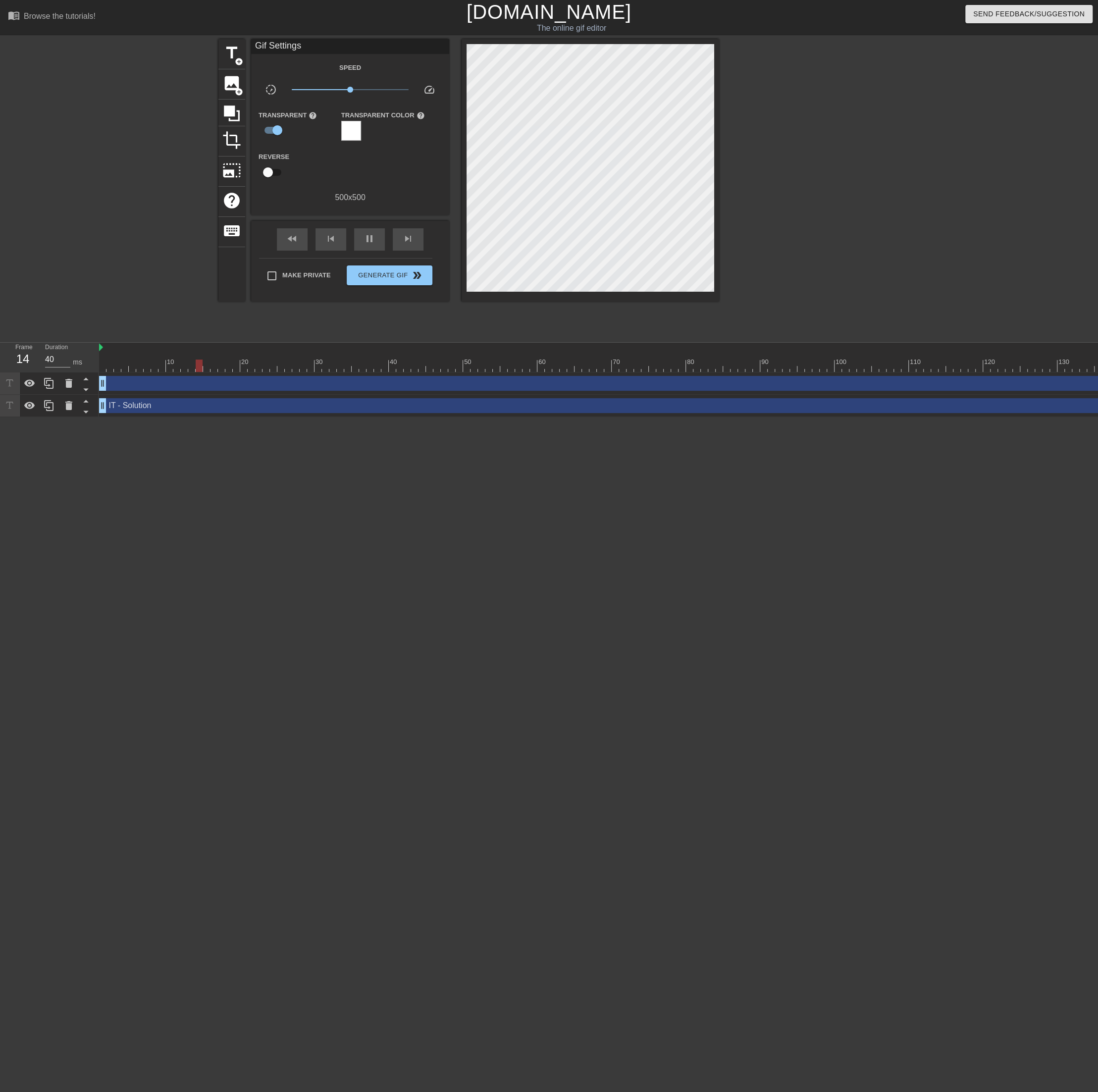
drag, startPoint x: 982, startPoint y: 403, endPoint x: 95, endPoint y: 410, distance: 887.0
click at [95, 410] on div "Frame 14 Duration 40 ms 10 20 30 40 50 60 70 80 90 100 110 120 130 140 150 drag…" at bounding box center [549, 380] width 1098 height 74
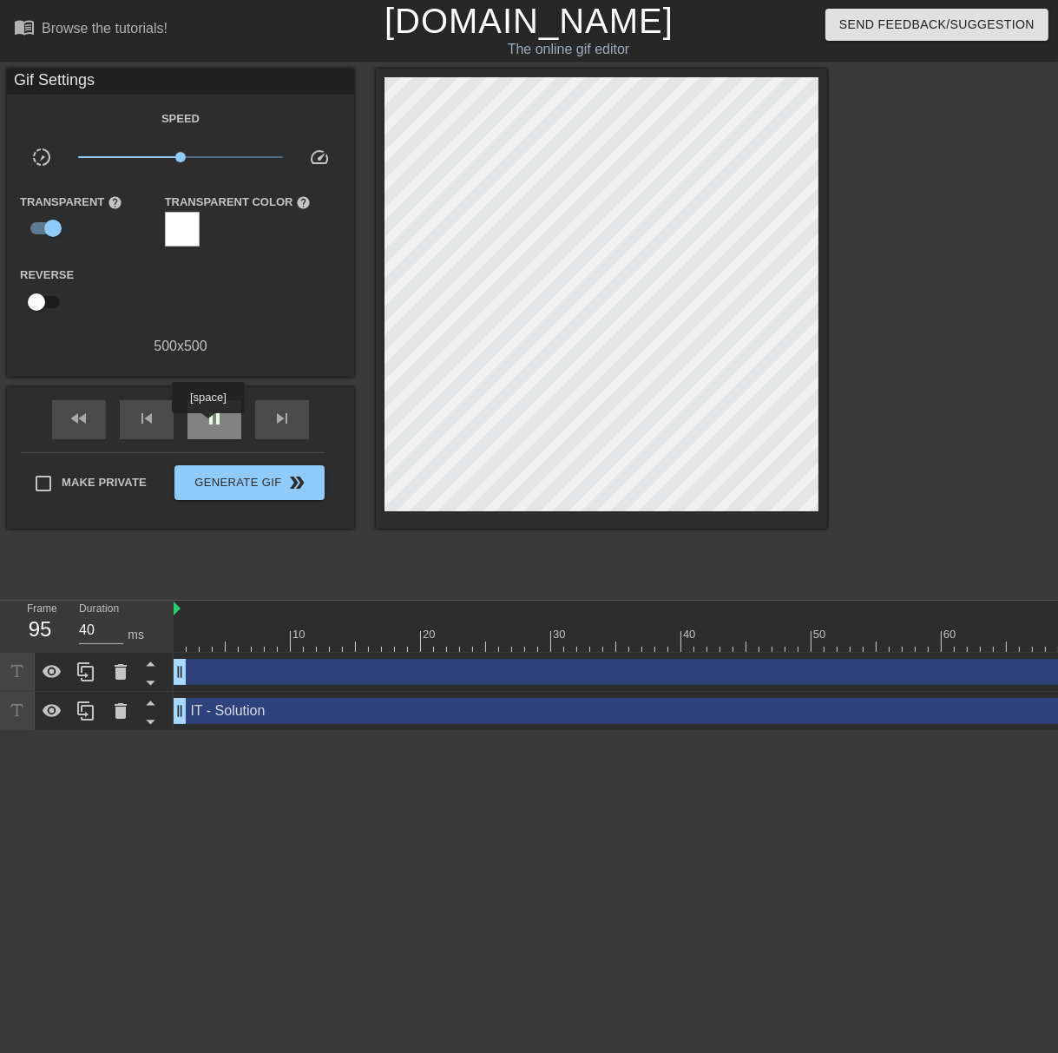
click at [208, 425] on span "pause" at bounding box center [214, 418] width 21 height 21
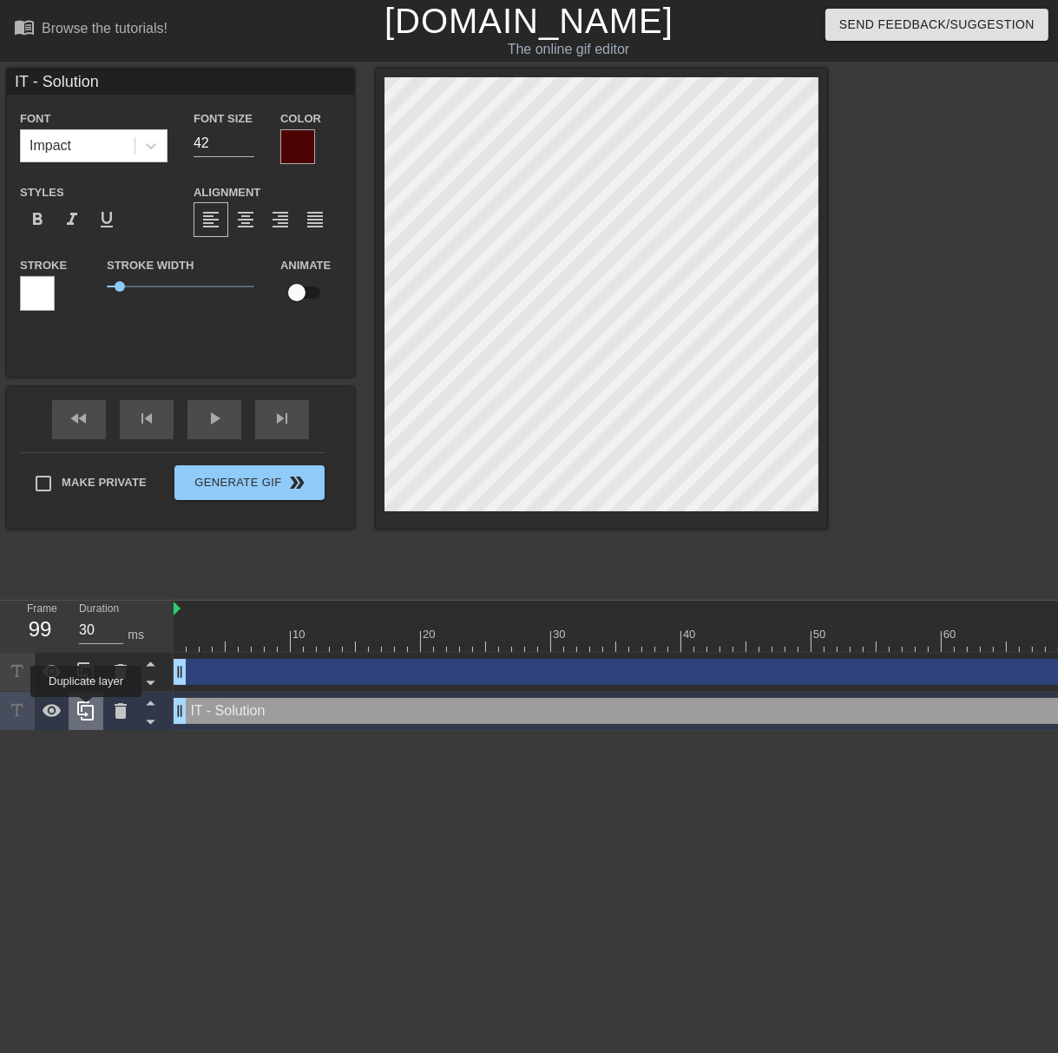
click at [86, 709] on icon at bounding box center [86, 711] width 21 height 21
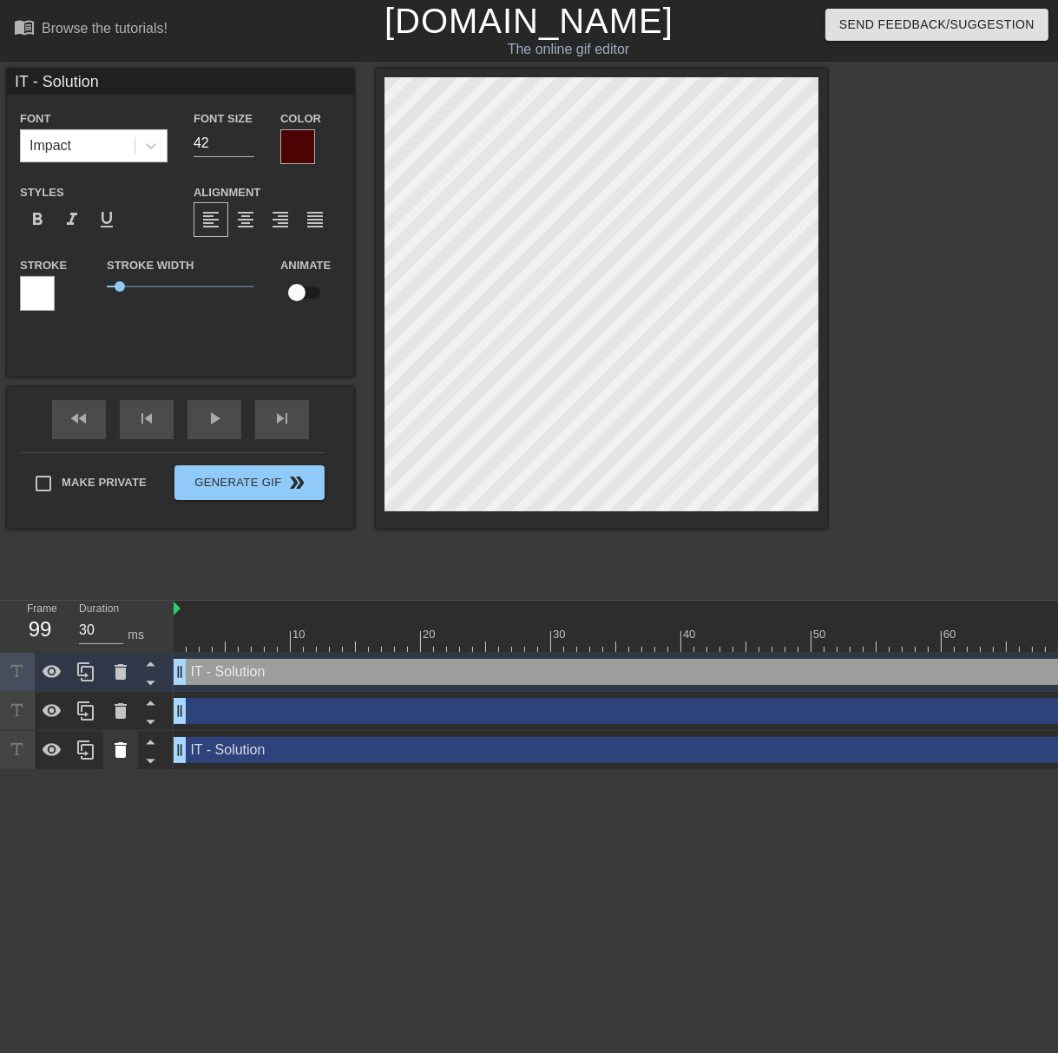
click at [121, 752] on icon at bounding box center [121, 750] width 12 height 16
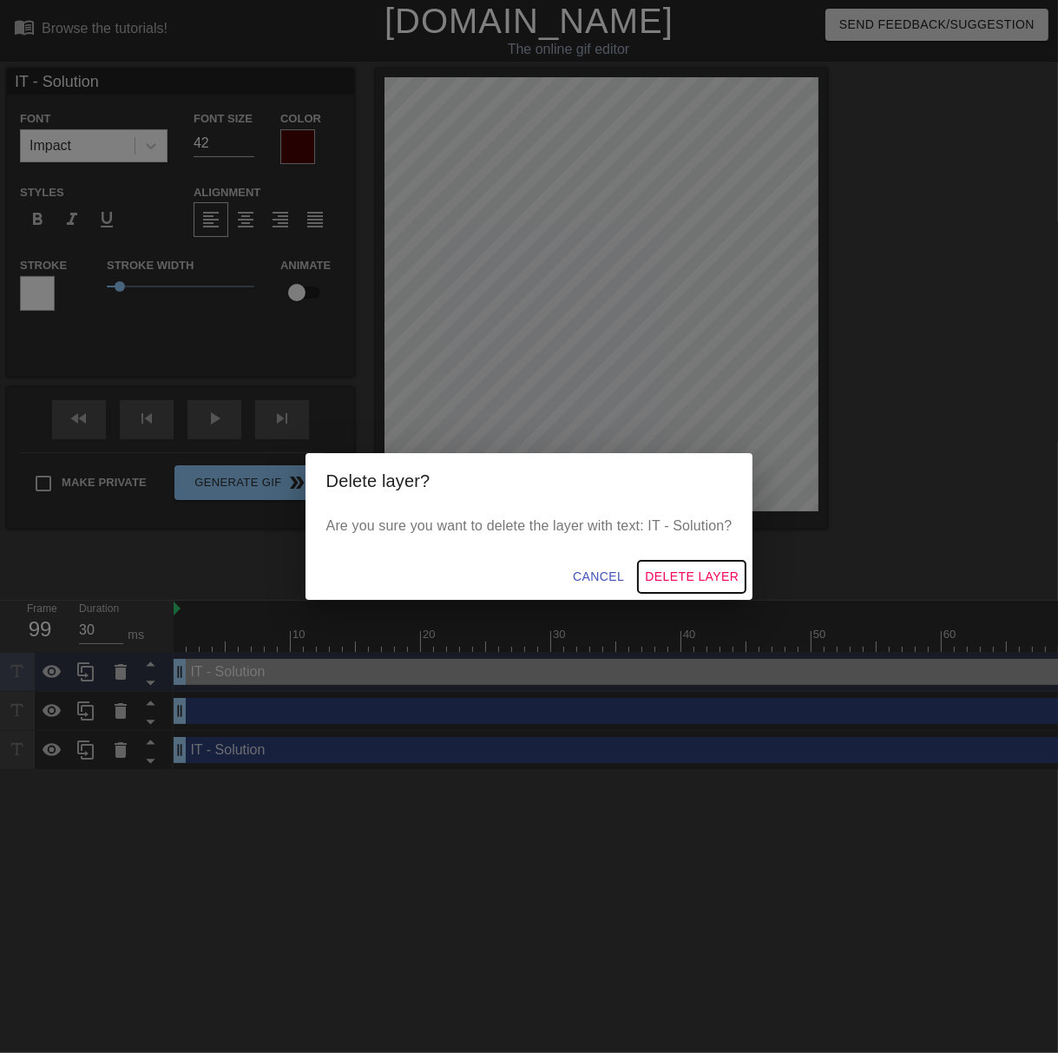
click at [690, 586] on span "Delete Layer" at bounding box center [692, 577] width 94 height 22
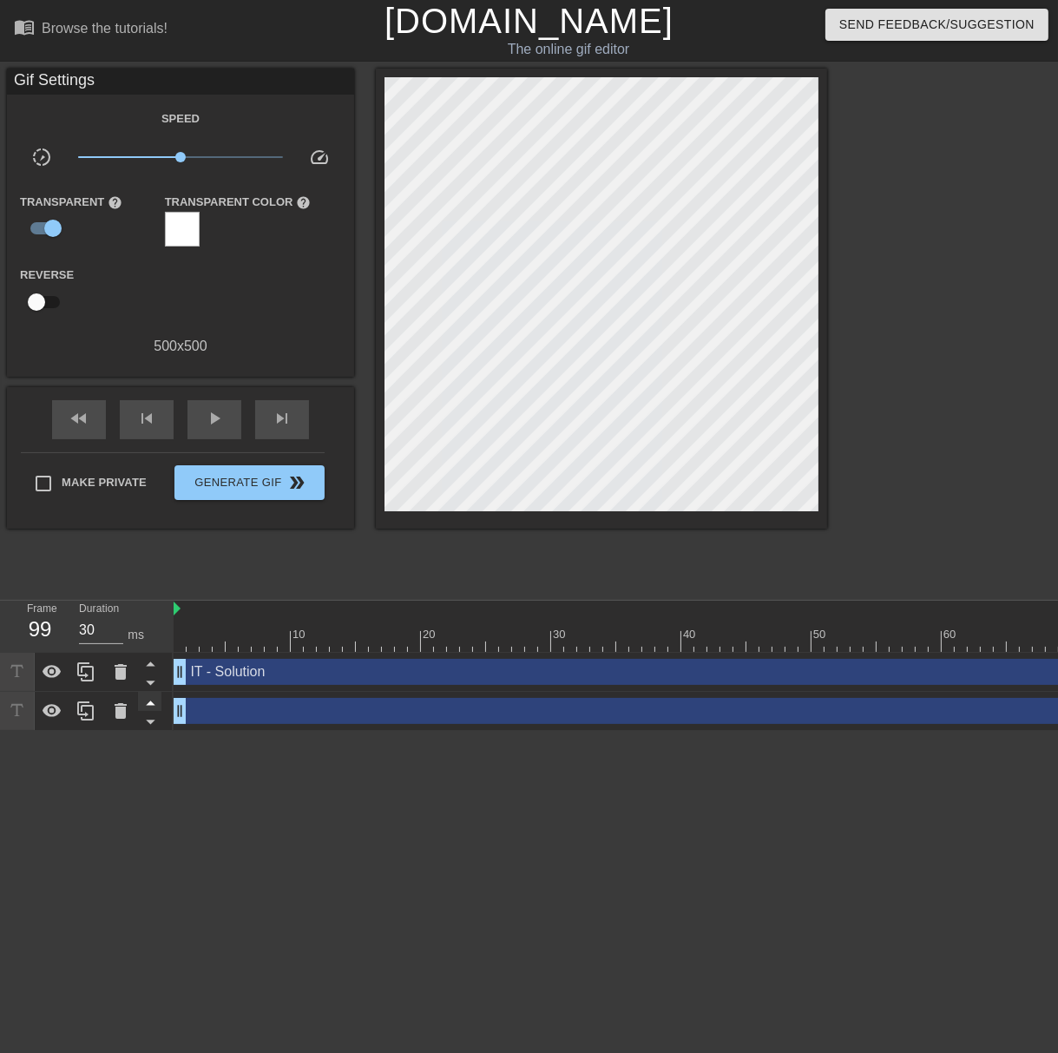
click at [155, 711] on icon at bounding box center [151, 703] width 22 height 22
click at [218, 424] on span "play_arrow" at bounding box center [214, 418] width 21 height 21
drag, startPoint x: 181, startPoint y: 158, endPoint x: 135, endPoint y: 167, distance: 46.0
click at [135, 167] on span "x0.372" at bounding box center [181, 157] width 206 height 21
type input "30"
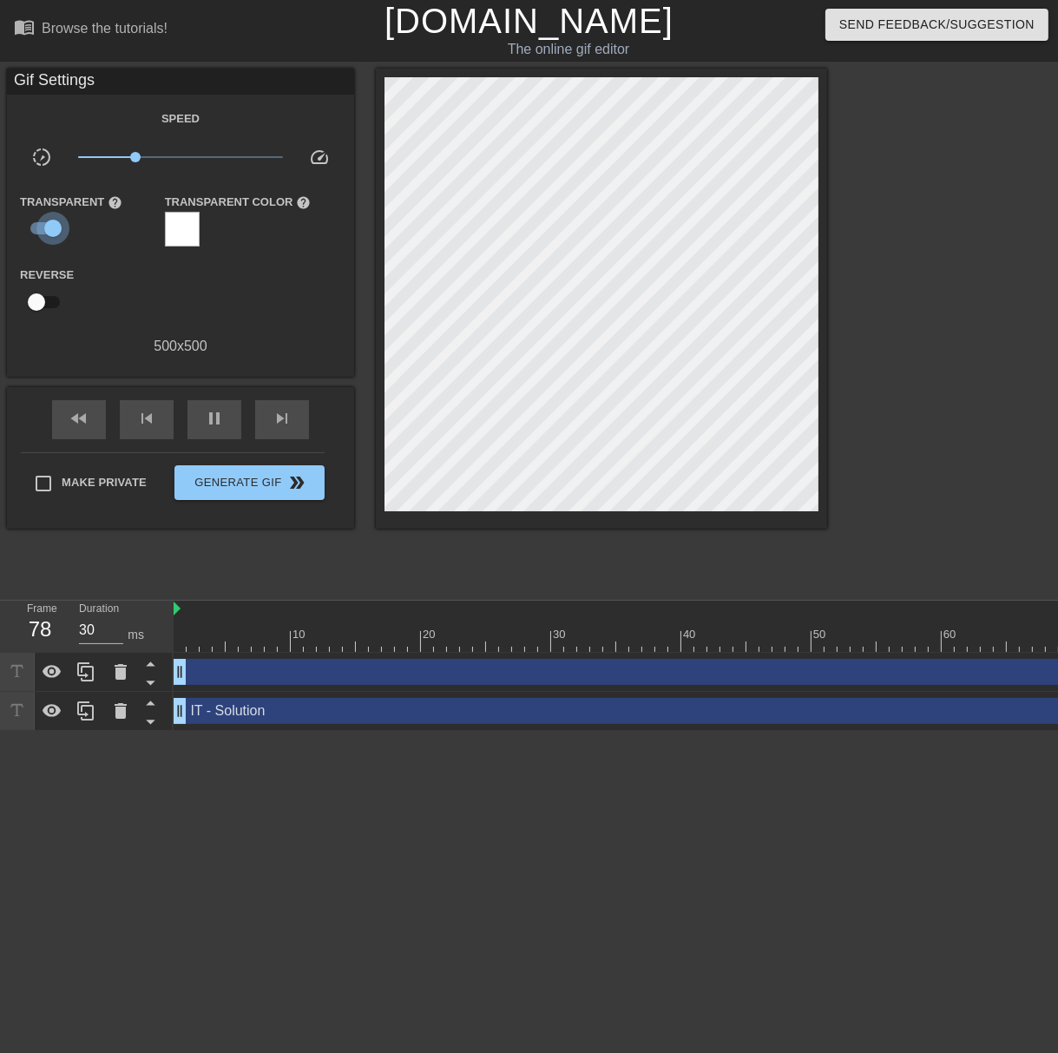
click at [49, 234] on input "checkbox" at bounding box center [52, 228] width 99 height 33
checkbox input "false"
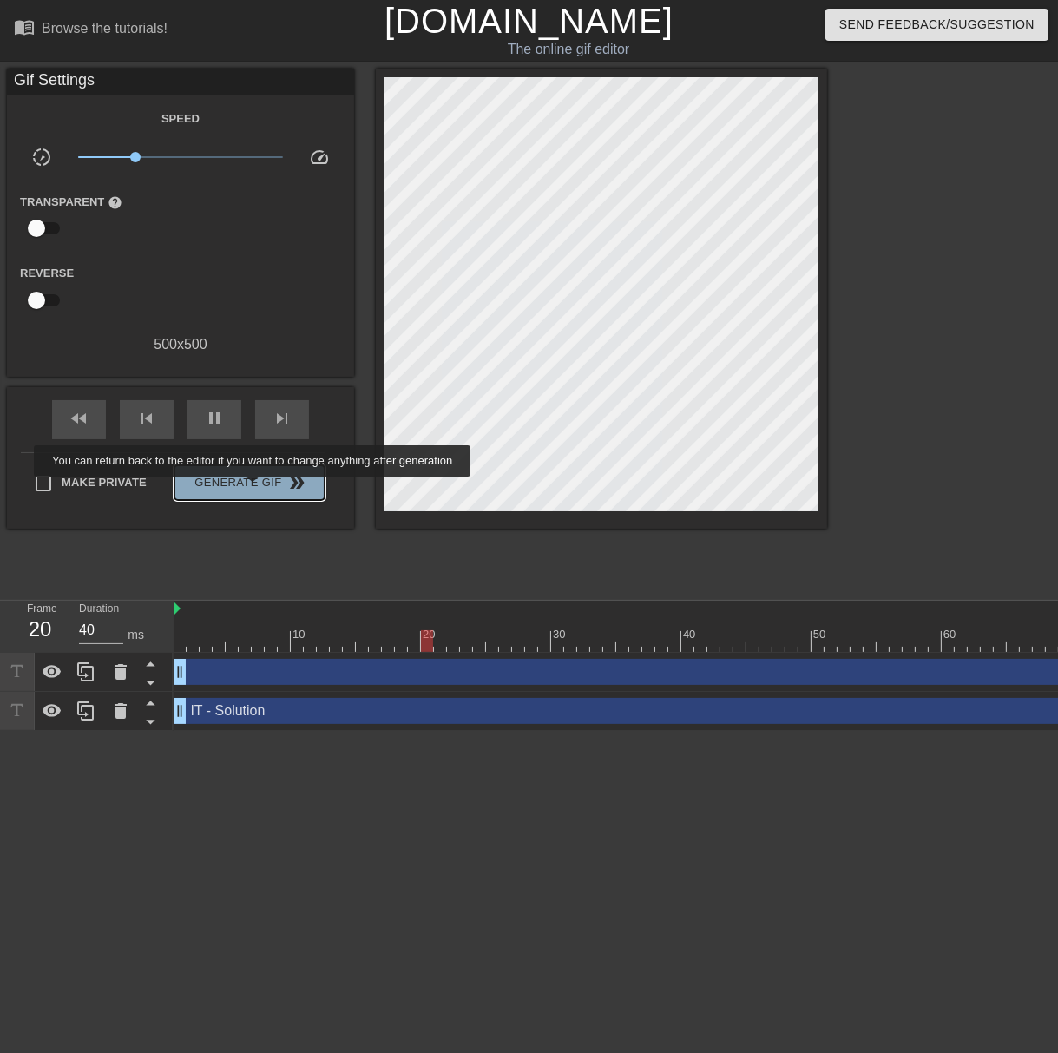
type input "30"
click at [253, 489] on span "Generate Gif double_arrow" at bounding box center [249, 482] width 136 height 21
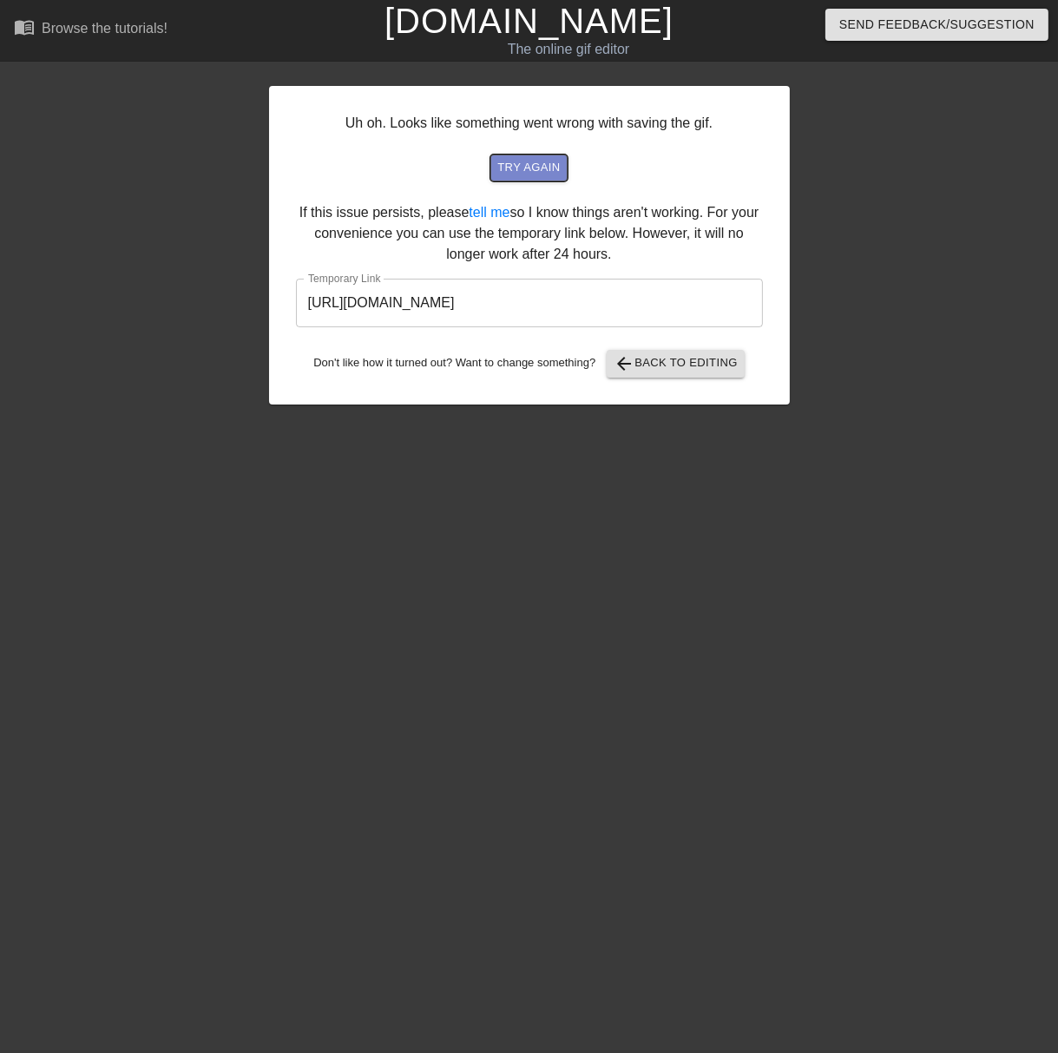
click at [524, 174] on span "try again" at bounding box center [528, 168] width 63 height 20
click at [664, 359] on span "arrow_back Back to Editing" at bounding box center [676, 363] width 124 height 21
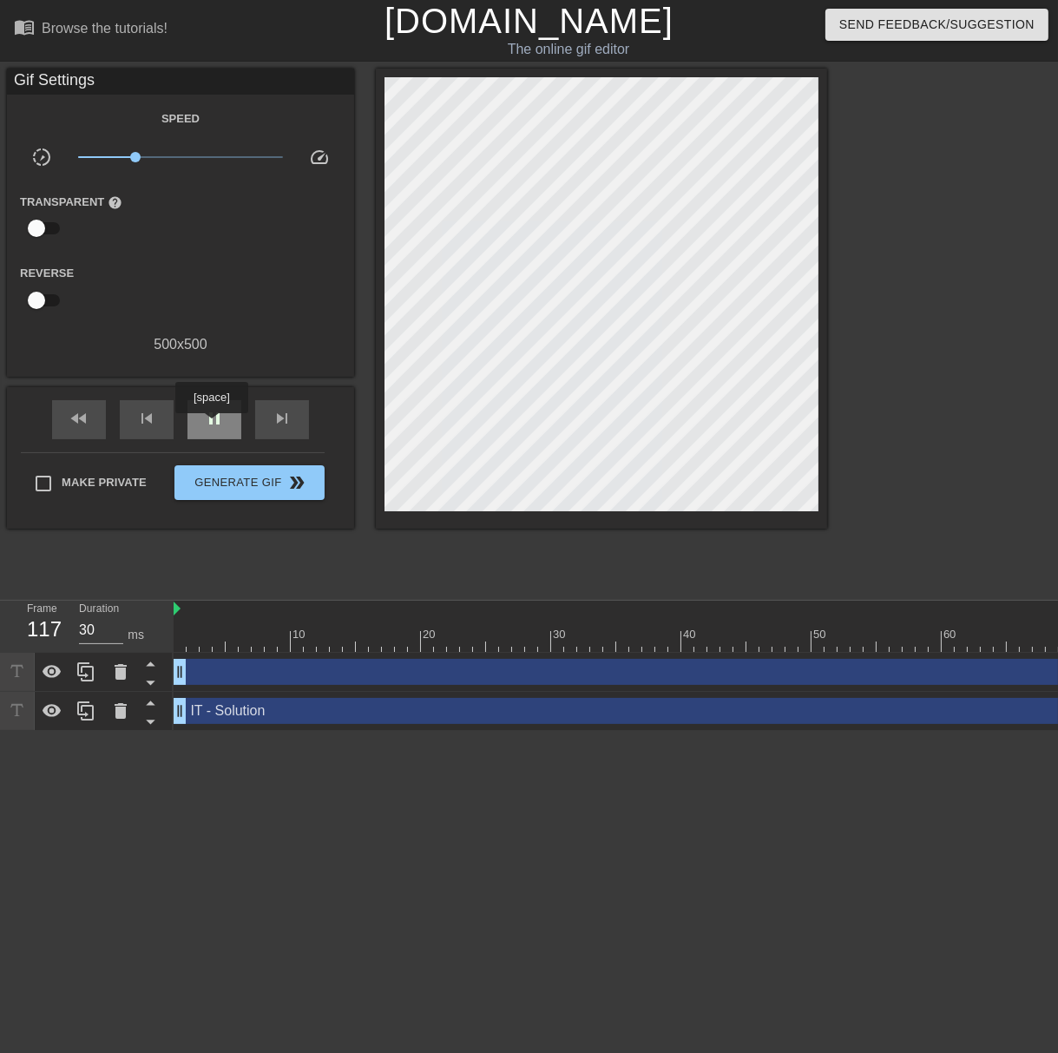
click at [212, 425] on span "pause" at bounding box center [214, 418] width 21 height 21
click at [200, 421] on div "play_arrow" at bounding box center [215, 419] width 54 height 39
type input "30"
click at [200, 421] on div "pause" at bounding box center [215, 419] width 54 height 39
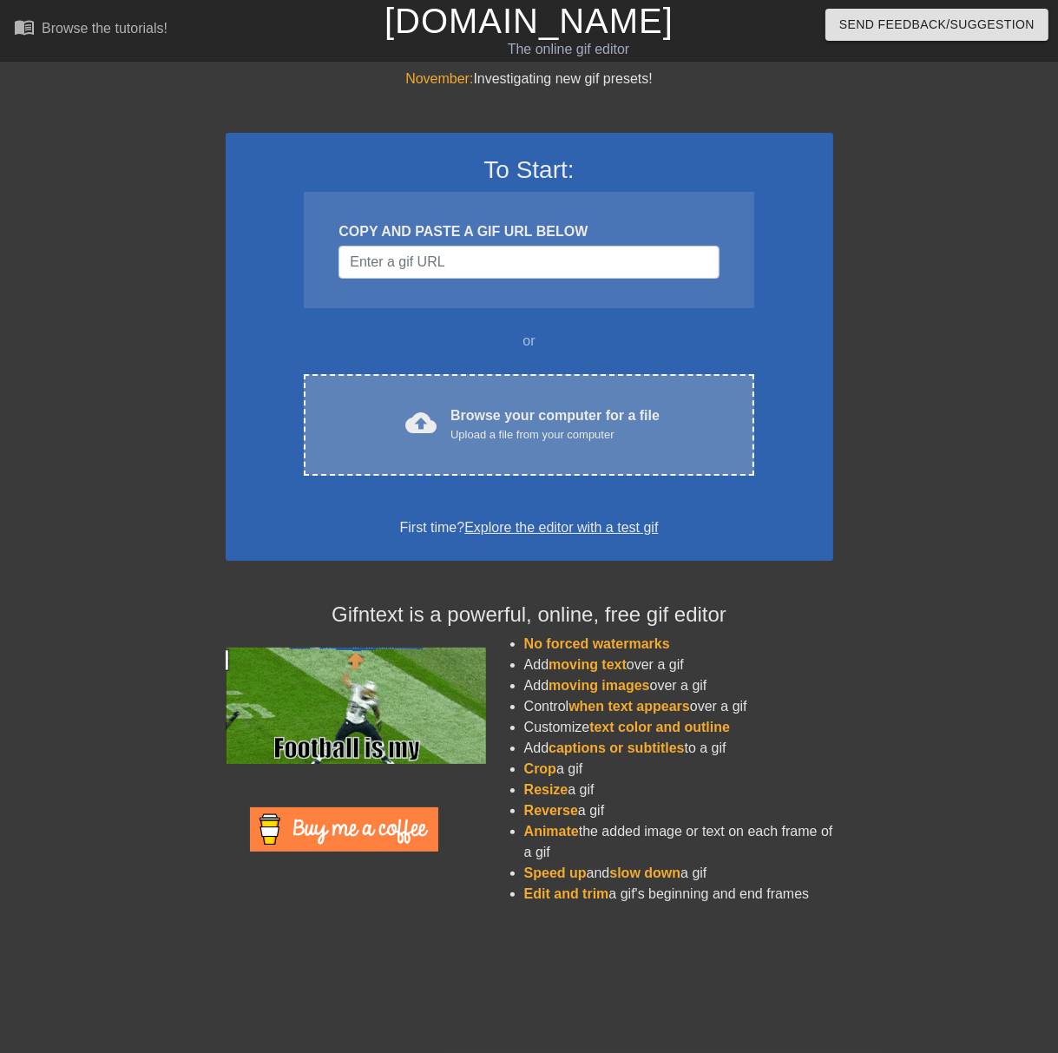
click at [558, 435] on div "Upload a file from your computer" at bounding box center [555, 434] width 209 height 17
